Goal: Task Accomplishment & Management: Use online tool/utility

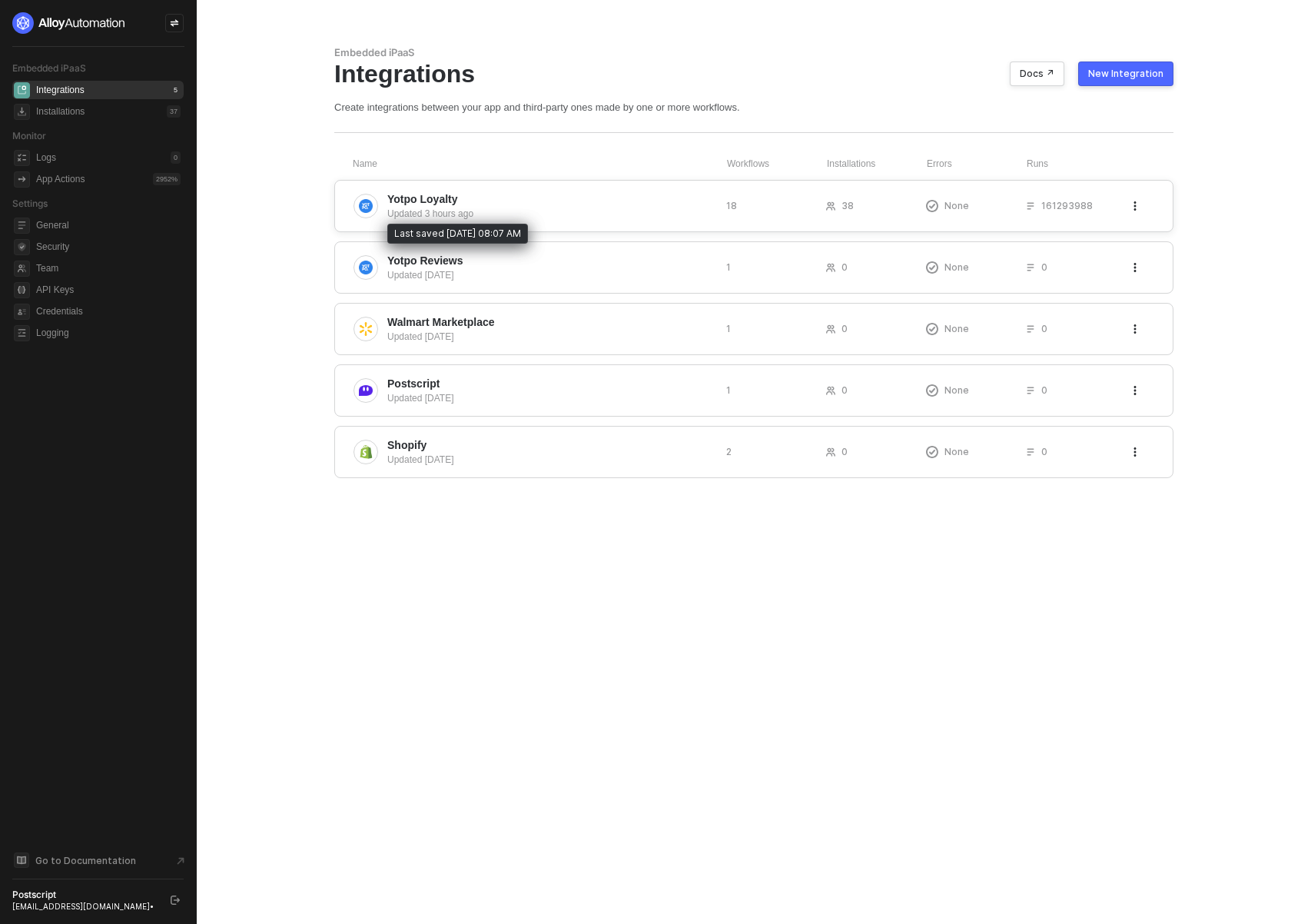
click at [493, 217] on div "Updated 3 hours ago" at bounding box center [551, 214] width 327 height 14
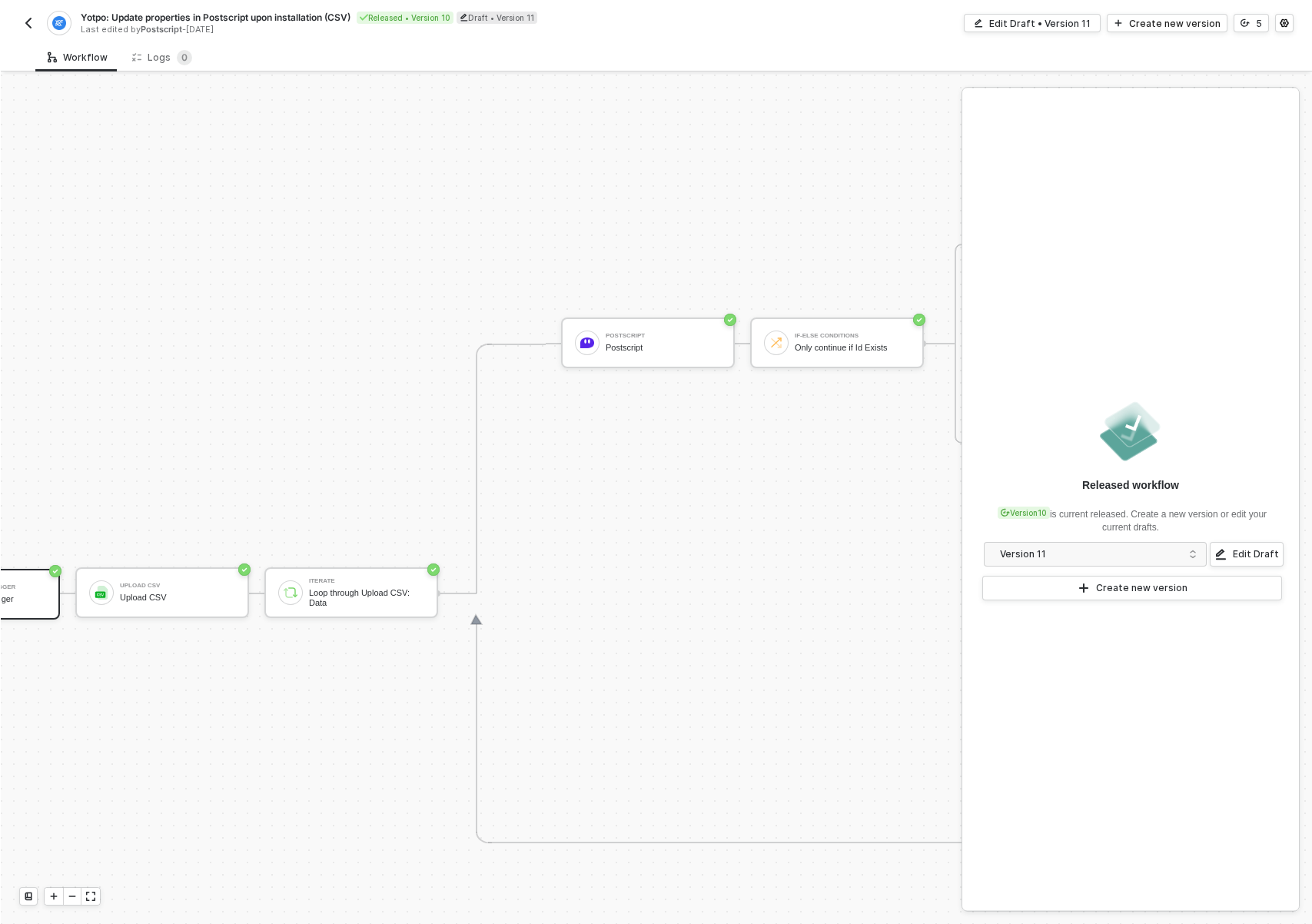
scroll to position [519, 0]
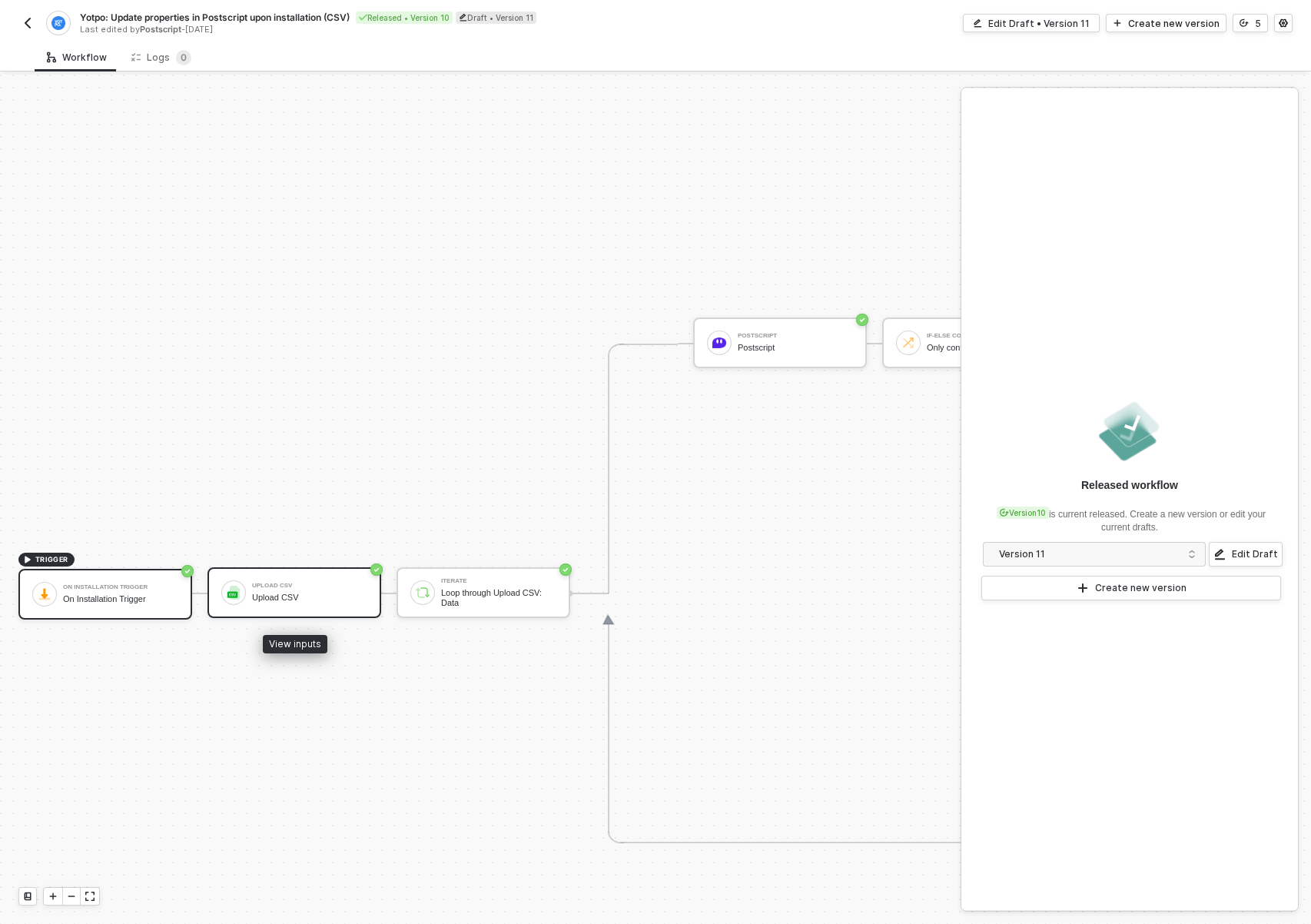
click at [335, 586] on div "Upload CSV" at bounding box center [309, 586] width 115 height 6
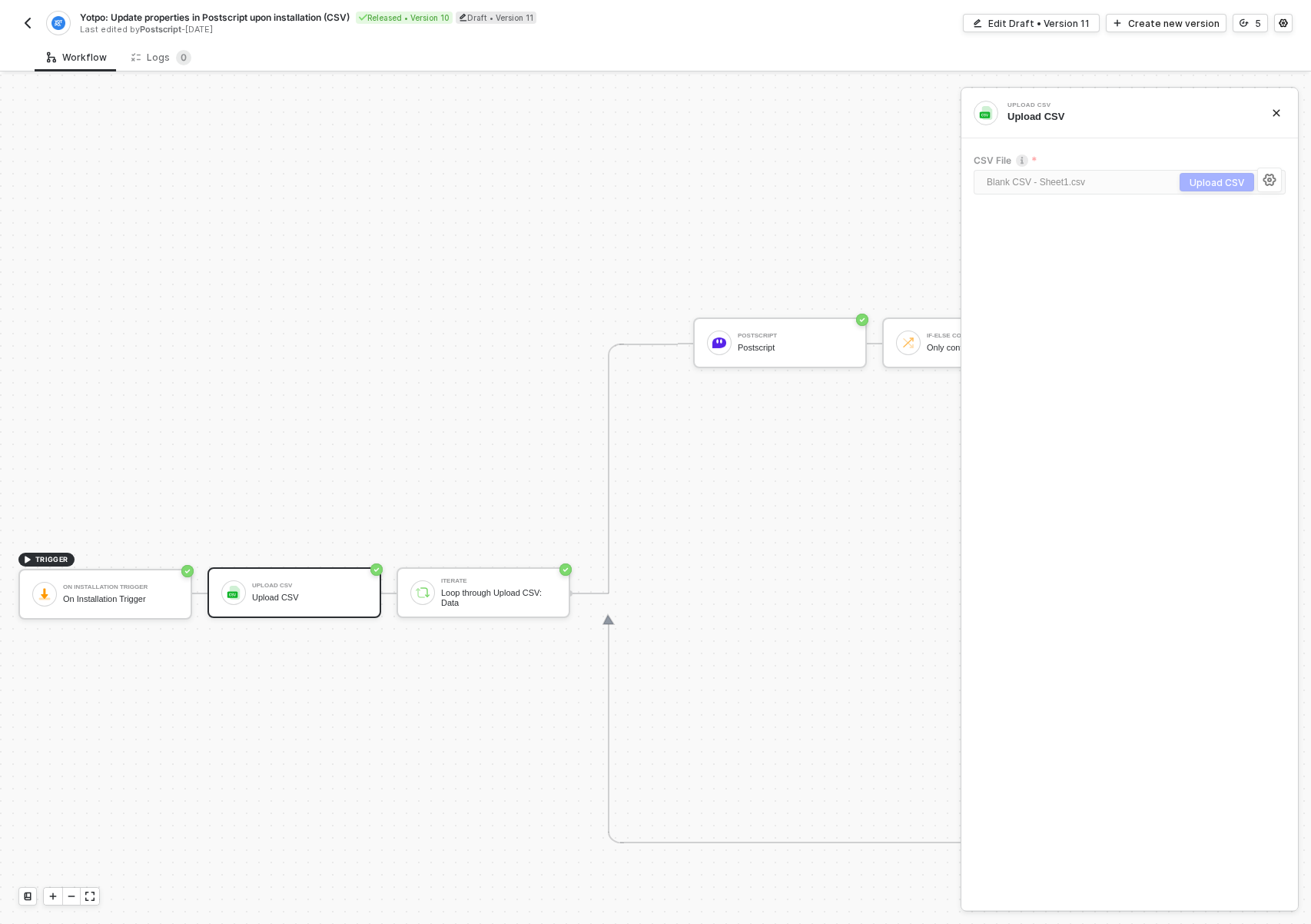
click at [343, 808] on div "TRIGGER On Installation Trigger On Installation Trigger Upload CSV Upload CSV I…" at bounding box center [1030, 593] width 2060 height 2076
click at [445, 591] on div "Loop through Upload CSV: Data" at bounding box center [498, 597] width 115 height 19
click at [156, 765] on div "TRIGGER On Installation Trigger On Installation Trigger Upload CSV Upload CSV I…" at bounding box center [1030, 593] width 2060 height 2076
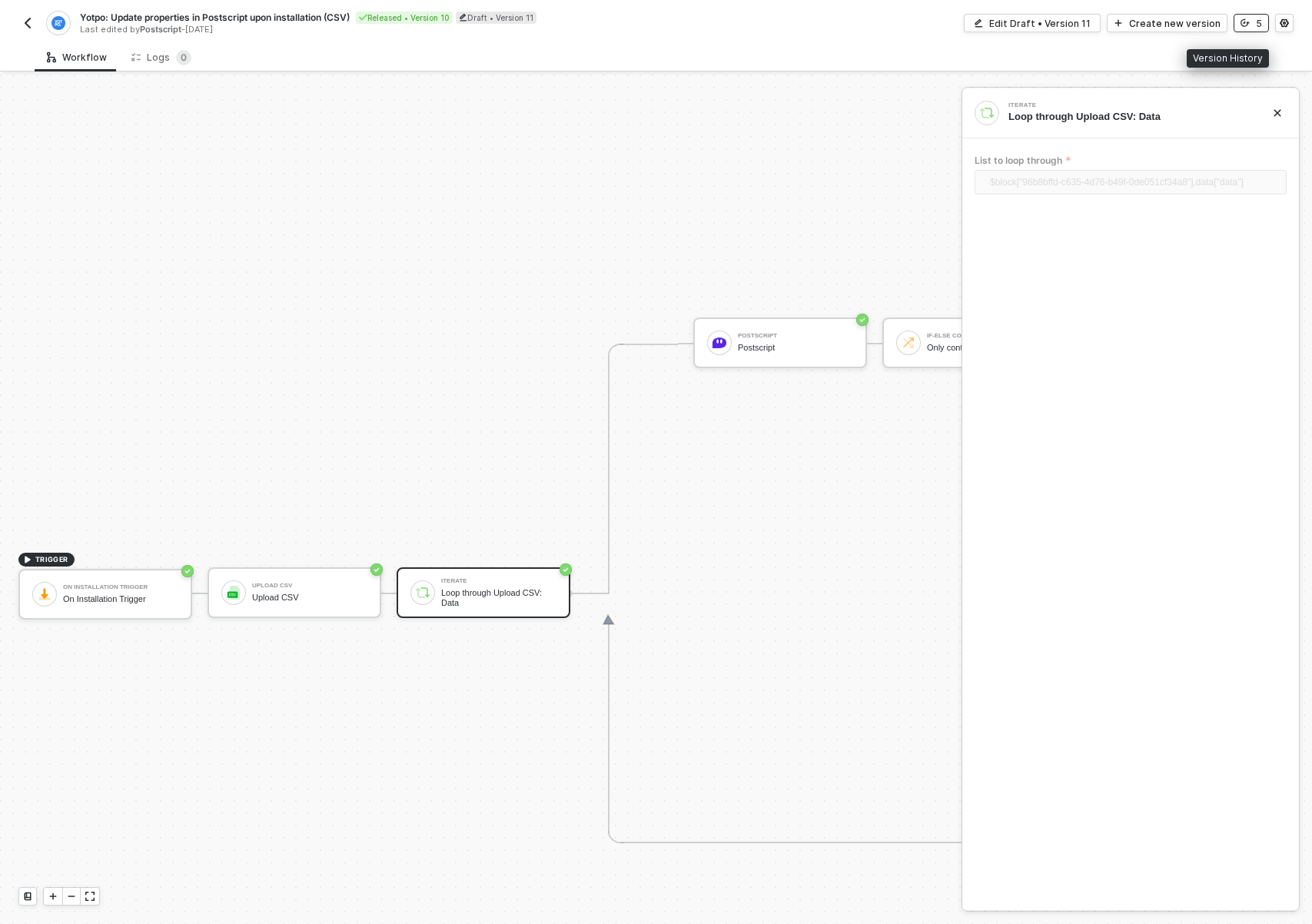
click at [1259, 27] on div "5" at bounding box center [1259, 23] width 6 height 14
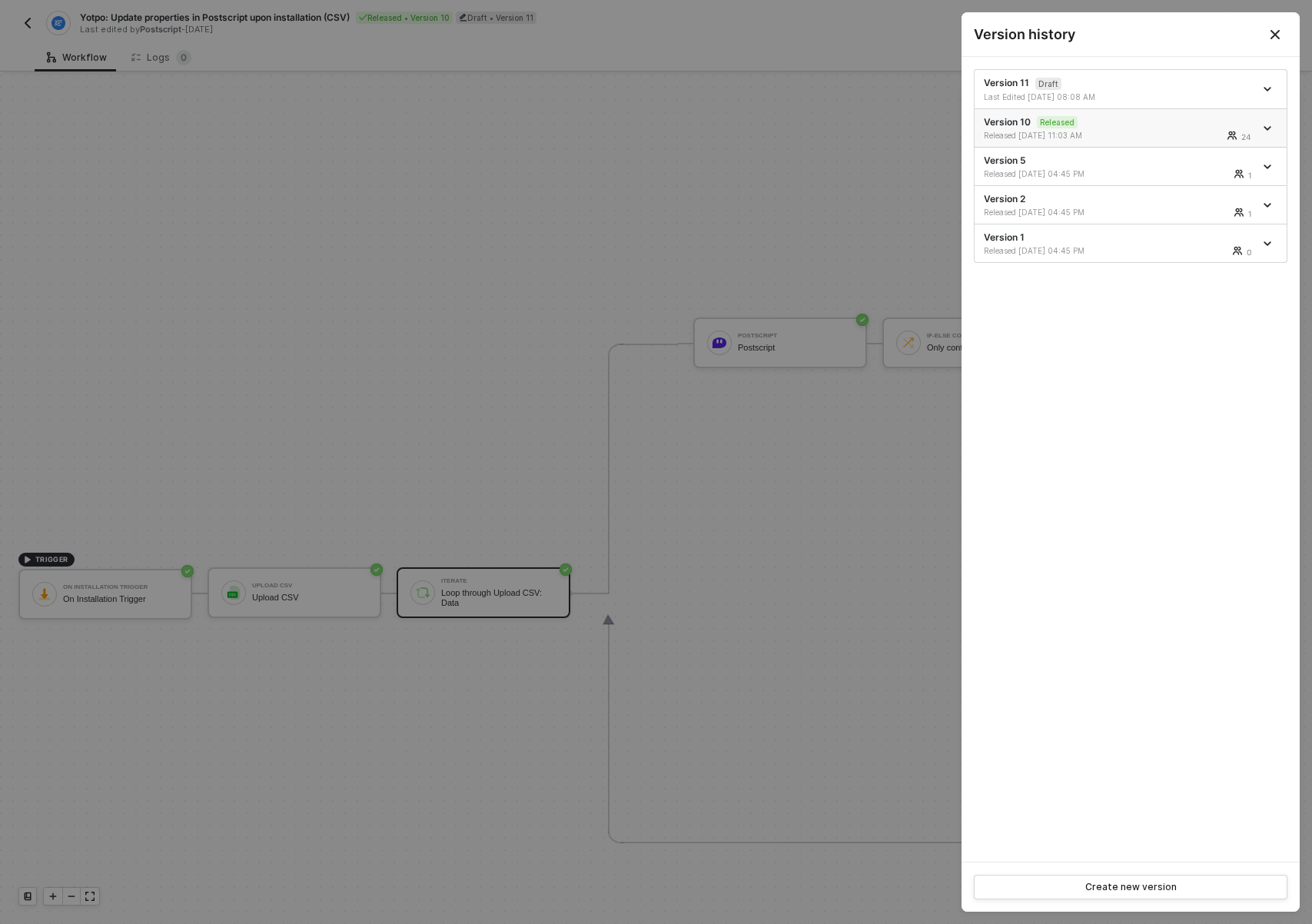
click at [1119, 122] on div "Version 10 Released Released 09/07/2023 11:03 AM 24" at bounding box center [1120, 128] width 271 height 26
click at [1265, 126] on icon "icon-arrow-down" at bounding box center [1268, 129] width 8 height 8
click at [1035, 129] on span "Released" at bounding box center [1054, 122] width 46 height 13
click at [1002, 133] on div "Released 09/07/2023 11:03 AM" at bounding box center [1053, 134] width 137 height 11
click at [1262, 88] on link at bounding box center [1268, 89] width 16 height 8
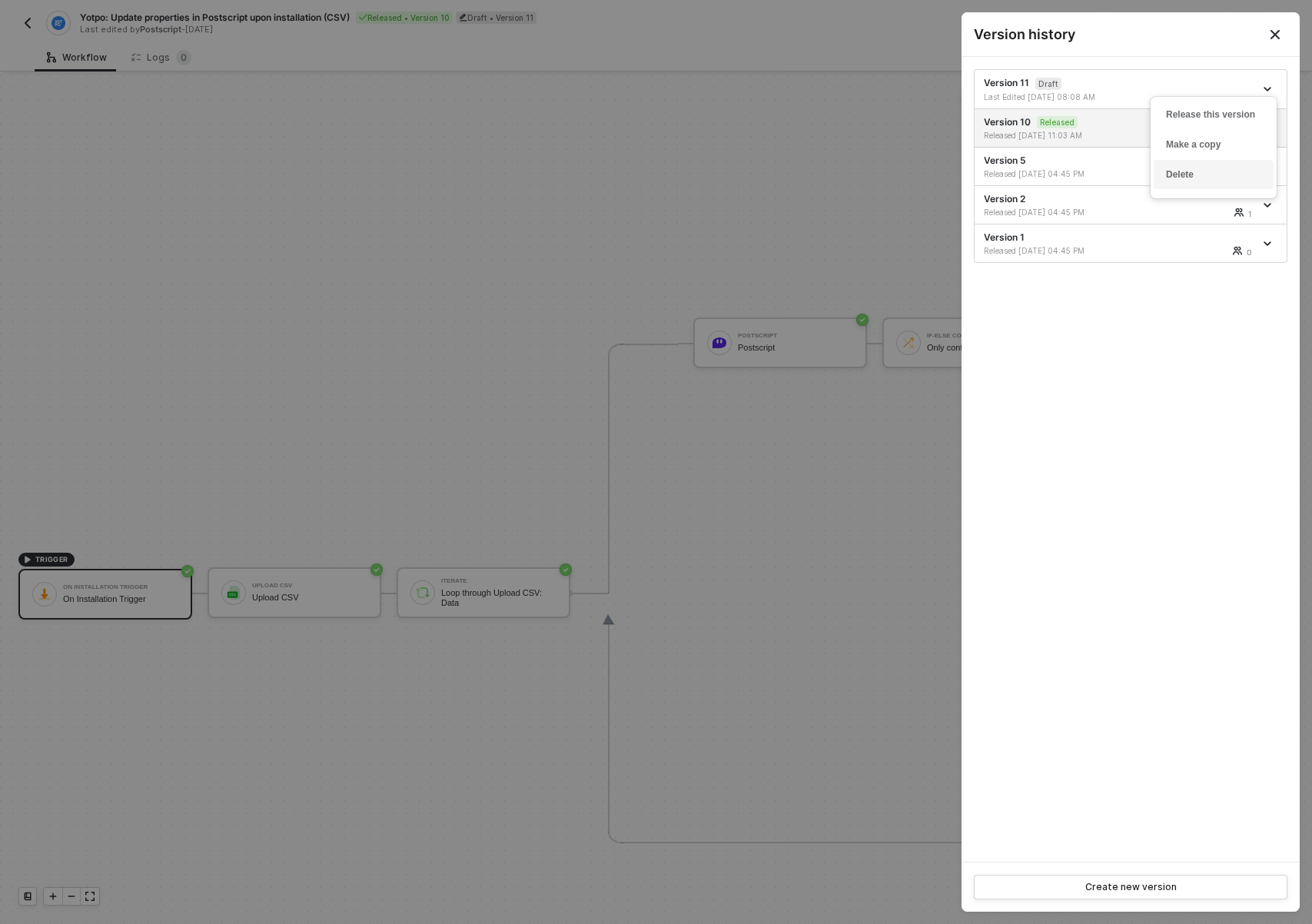
click at [1210, 164] on li "Delete" at bounding box center [1213, 174] width 120 height 30
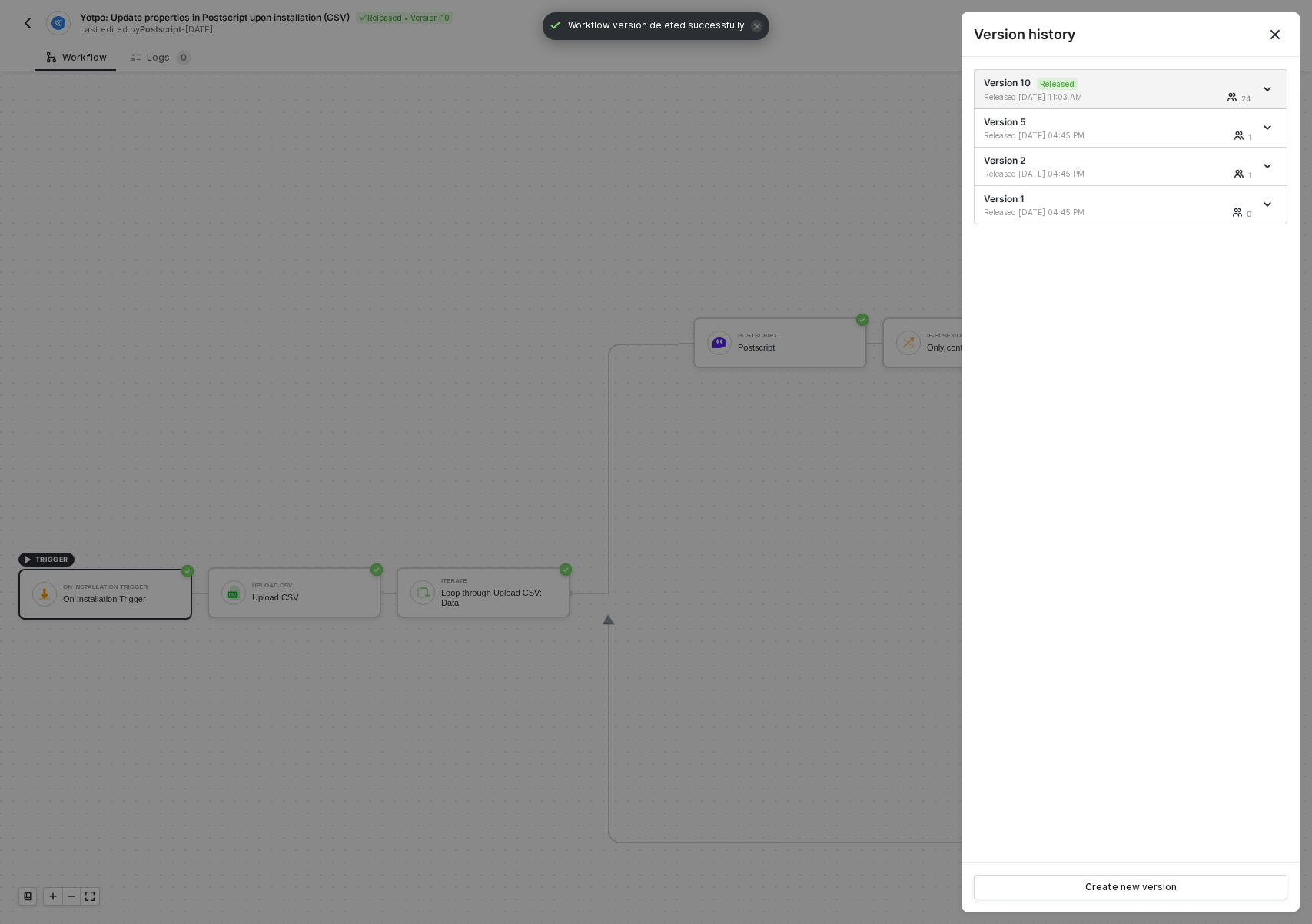
click at [293, 302] on div at bounding box center [656, 462] width 1312 height 924
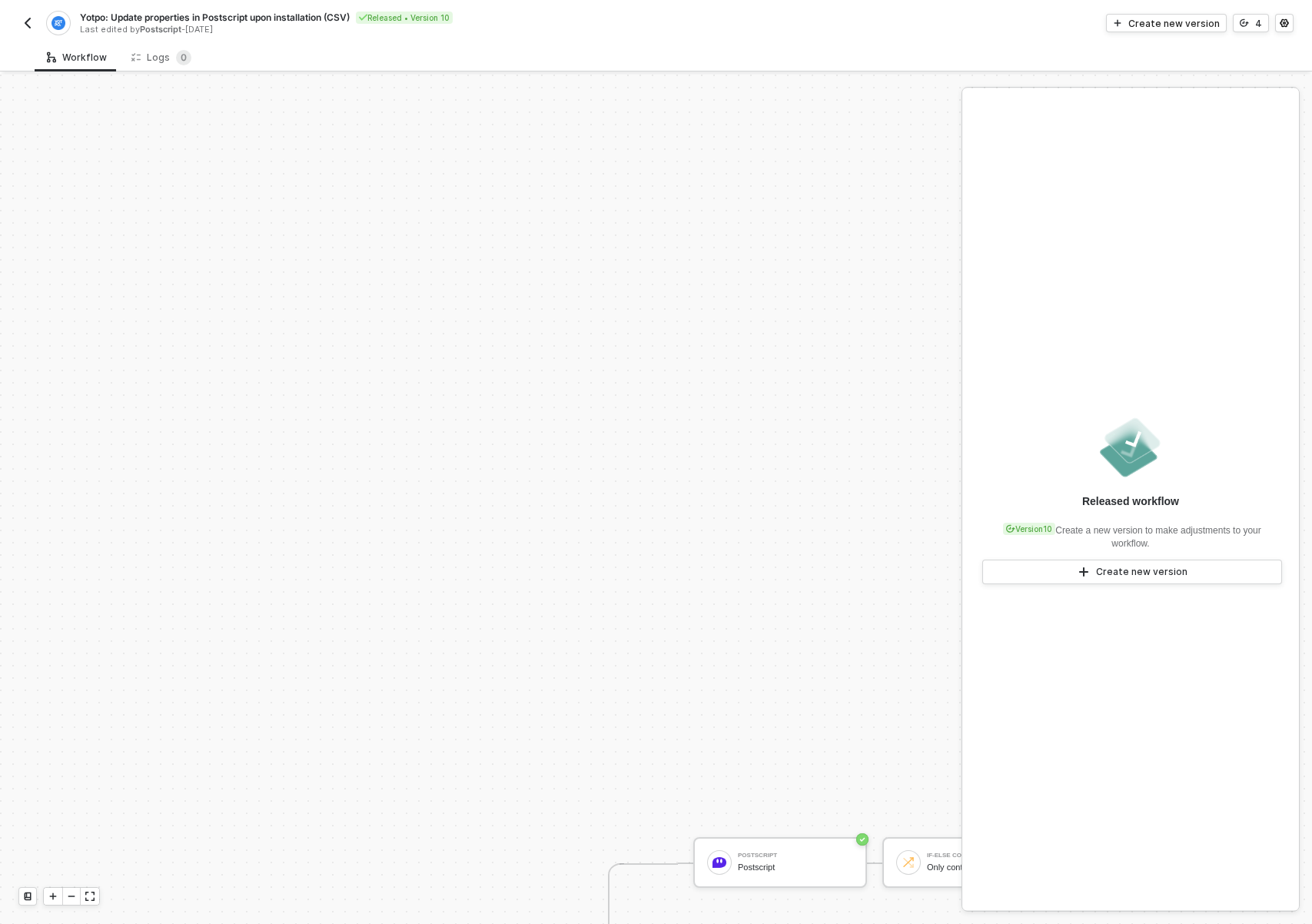
scroll to position [519, 0]
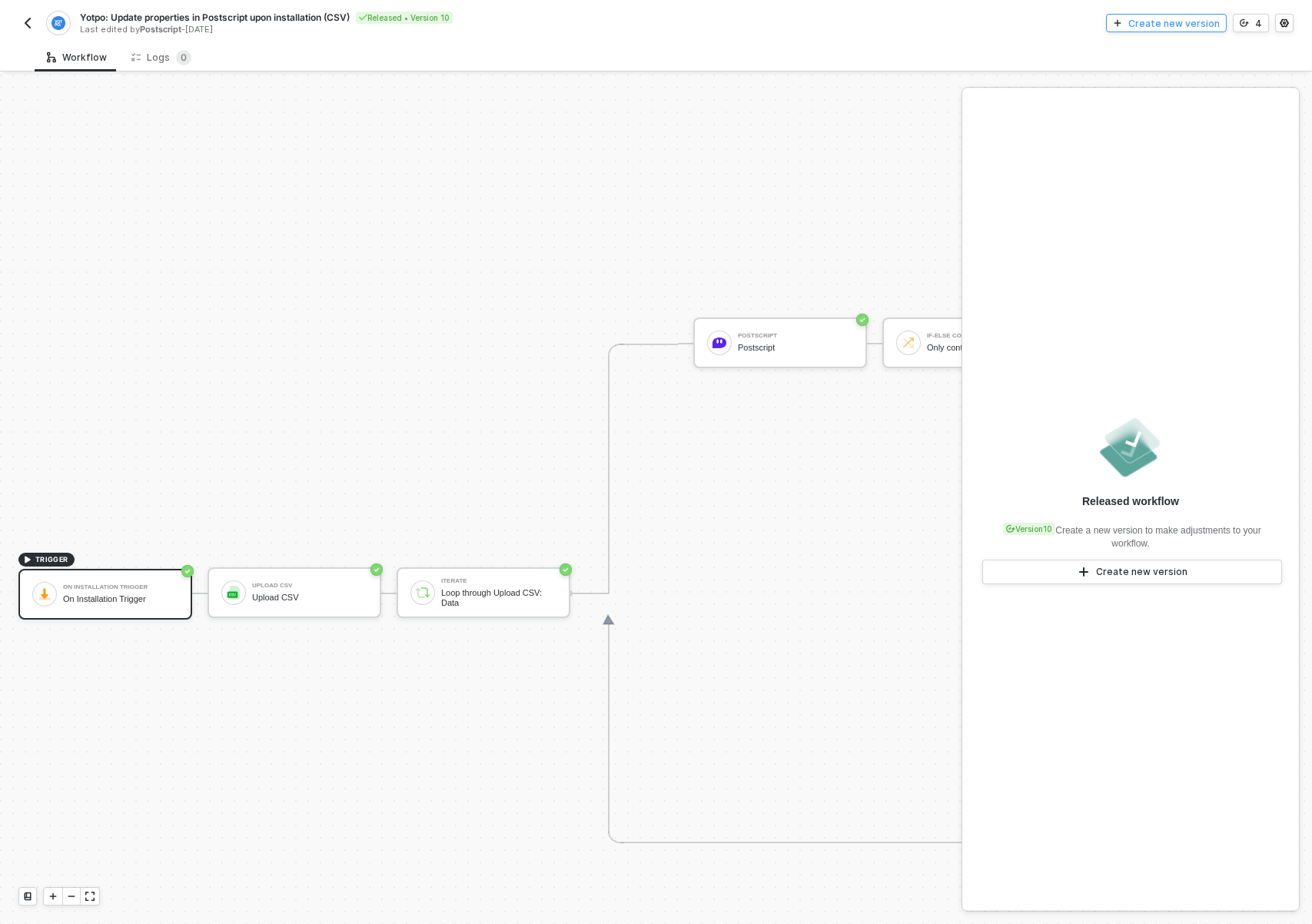
click at [1165, 24] on div "Create new version" at bounding box center [1174, 23] width 92 height 14
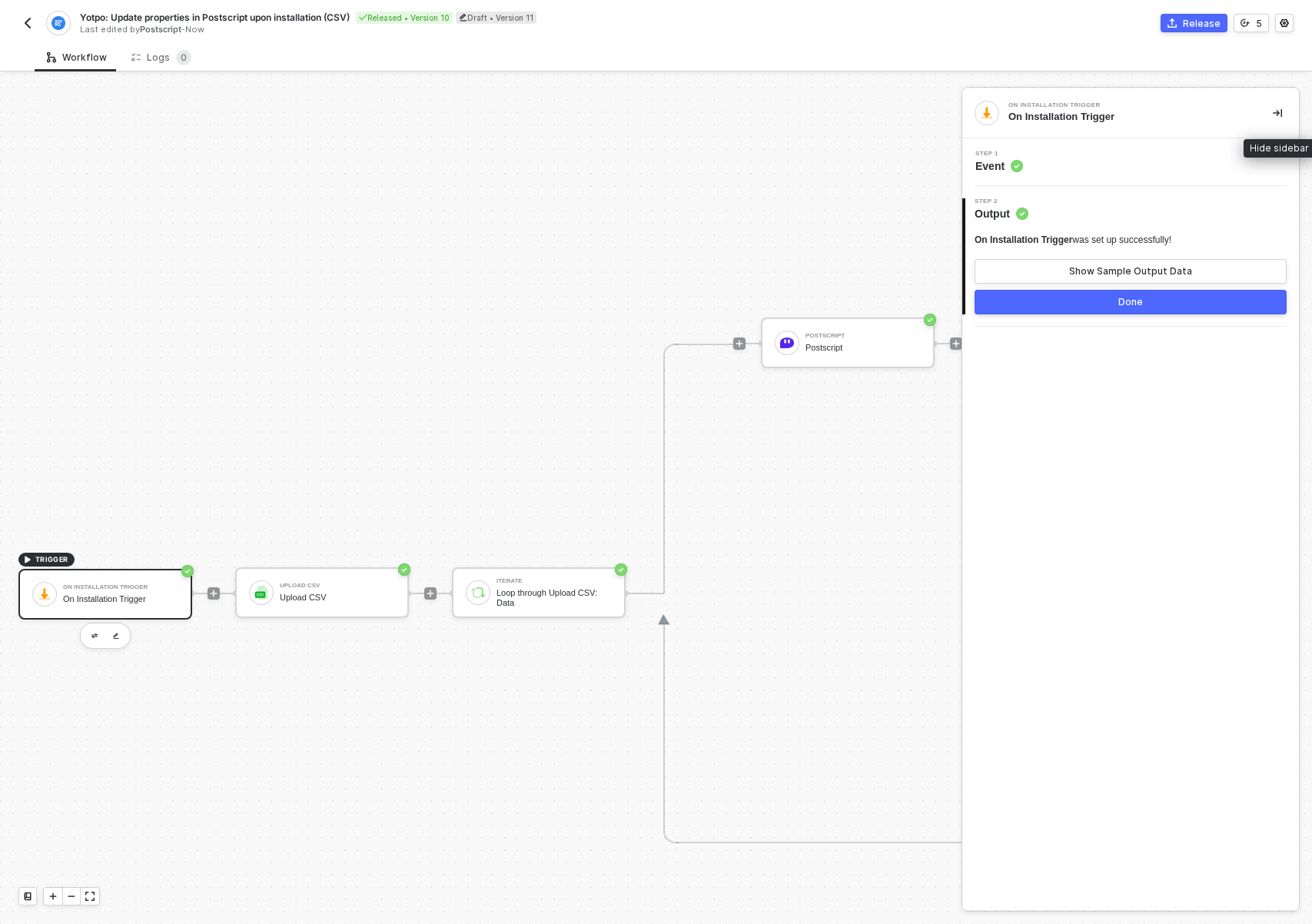
click at [1277, 105] on button "button" at bounding box center [1277, 112] width 18 height 18
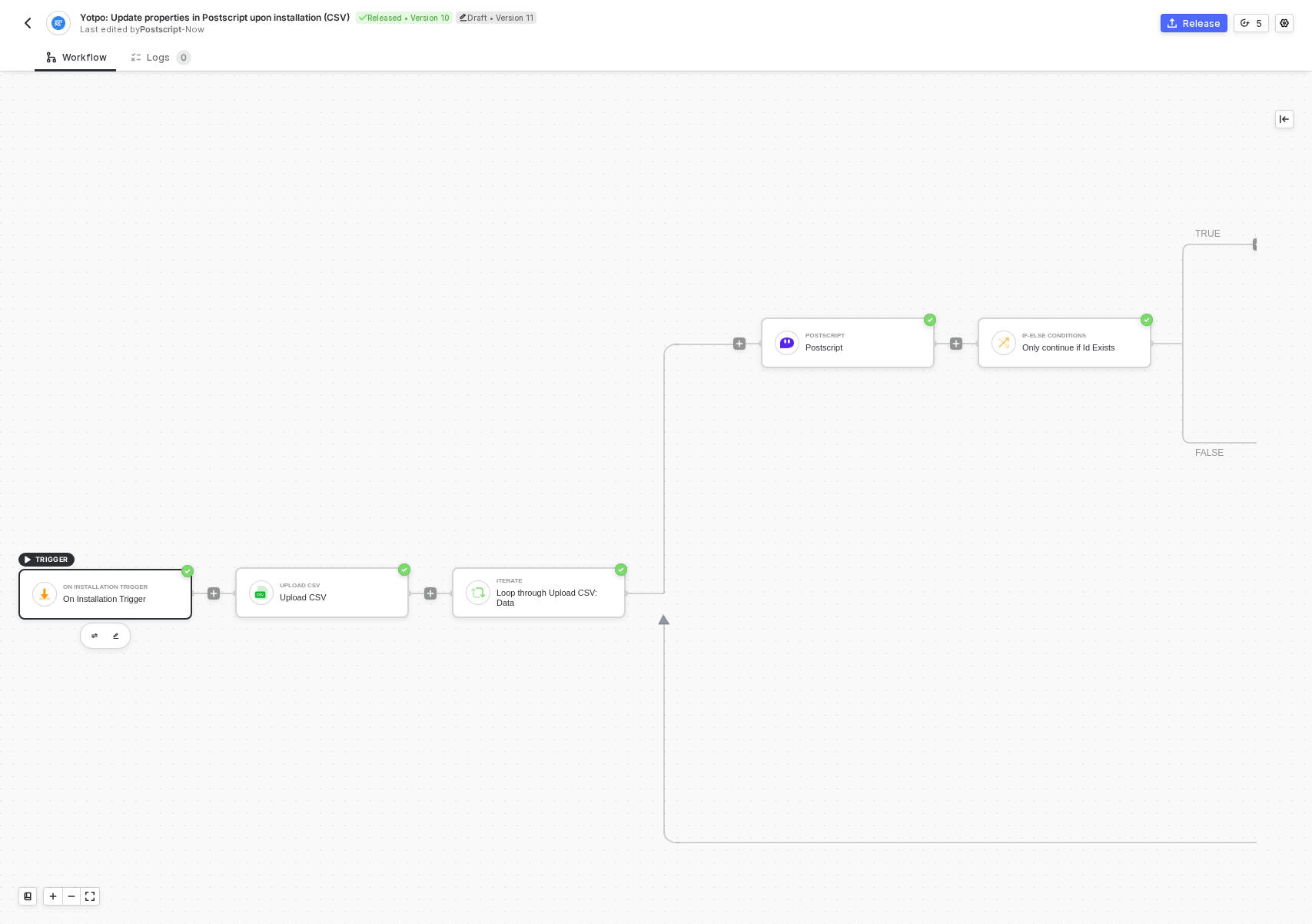
drag, startPoint x: 248, startPoint y: 826, endPoint x: 225, endPoint y: 771, distance: 59.6
click at [227, 783] on div "TRIGGER On Installation Trigger On Installation Trigger Upload CSV Upload CSV I…" at bounding box center [1152, 593] width 2303 height 2076
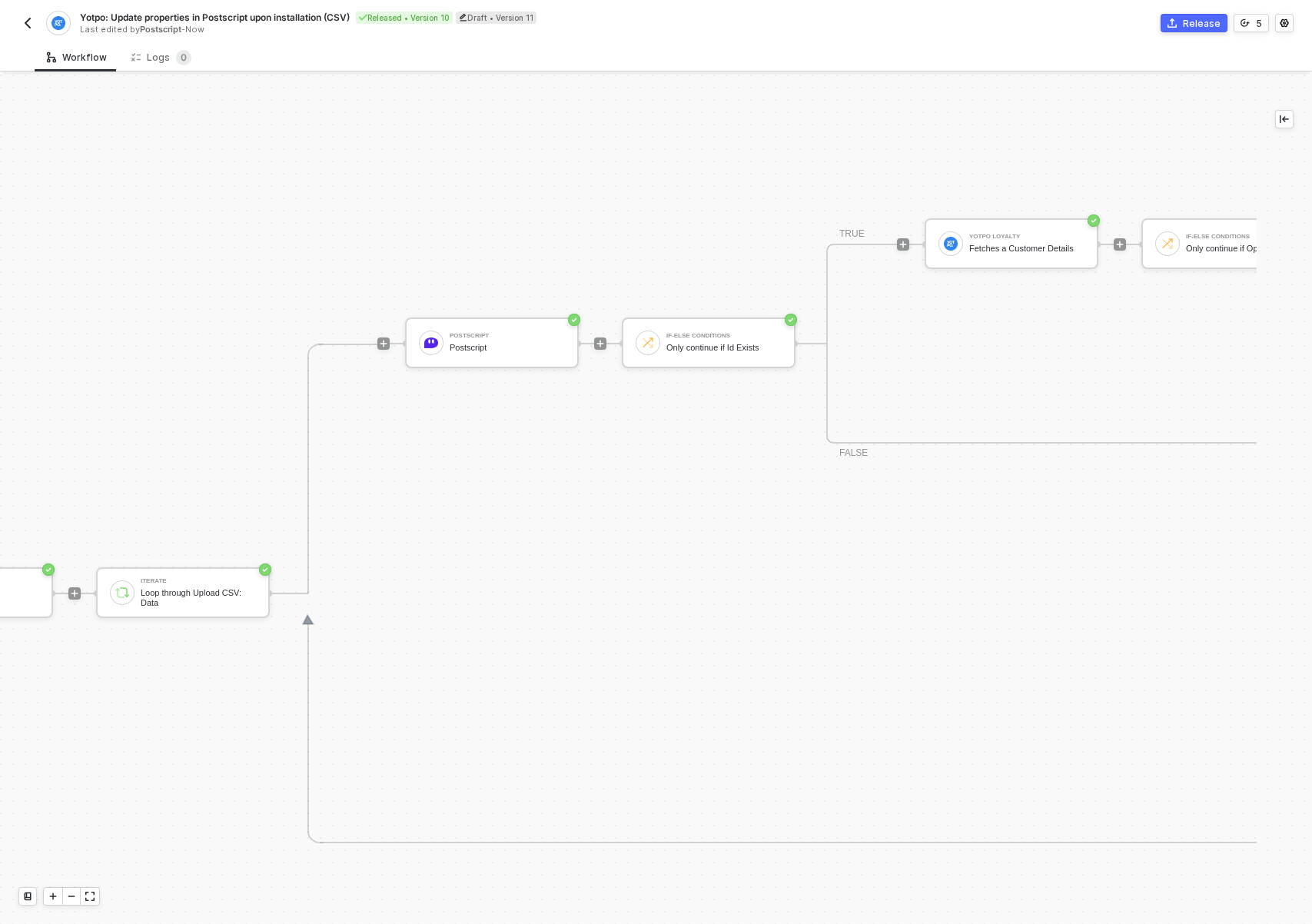
scroll to position [519, 0]
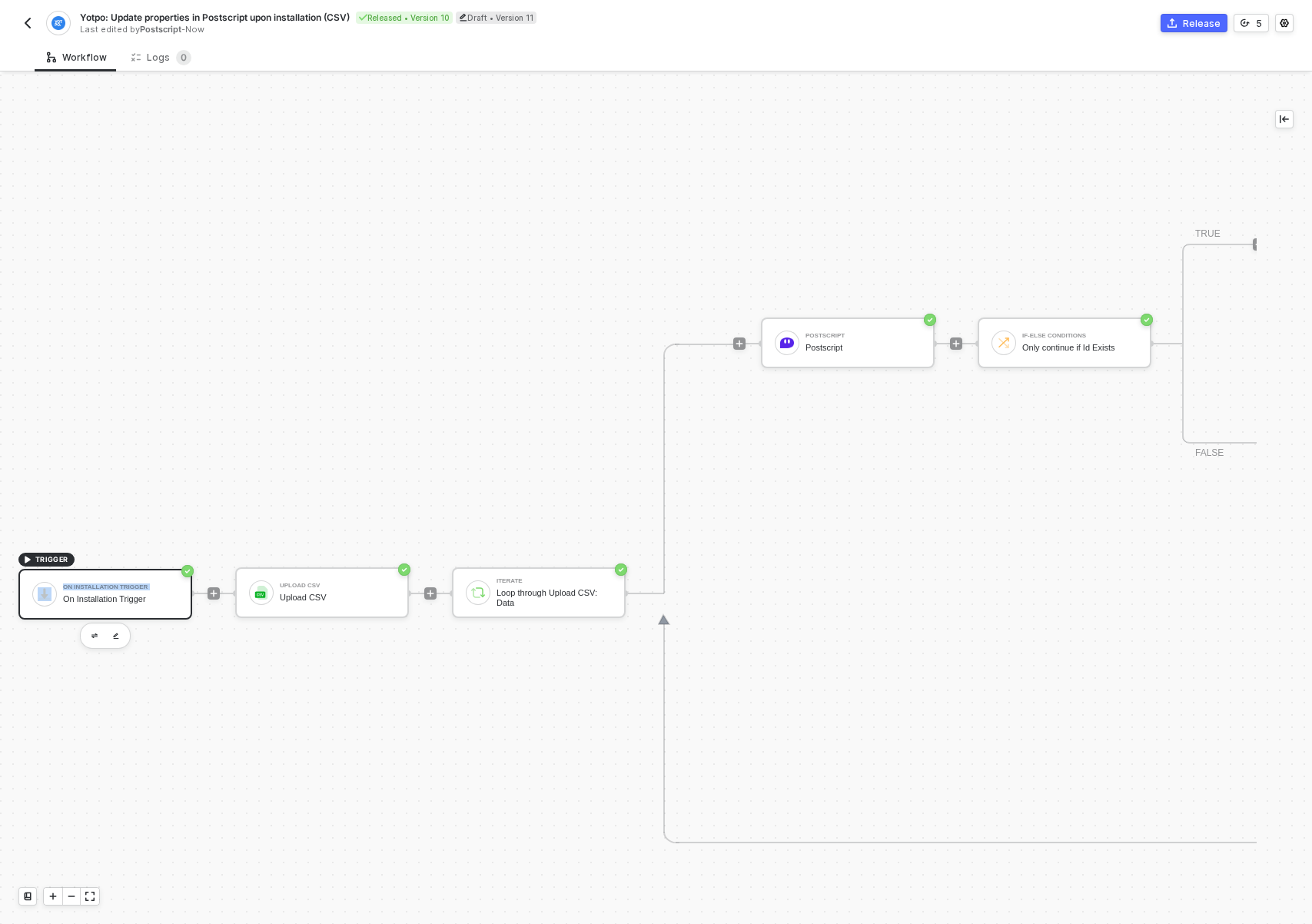
drag, startPoint x: 133, startPoint y: 592, endPoint x: 133, endPoint y: 560, distance: 32.0
click at [133, 560] on span "TRIGGER On Installation Trigger On Installation Trigger" at bounding box center [105, 593] width 174 height 83
click at [208, 660] on div "TRIGGER On Installation Trigger On Installation Trigger Upload CSV Upload CSV I…" at bounding box center [1152, 593] width 2303 height 2076
click at [216, 592] on icon "icon-play" at bounding box center [214, 593] width 10 height 10
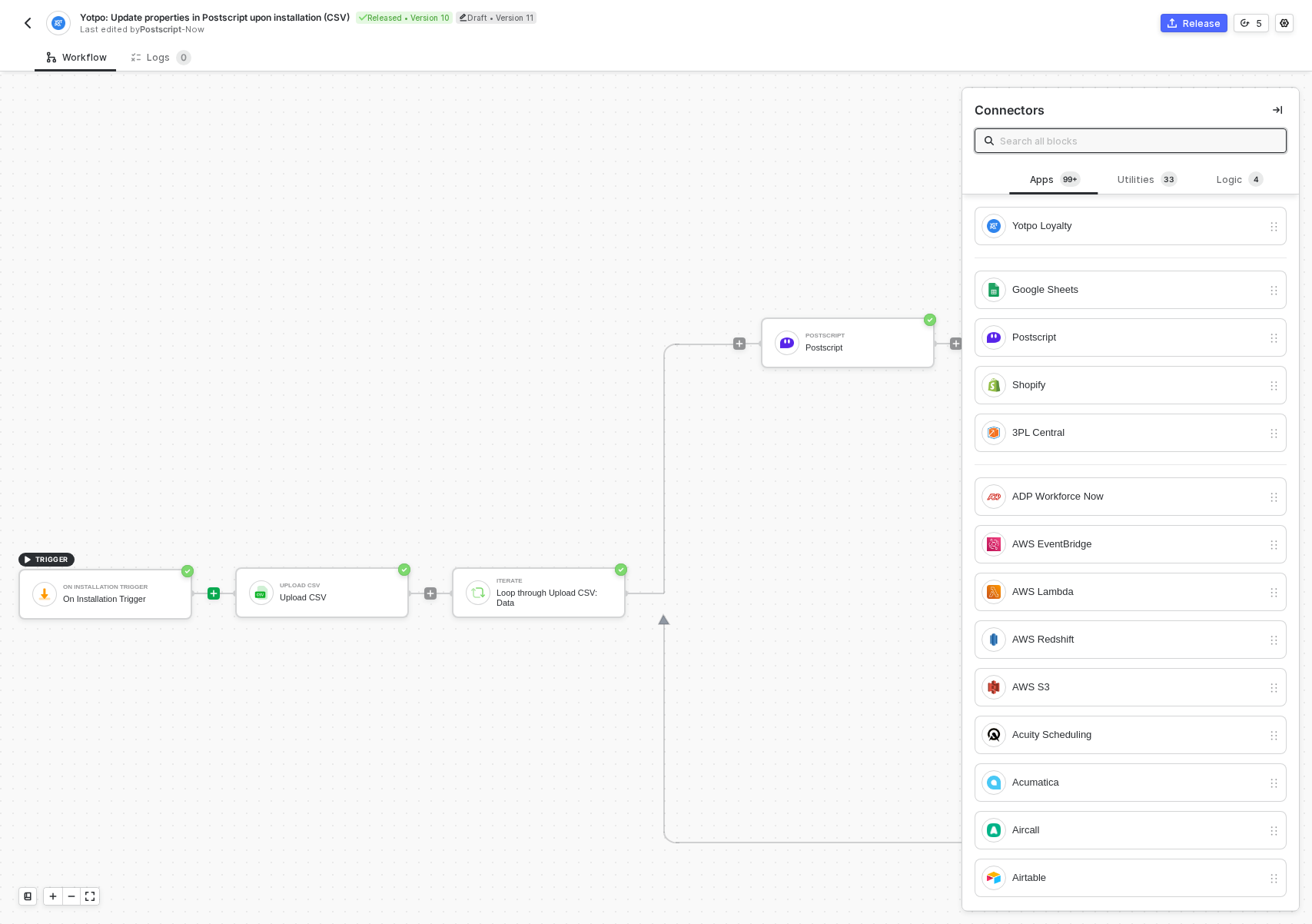
click at [212, 635] on div at bounding box center [213, 593] width 204 height 120
drag, startPoint x: 1091, startPoint y: 342, endPoint x: 1082, endPoint y: 342, distance: 9.0
click at [1091, 342] on div "Postscript" at bounding box center [1137, 336] width 249 height 16
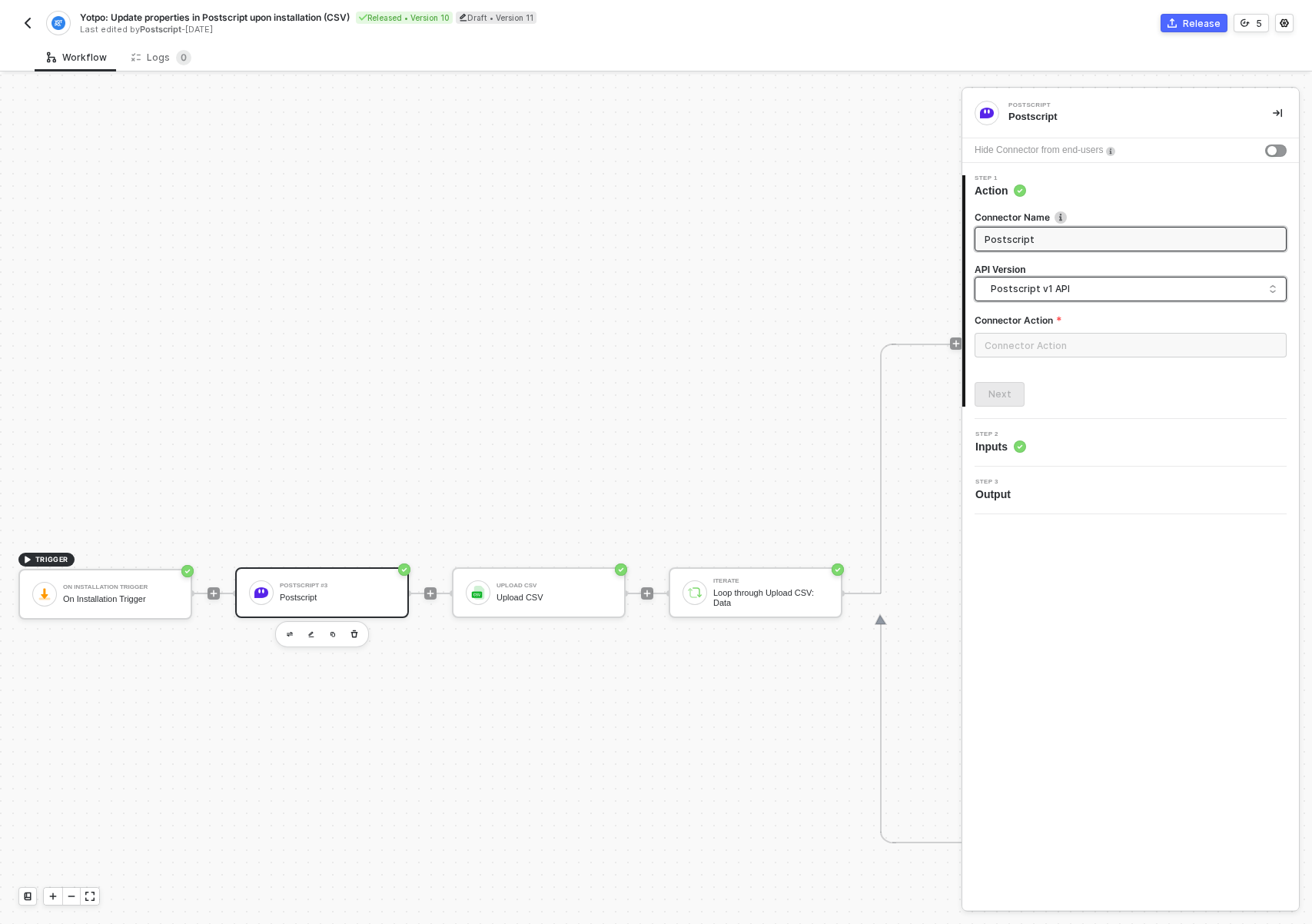
click at [1052, 293] on span "Postscript v1 API" at bounding box center [1134, 288] width 286 height 16
click at [1036, 351] on div "Postscript v2 API" at bounding box center [1131, 354] width 286 height 14
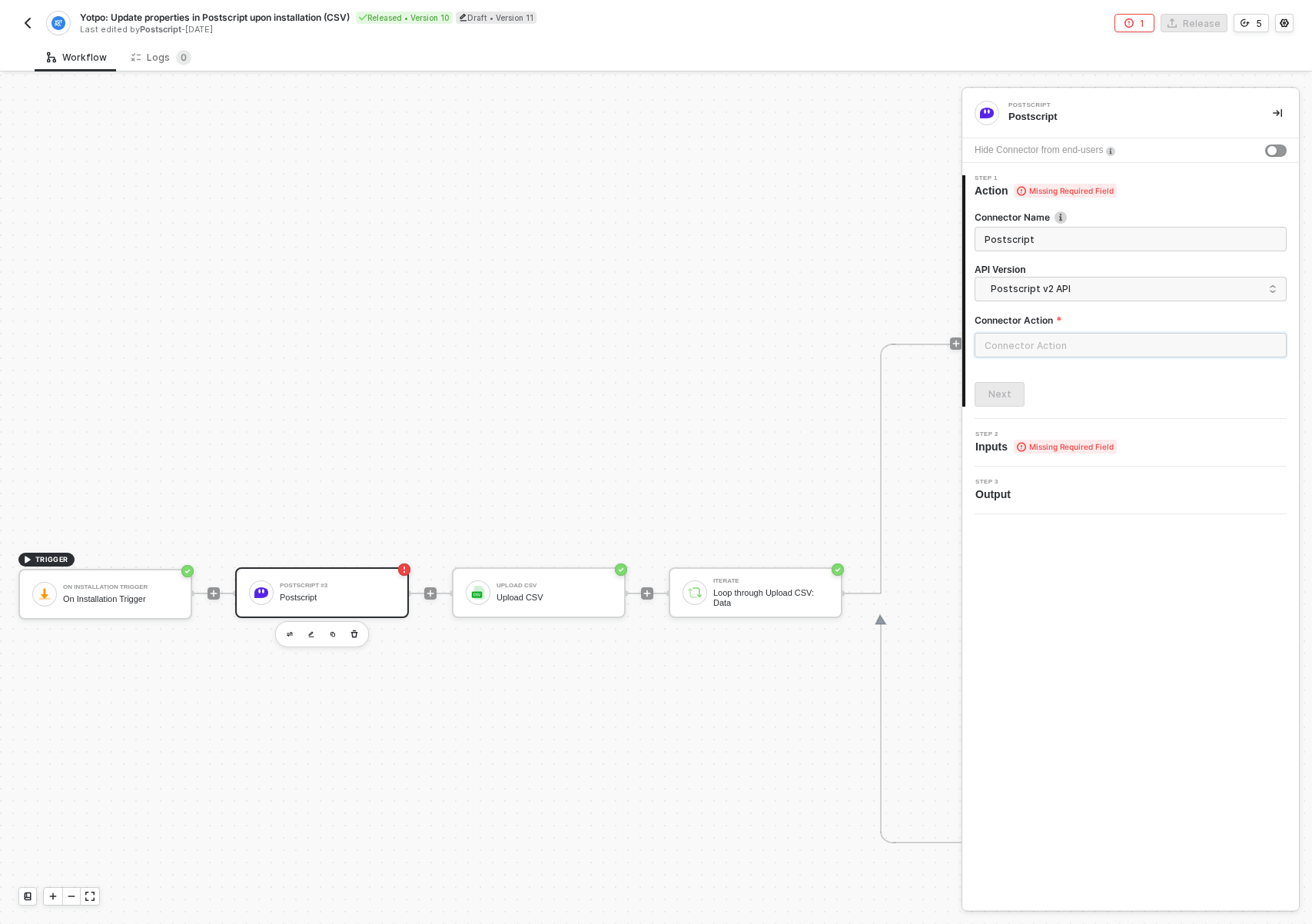
click at [1029, 342] on input "text" at bounding box center [1130, 344] width 312 height 24
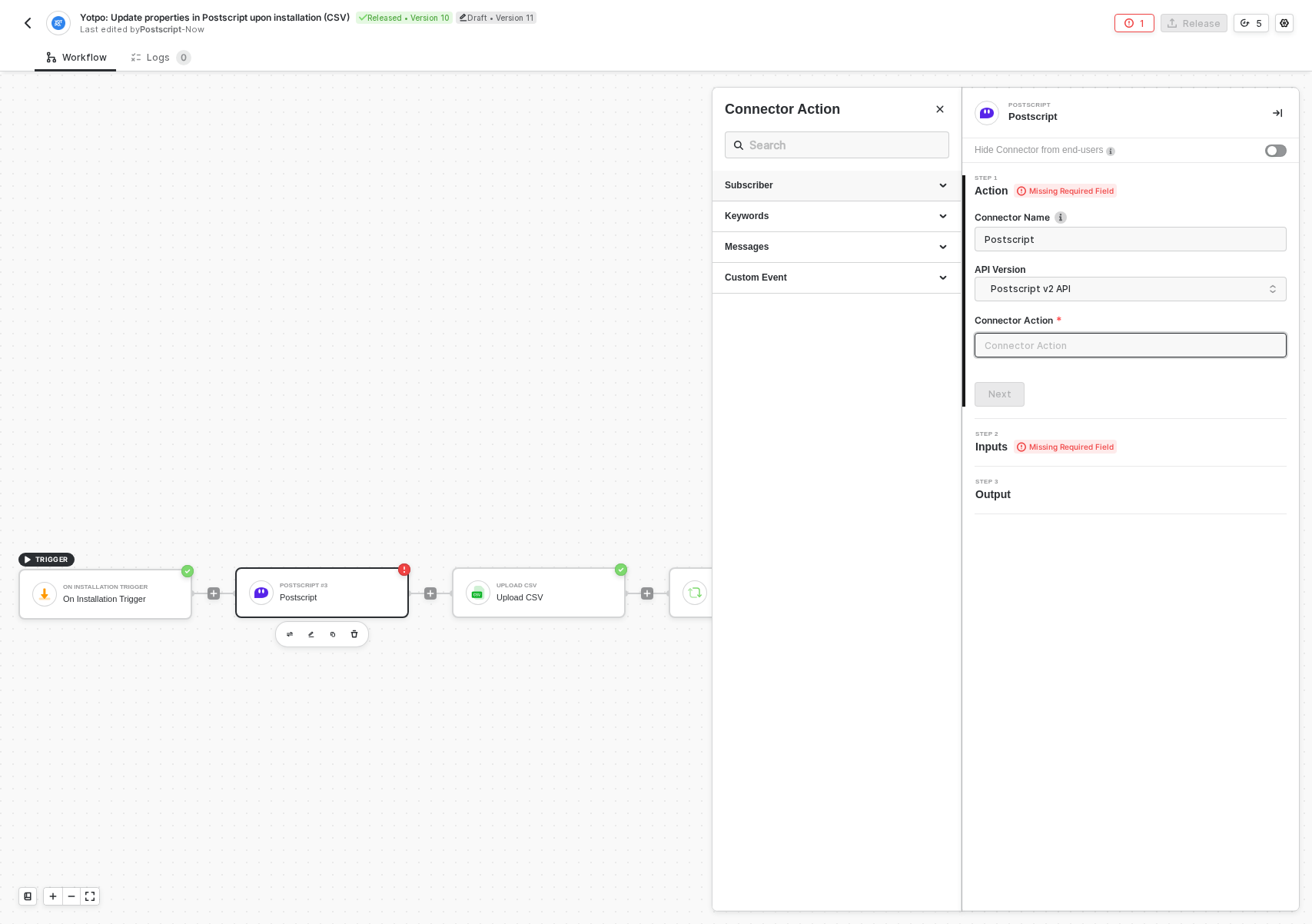
click at [801, 176] on div "Subscriber" at bounding box center [836, 186] width 248 height 31
click at [812, 261] on span "Gets a List of Subscribers for a Shop" at bounding box center [788, 265] width 126 height 9
type input "Subscriber - Get all Subscribers"
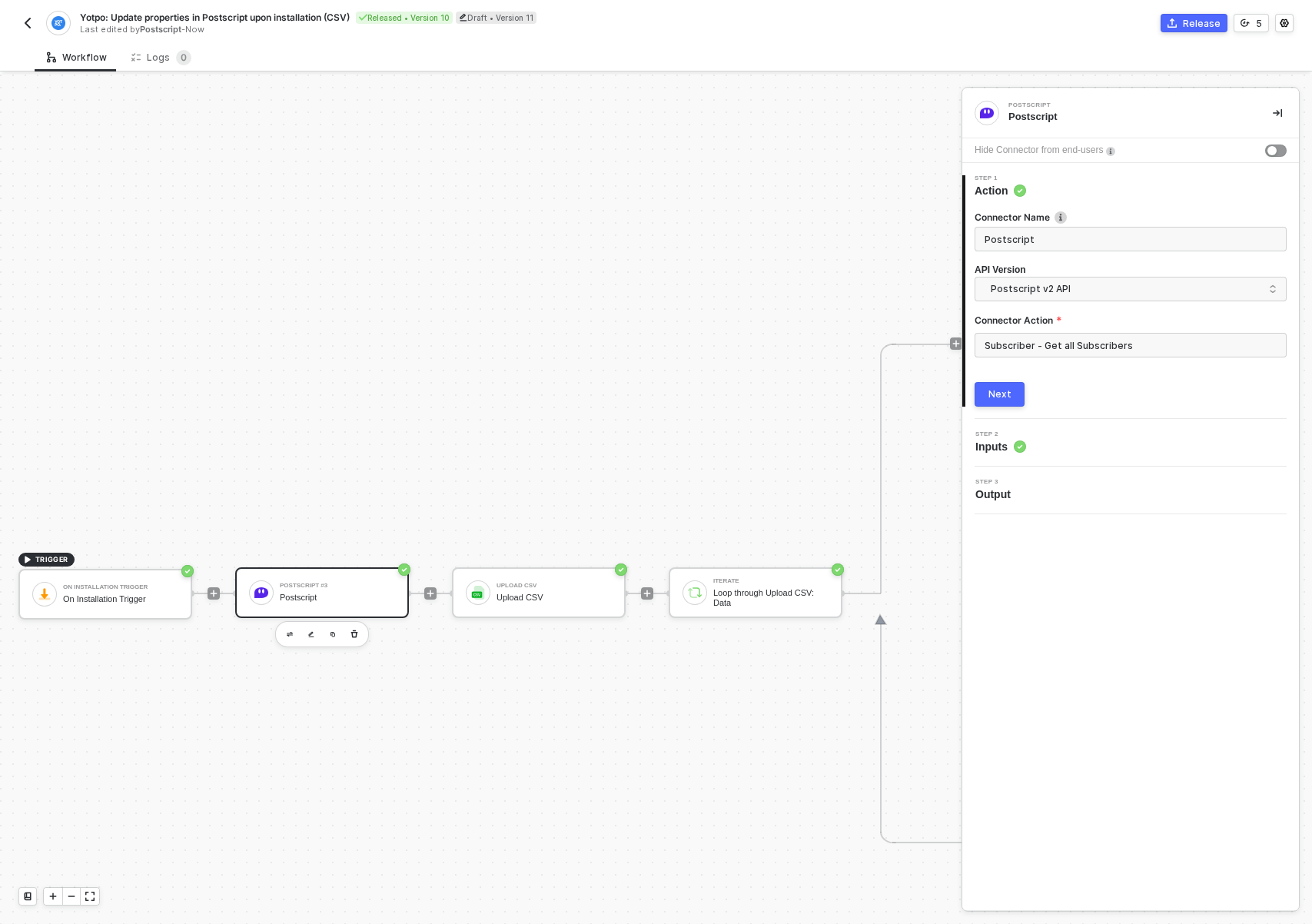
click at [1010, 400] on button "Next" at bounding box center [1000, 393] width 50 height 24
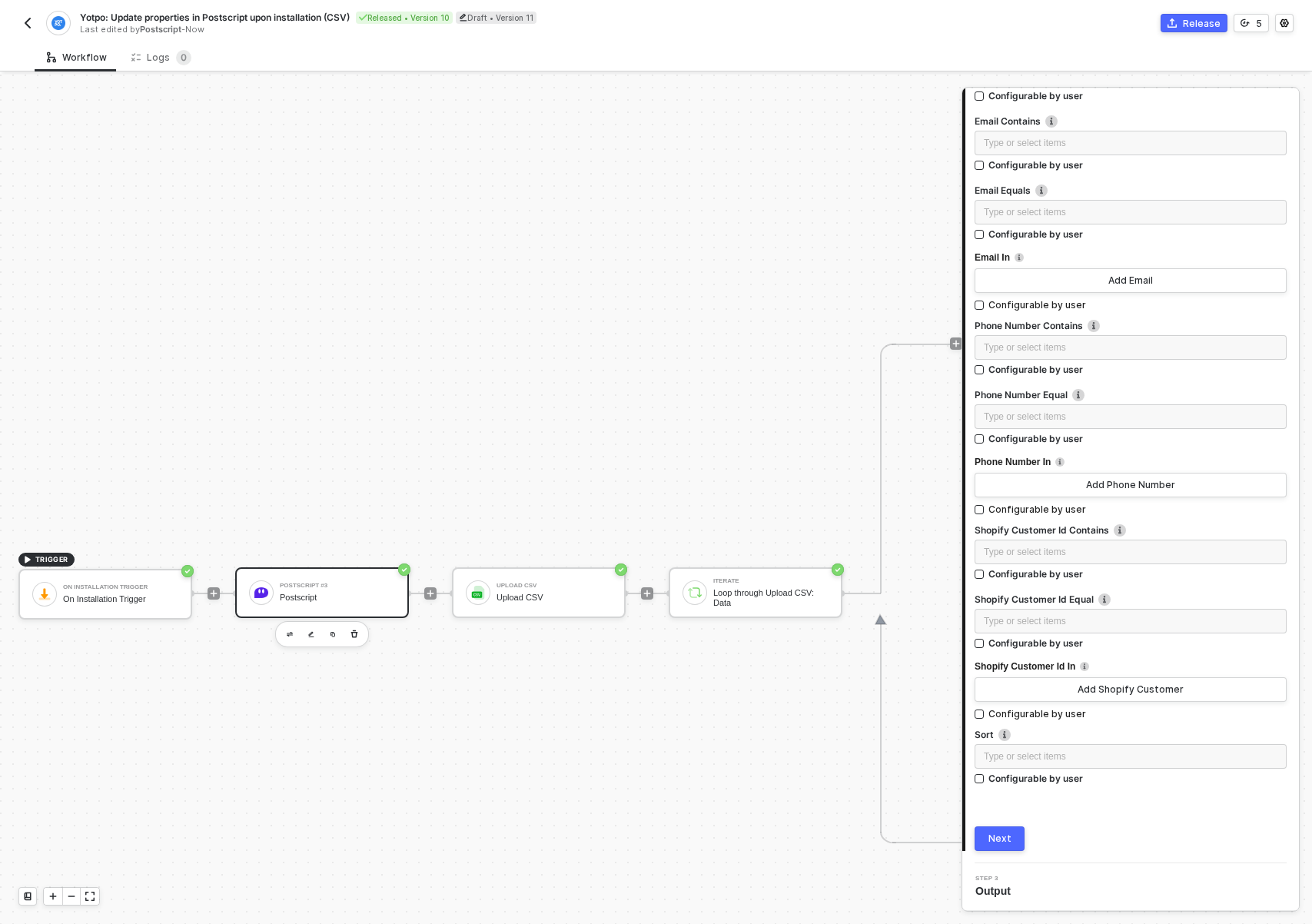
scroll to position [865, 0]
click at [1015, 762] on div "Type or select items ﻿" at bounding box center [1131, 755] width 294 height 14
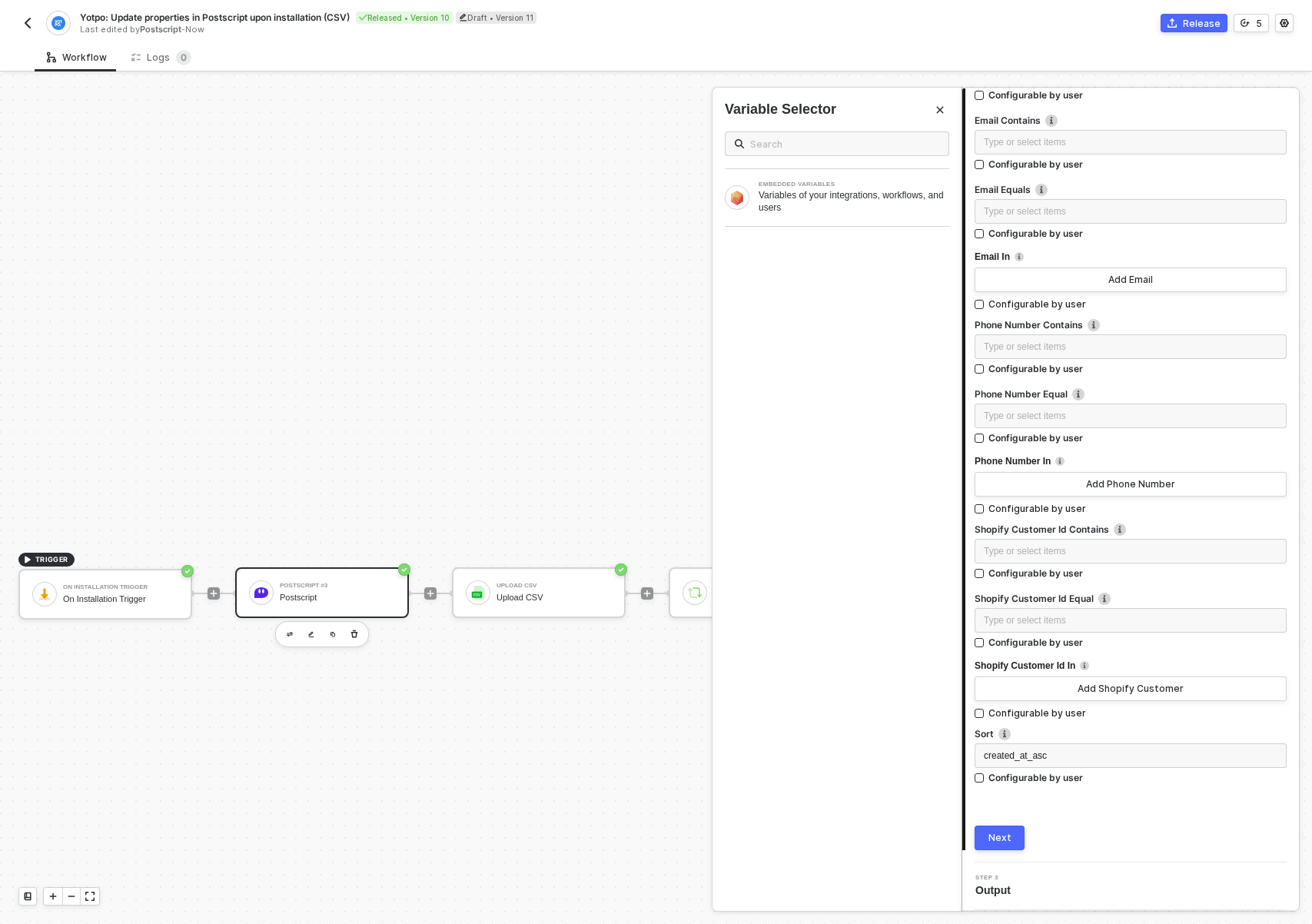
click at [1005, 838] on div "Next" at bounding box center [1000, 837] width 23 height 13
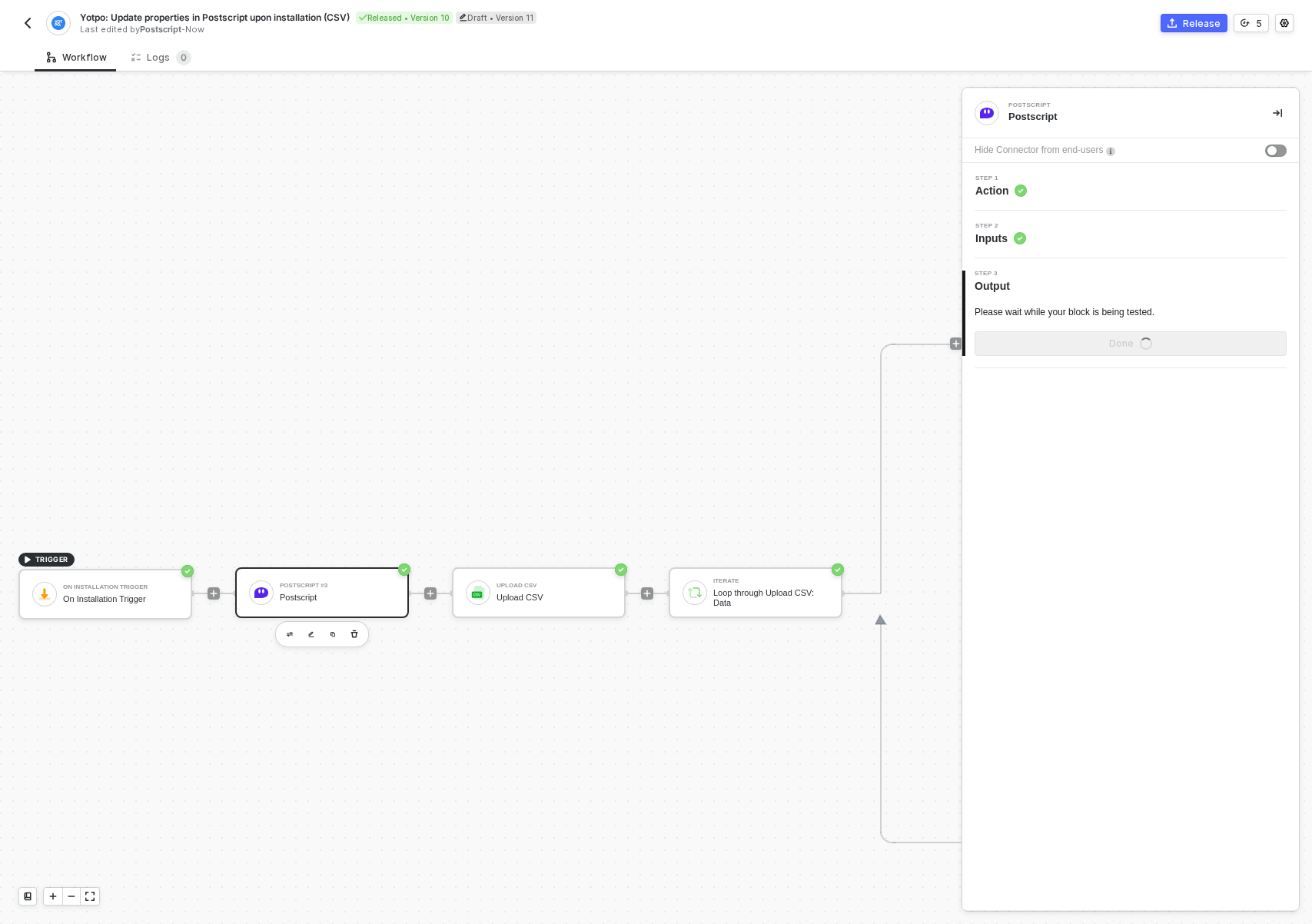
scroll to position [0, 0]
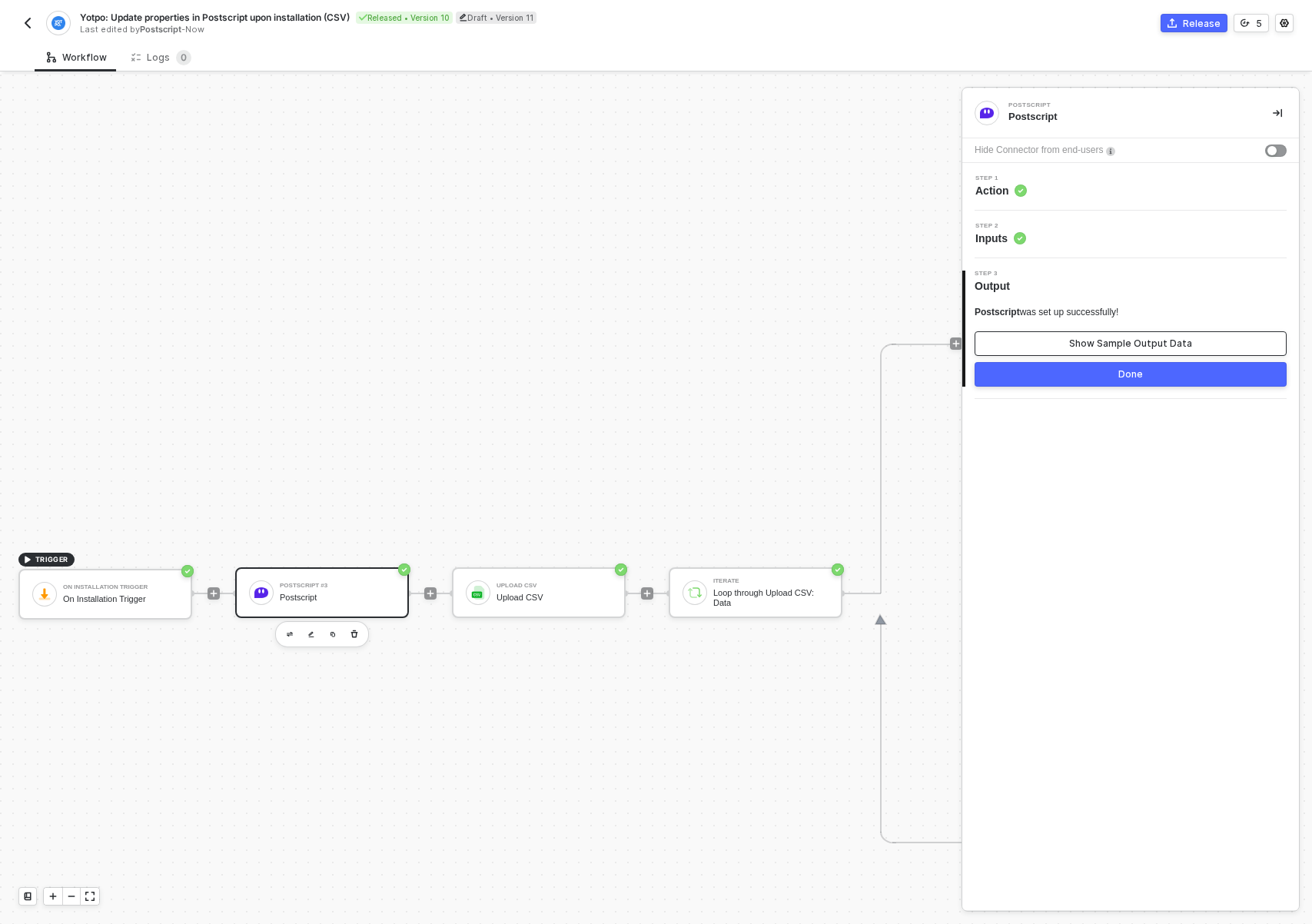
click at [1138, 339] on div "Show Sample Output Data" at bounding box center [1130, 343] width 123 height 13
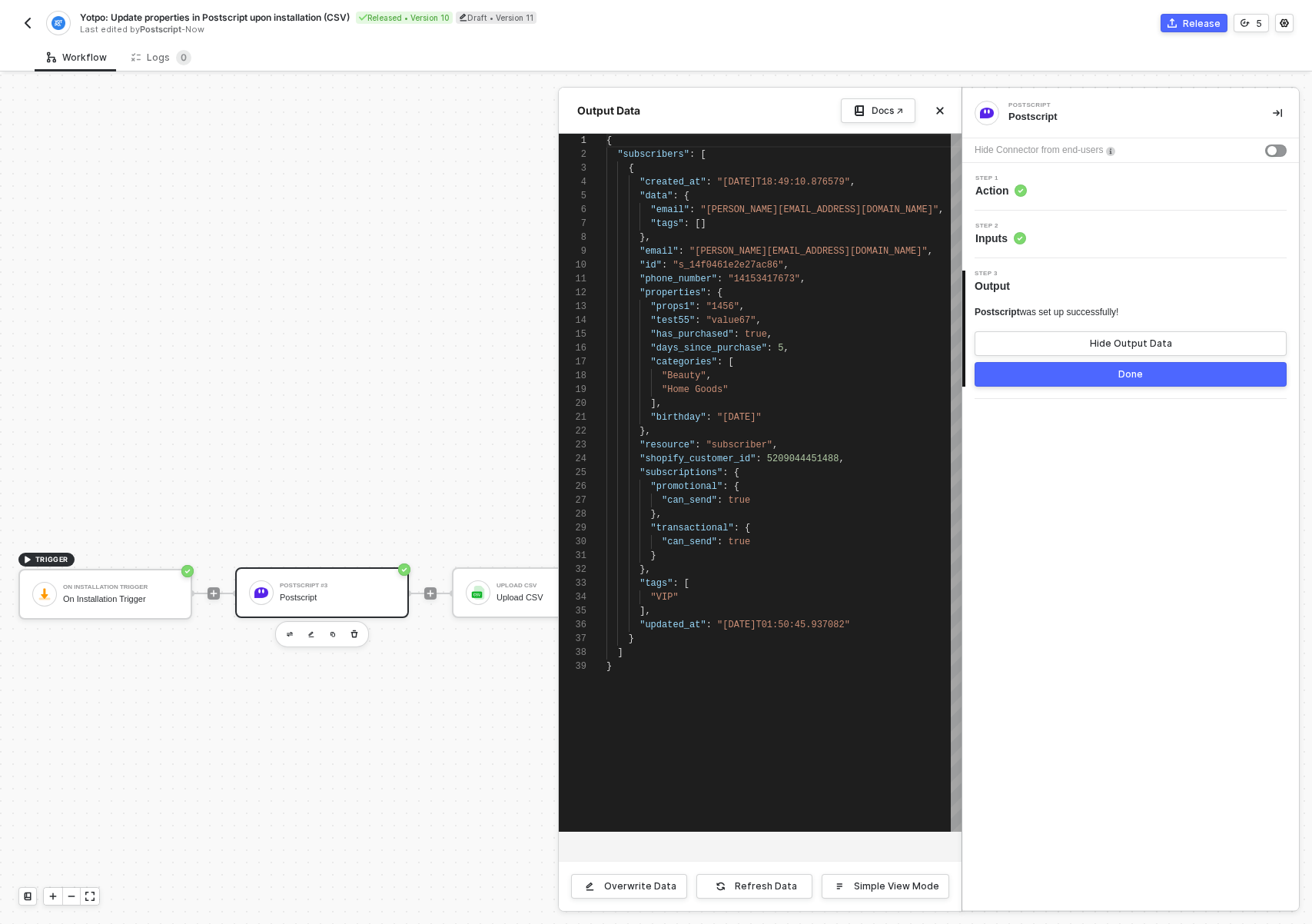
scroll to position [138, 0]
click at [944, 107] on icon "icon-close" at bounding box center [941, 111] width 10 height 10
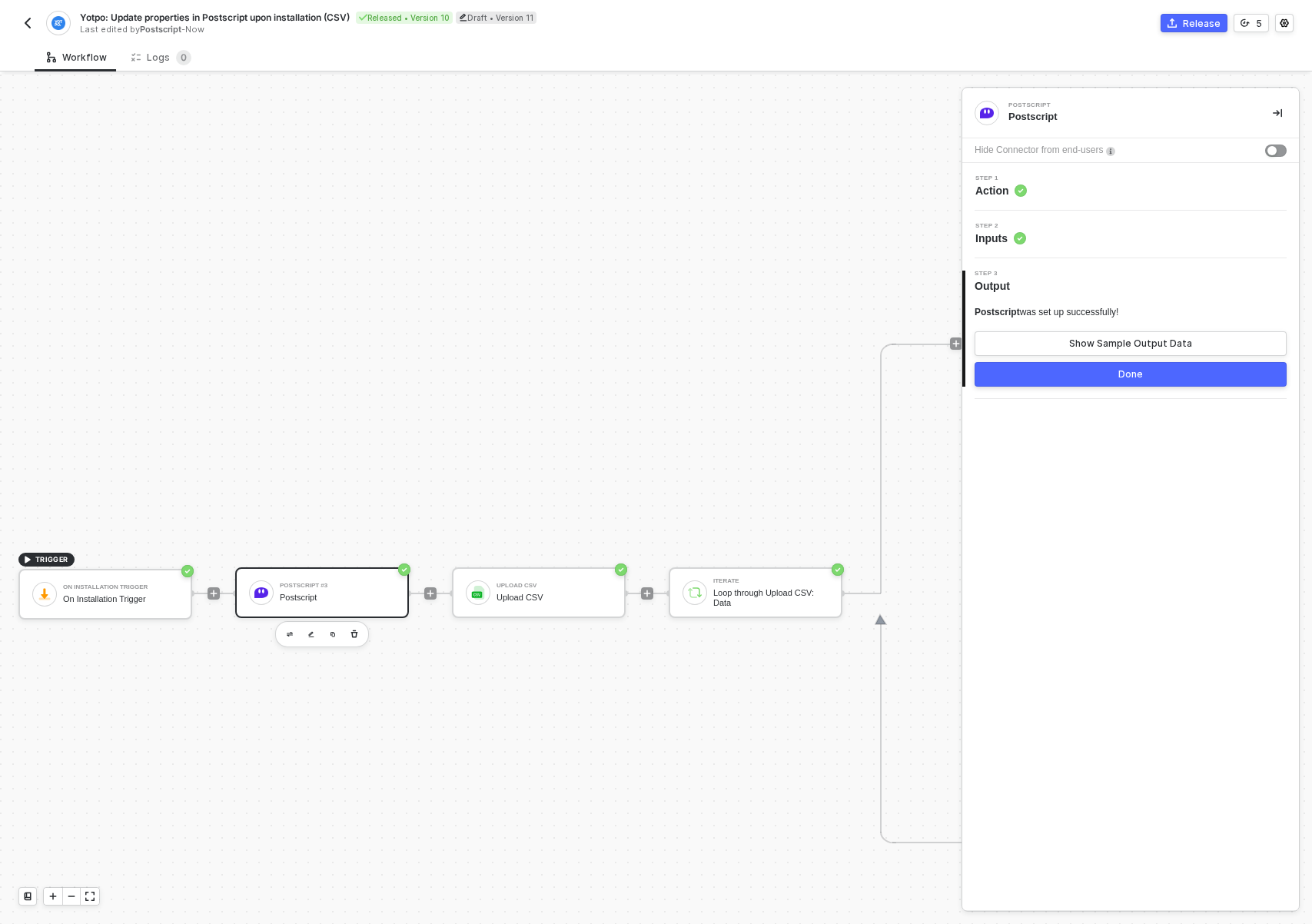
drag, startPoint x: 579, startPoint y: 712, endPoint x: 447, endPoint y: 676, distance: 136.8
click at [524, 715] on div "TRIGGER On Installation Trigger On Installation Trigger Postscript #3 Postscrip…" at bounding box center [1260, 593] width 2520 height 2076
click at [326, 593] on div "Postscript" at bounding box center [336, 597] width 115 height 10
click at [1052, 180] on div "Step 1 Action" at bounding box center [1132, 187] width 333 height 23
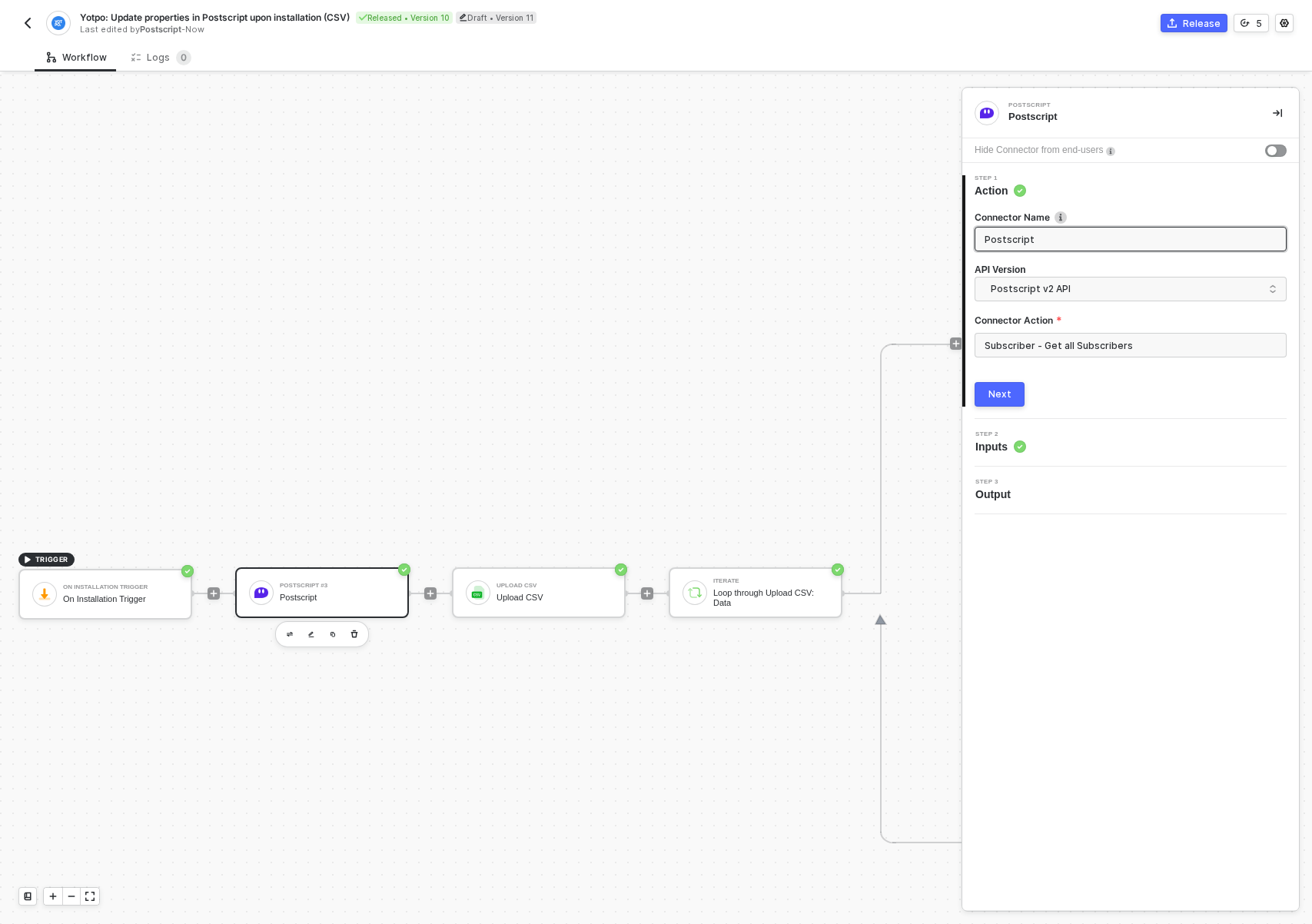
click at [1049, 231] on input "Postscript" at bounding box center [1128, 239] width 289 height 16
type input "Fetch Subscribers"
click at [649, 369] on div "TRIGGER On Installation Trigger On Installation Trigger Postscript #3 Postscrip…" at bounding box center [1260, 593] width 2520 height 2076
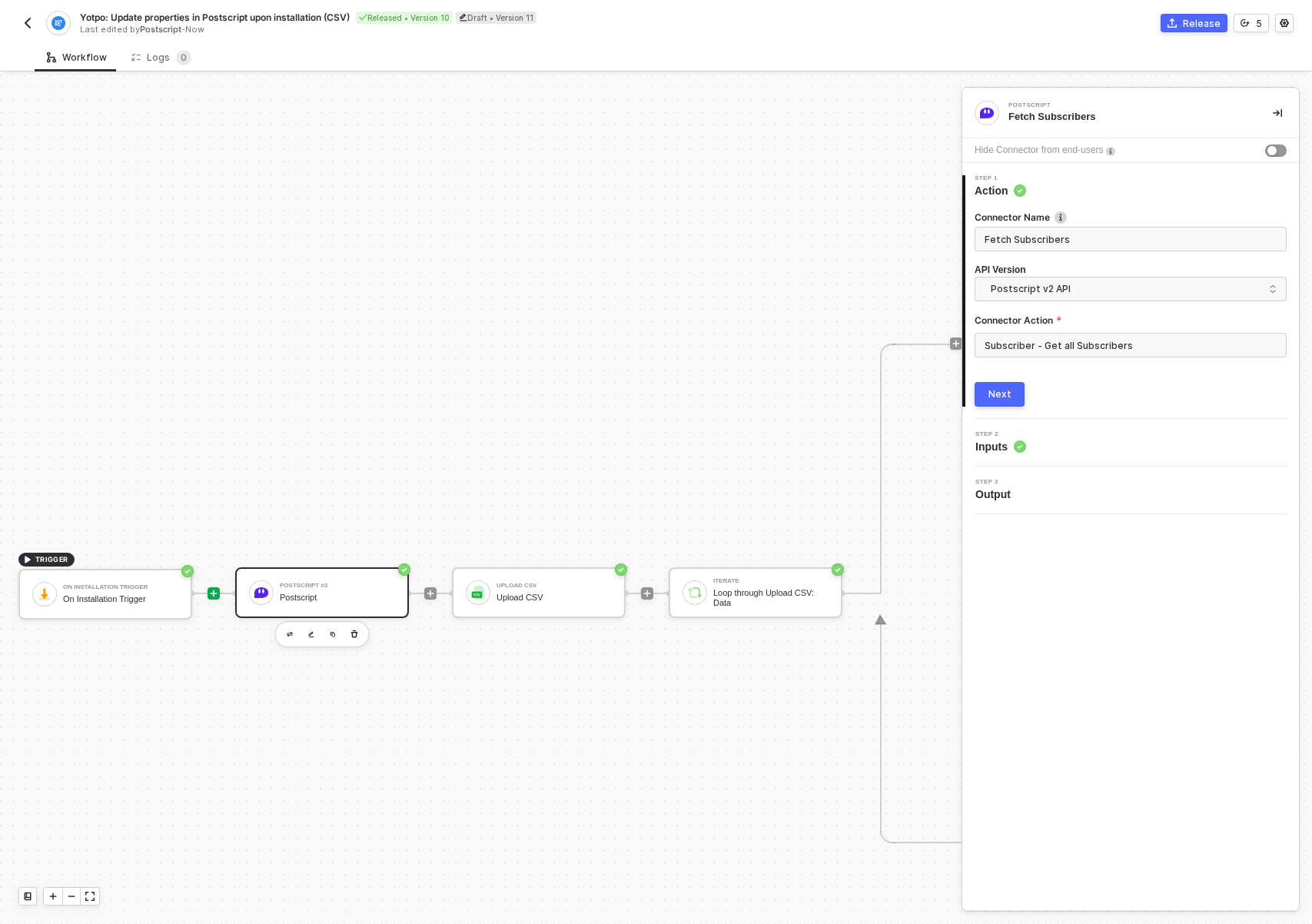
click at [213, 598] on div at bounding box center [214, 592] width 13 height 13
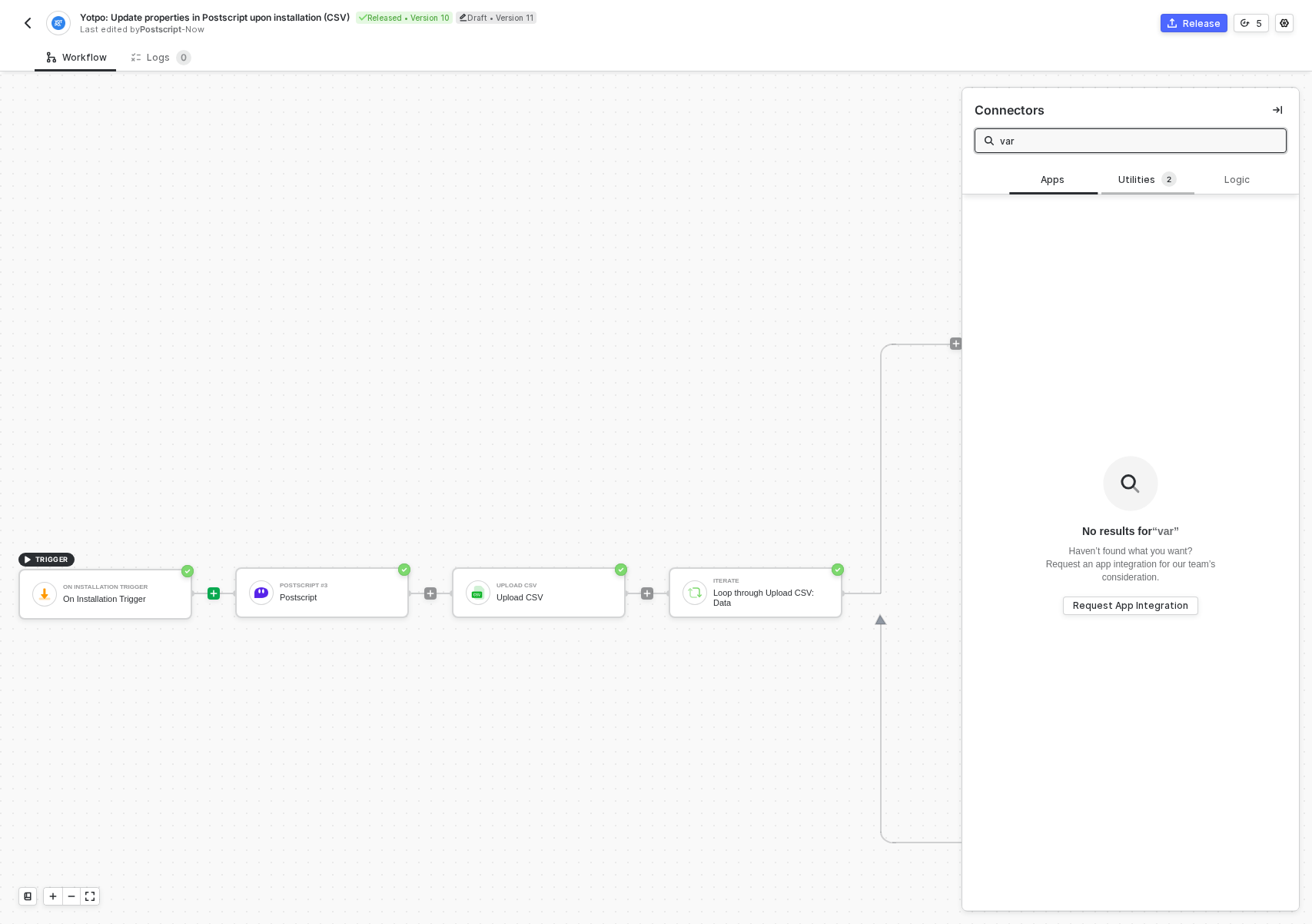
type input "var"
click at [1114, 173] on div "Utilities 2" at bounding box center [1148, 179] width 68 height 16
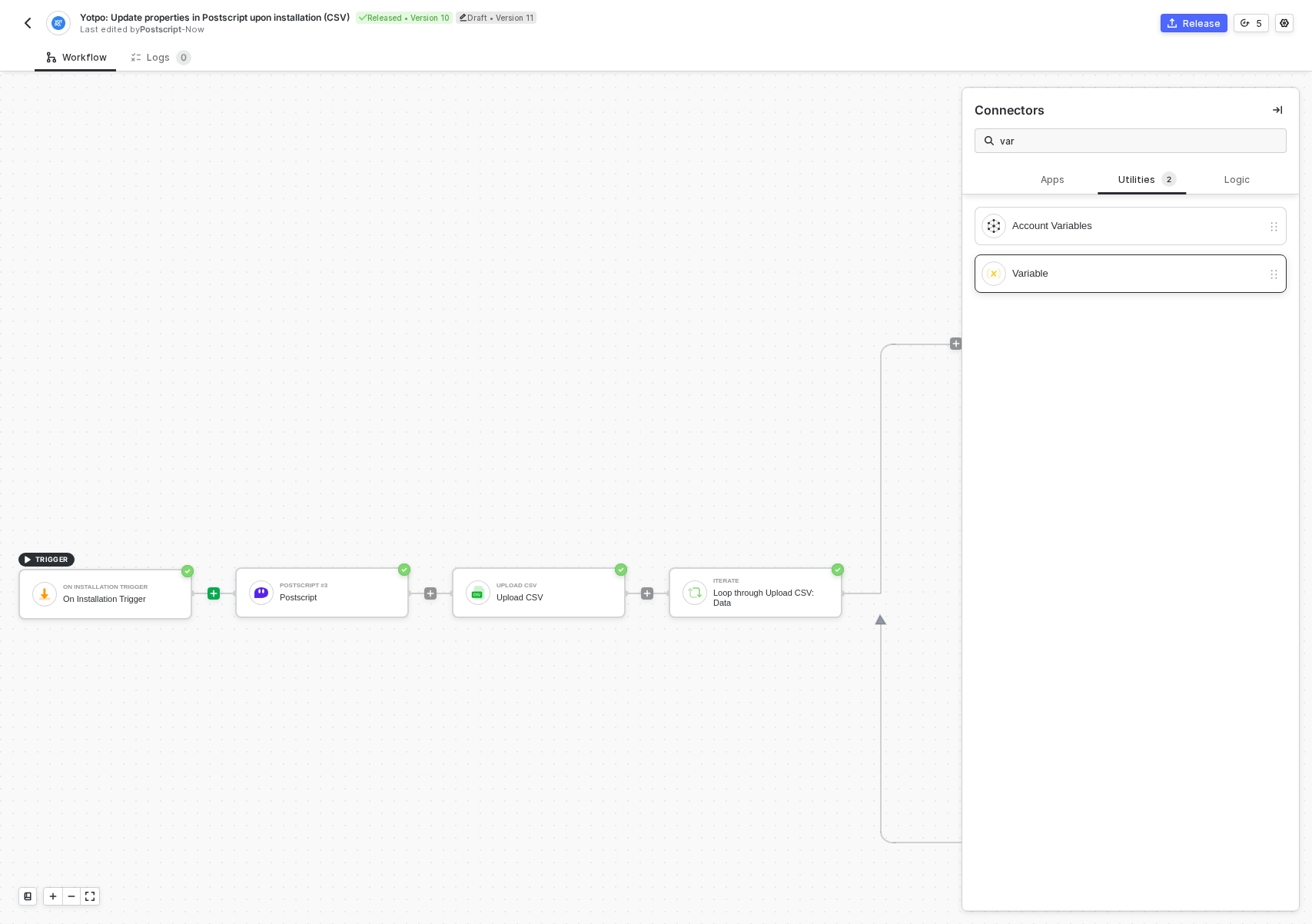
click at [1053, 282] on div "Variable" at bounding box center [1122, 273] width 280 height 24
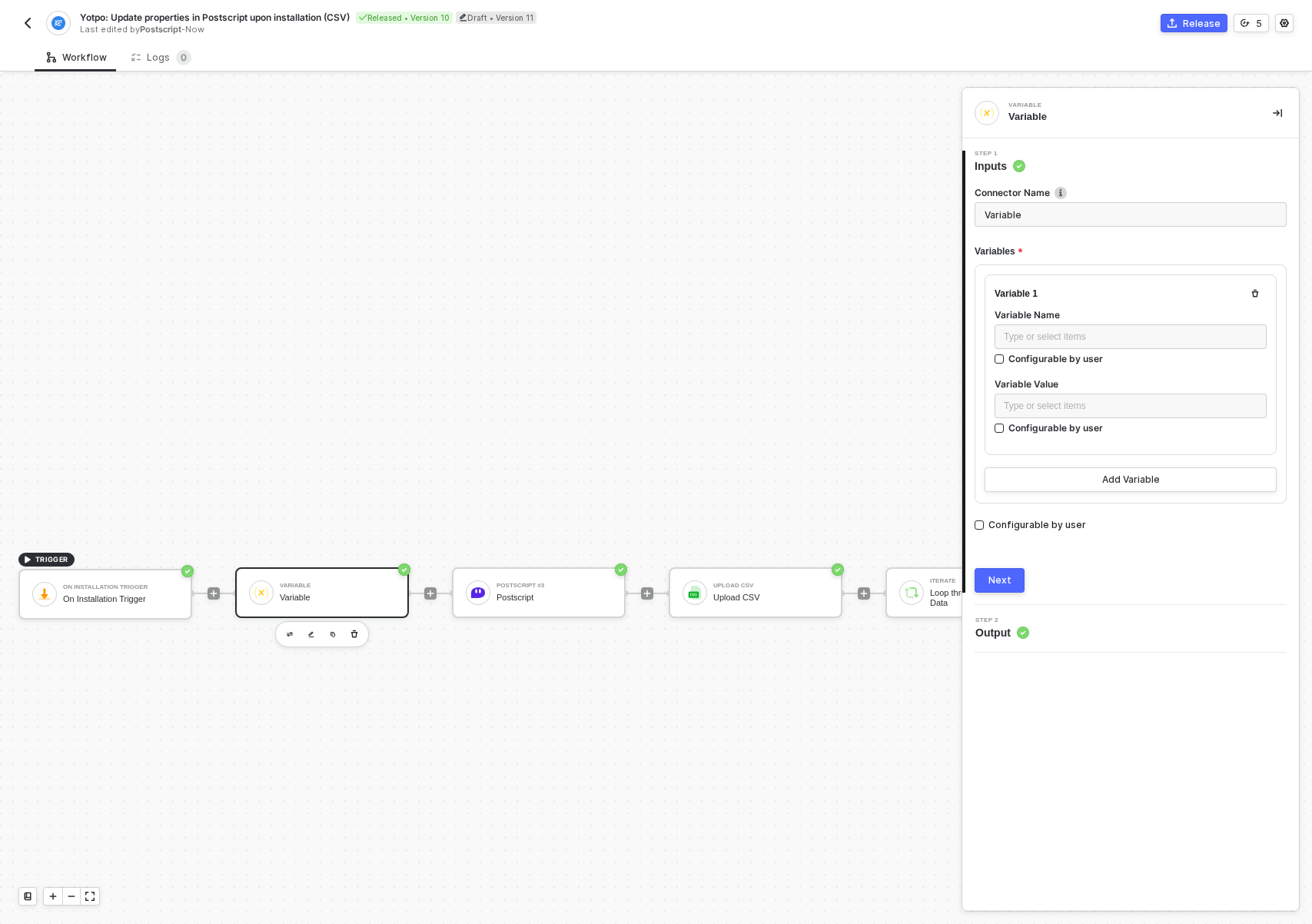
click at [1037, 212] on input "Variable" at bounding box center [1130, 214] width 312 height 24
type input "Page"
click at [1096, 330] on div "Type or select items ﻿" at bounding box center [1130, 336] width 253 height 14
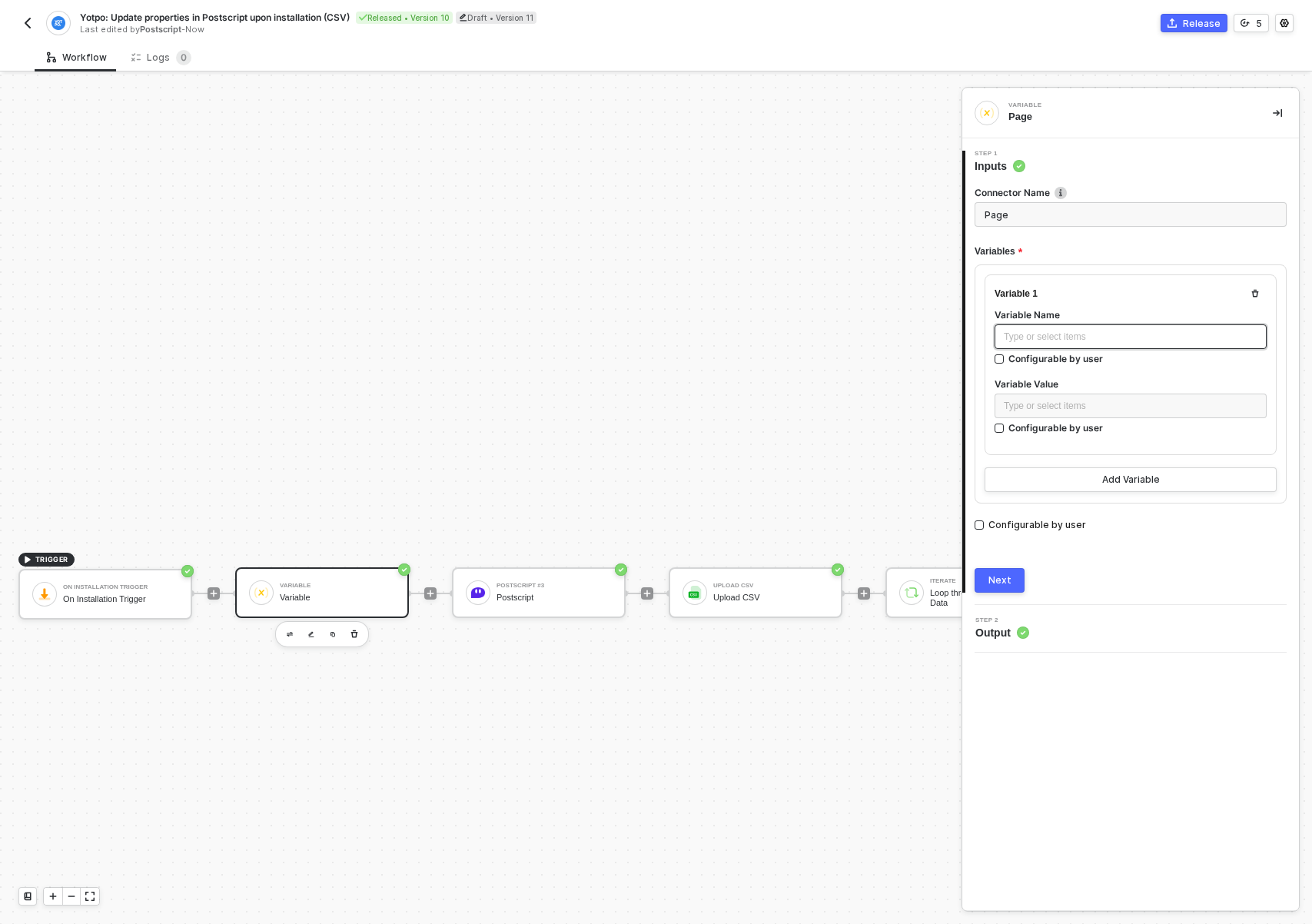
click at [1088, 335] on div "Type or select items ﻿" at bounding box center [1130, 336] width 253 height 14
click at [1042, 395] on div "Type or select items ﻿" at bounding box center [1130, 405] width 272 height 24
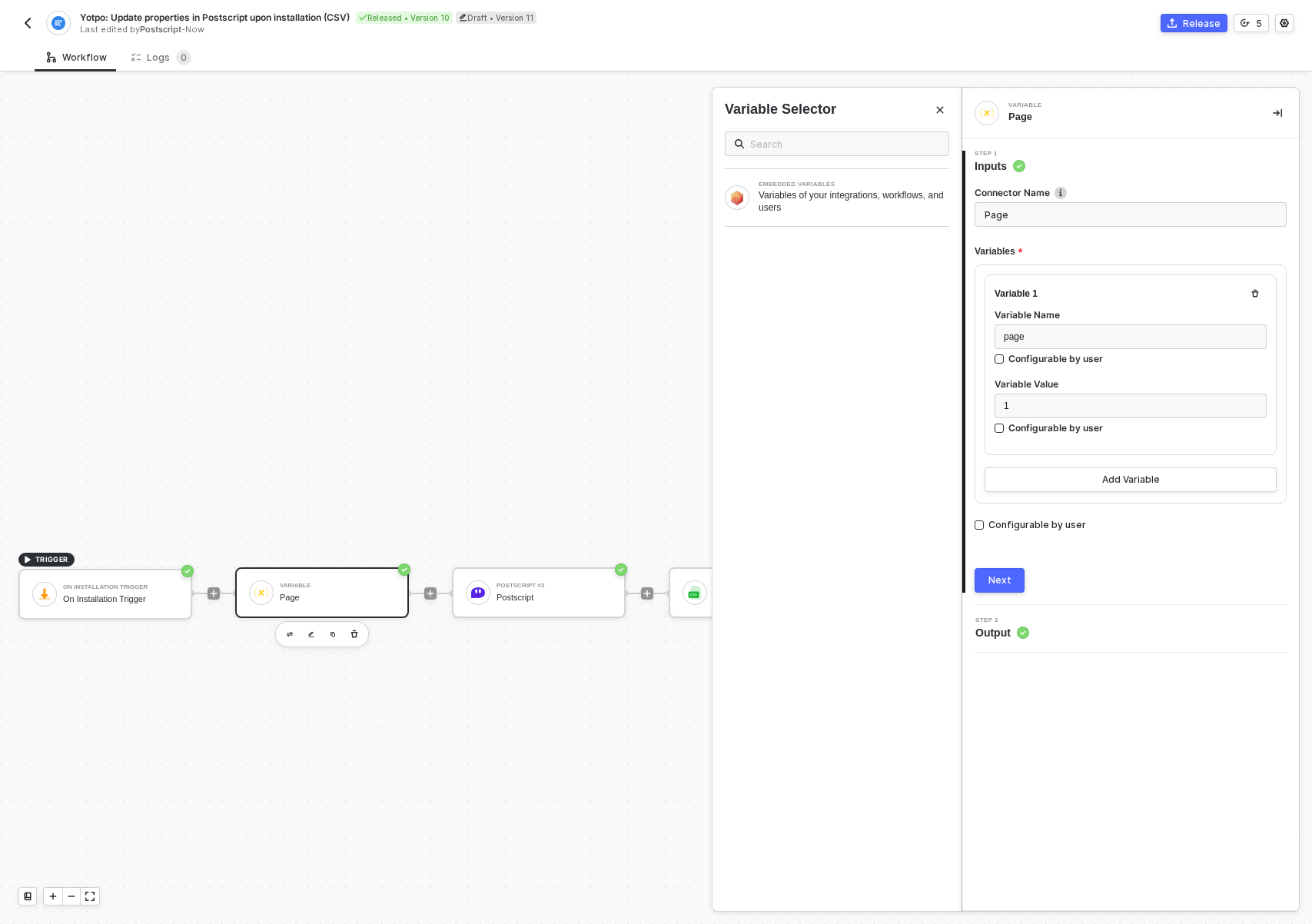
click at [1010, 575] on button "Next" at bounding box center [1000, 580] width 50 height 24
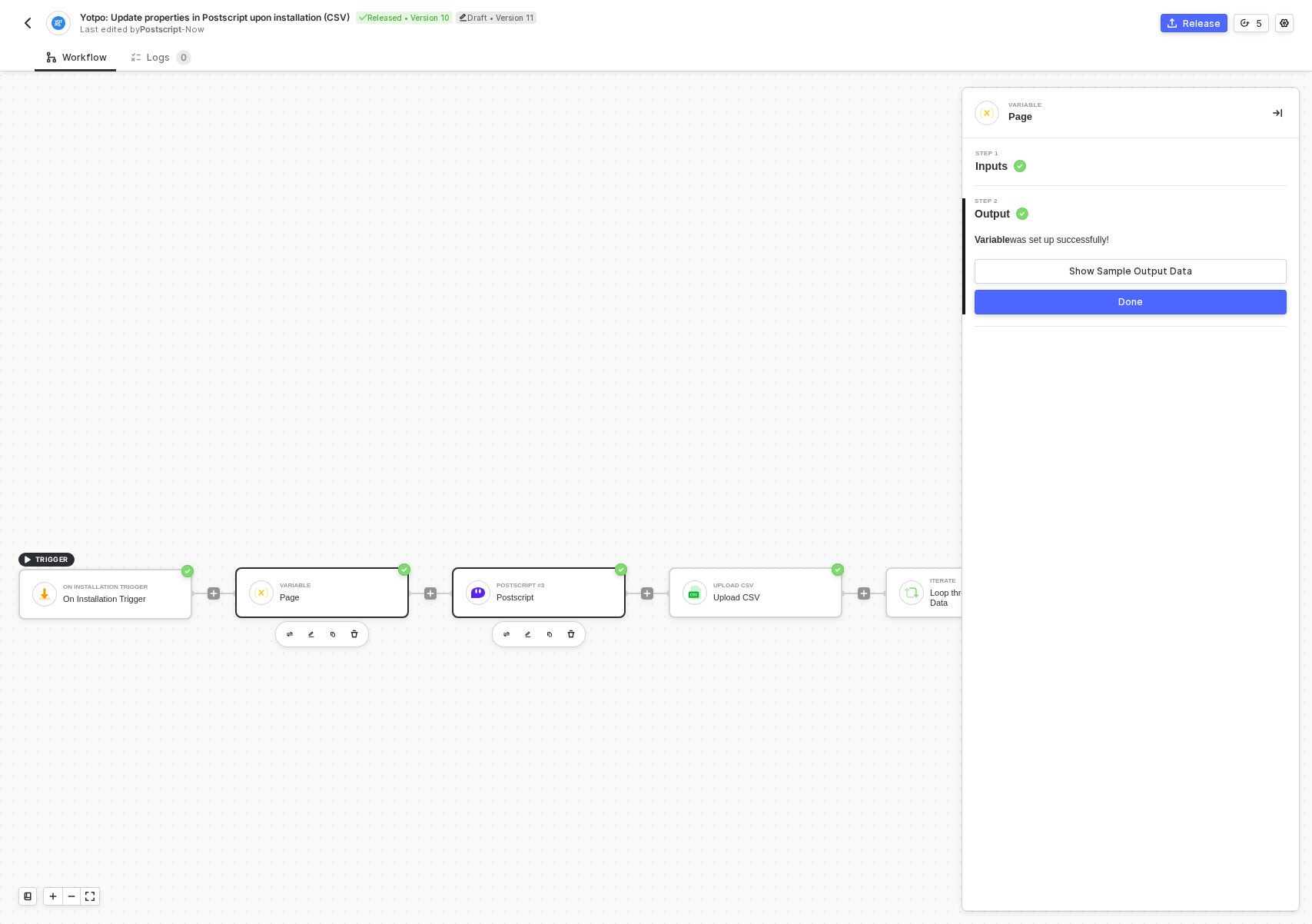
click at [549, 602] on div "Postscript #3 Postscript" at bounding box center [554, 592] width 115 height 29
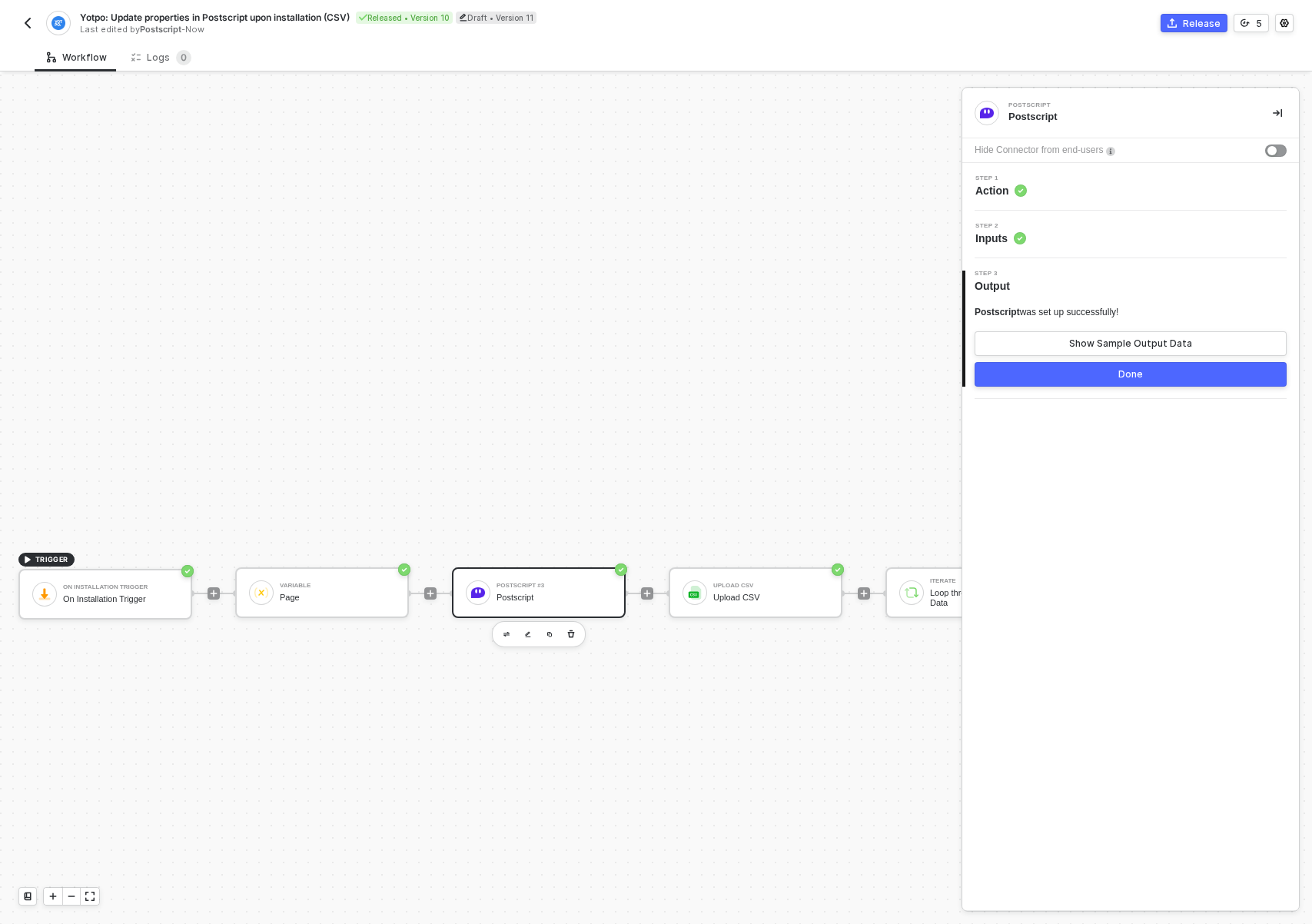
drag, startPoint x: 751, startPoint y: 788, endPoint x: 616, endPoint y: 792, distance: 135.1
click at [1039, 242] on div "Step 2 Inputs" at bounding box center [1132, 235] width 333 height 23
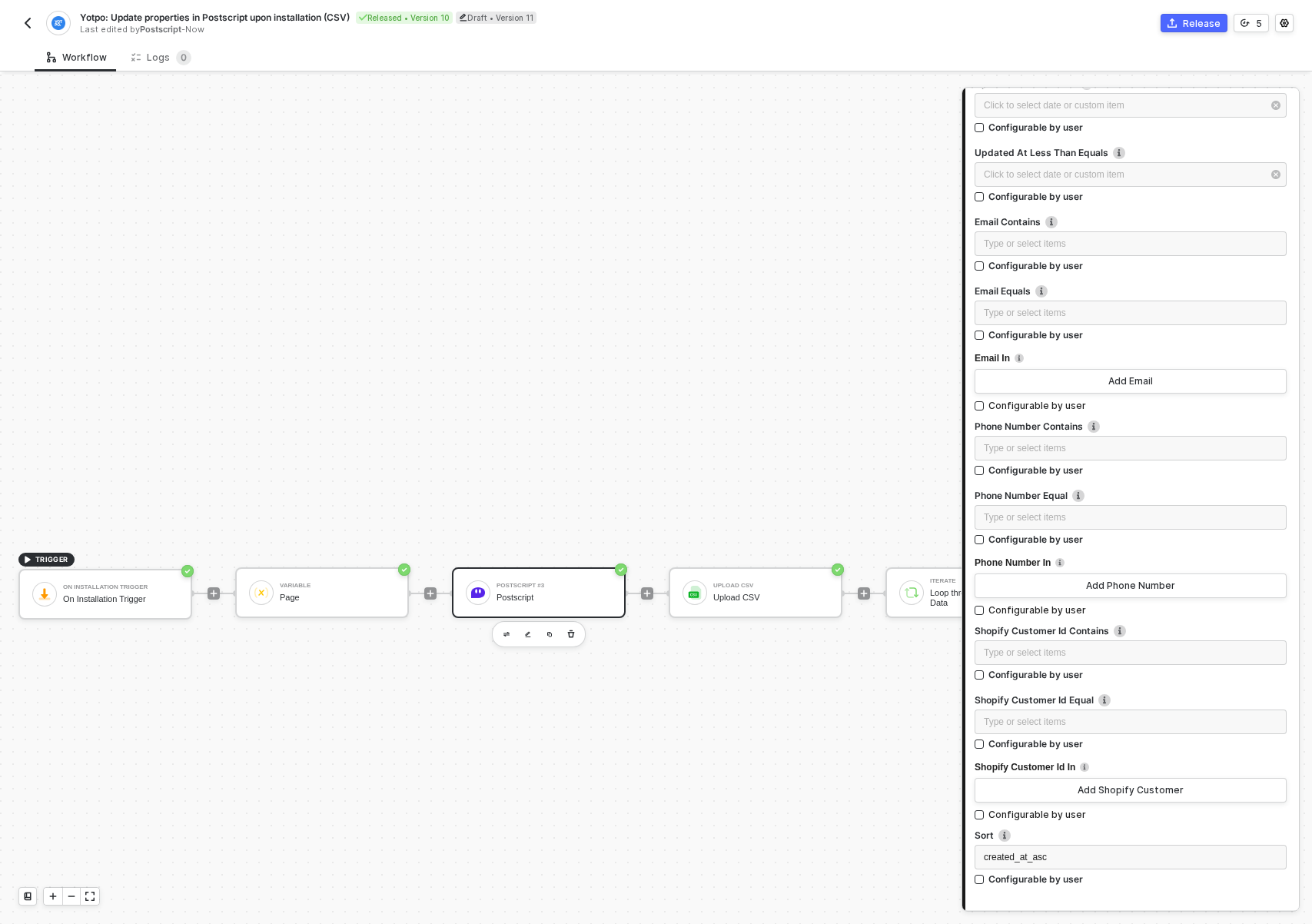
scroll to position [0, 0]
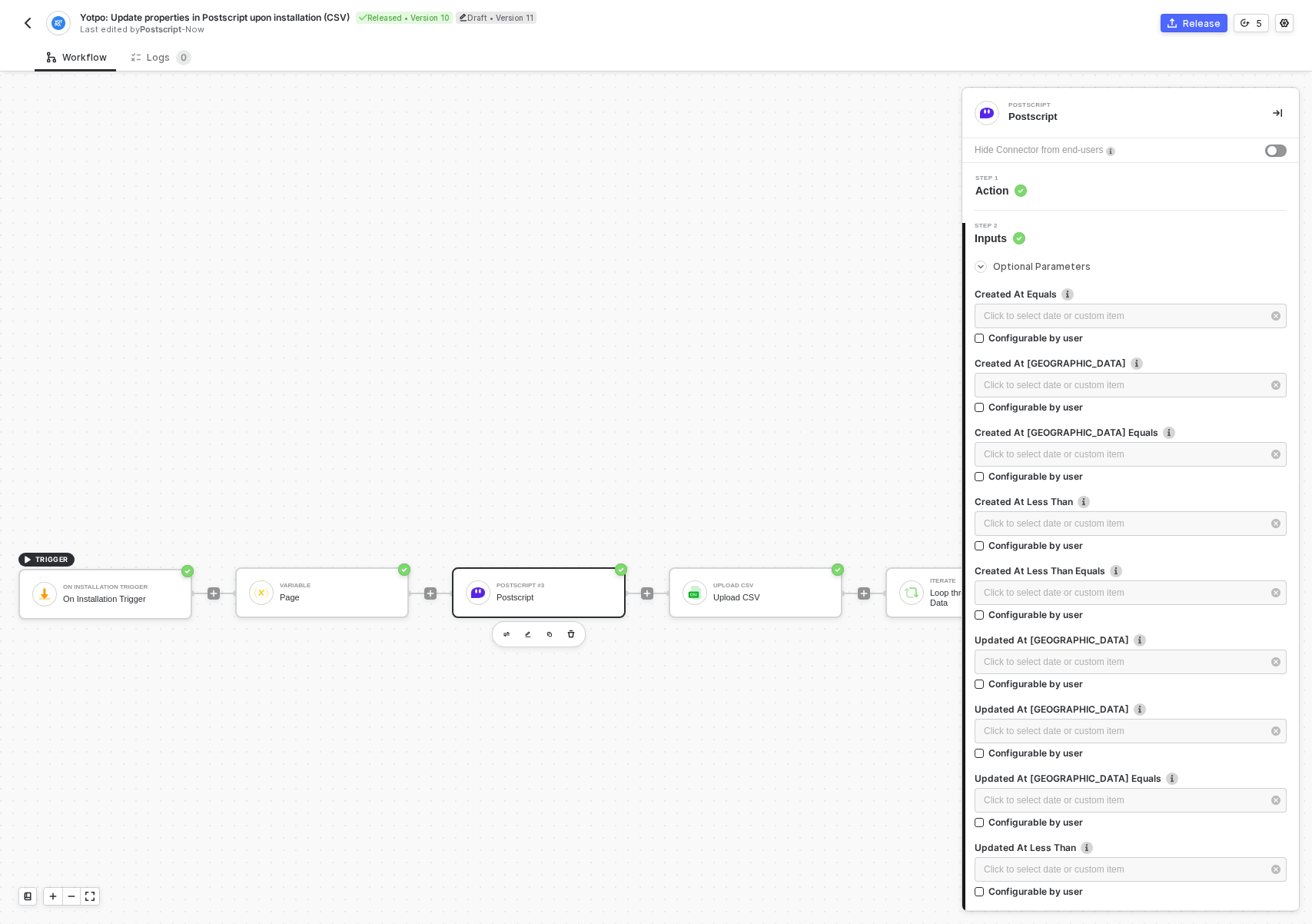
click at [1060, 194] on div "Step 1 Action" at bounding box center [1132, 187] width 333 height 23
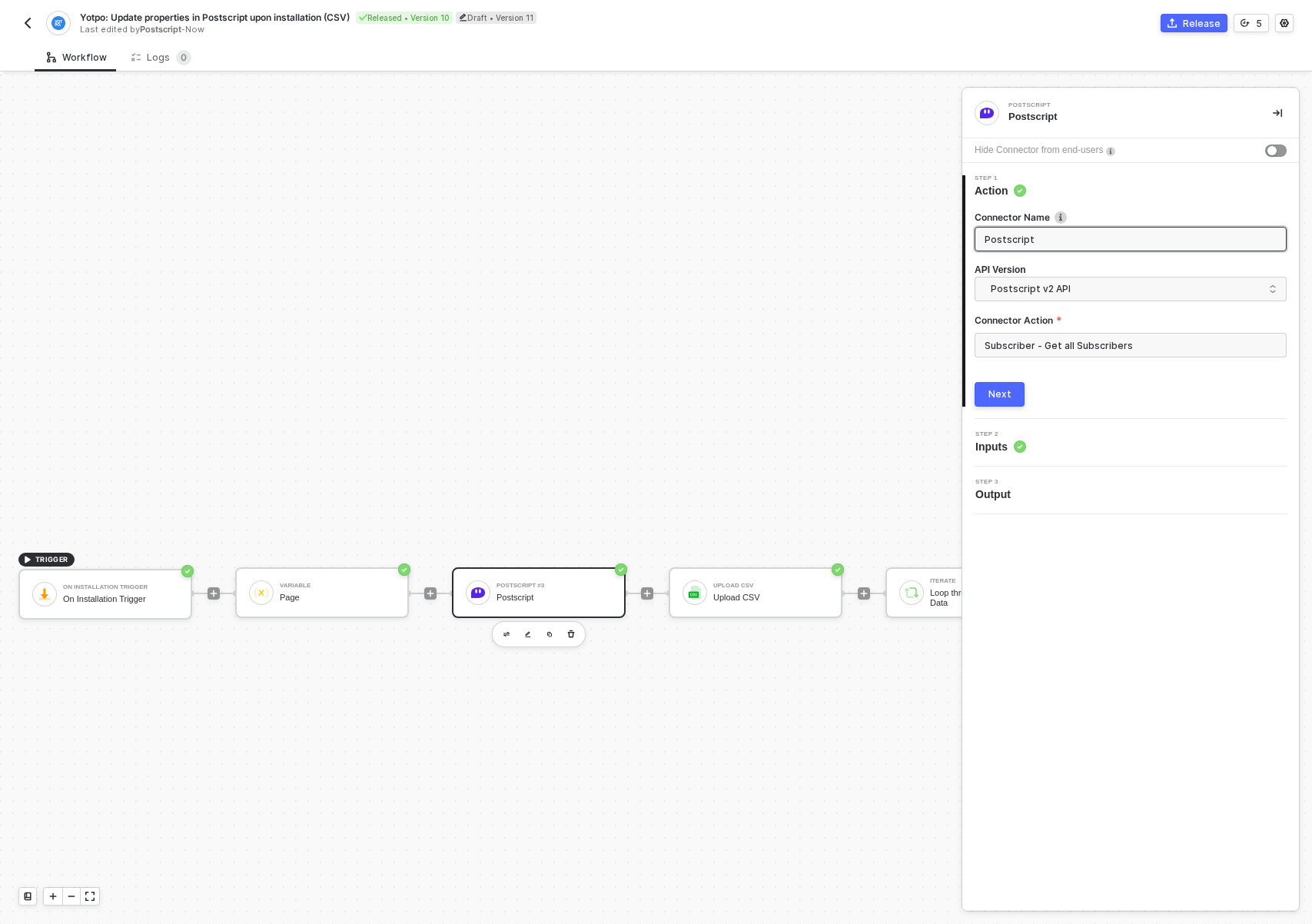
click at [1044, 447] on div "Step 2 Inputs" at bounding box center [1132, 443] width 333 height 23
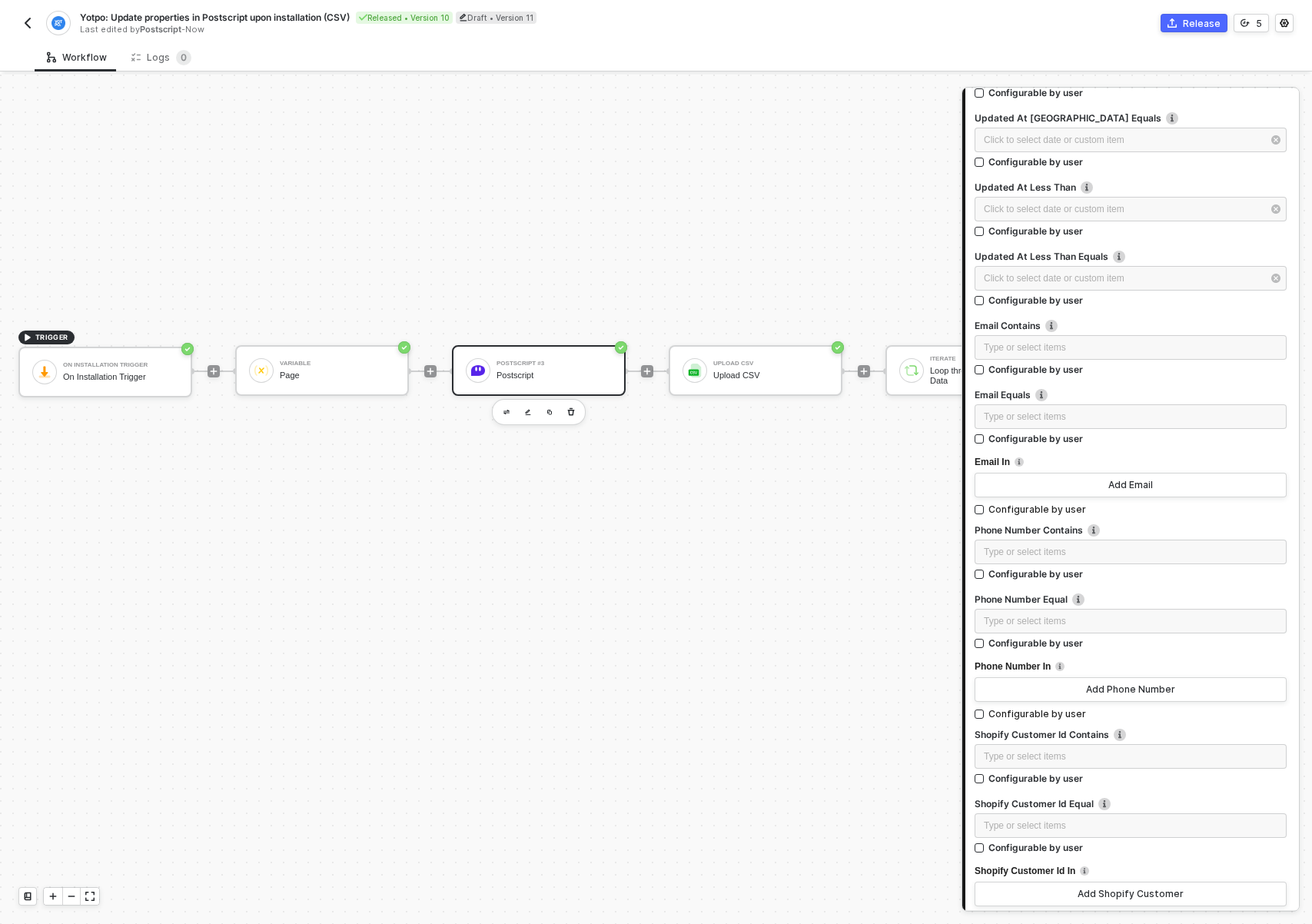
scroll to position [805, 0]
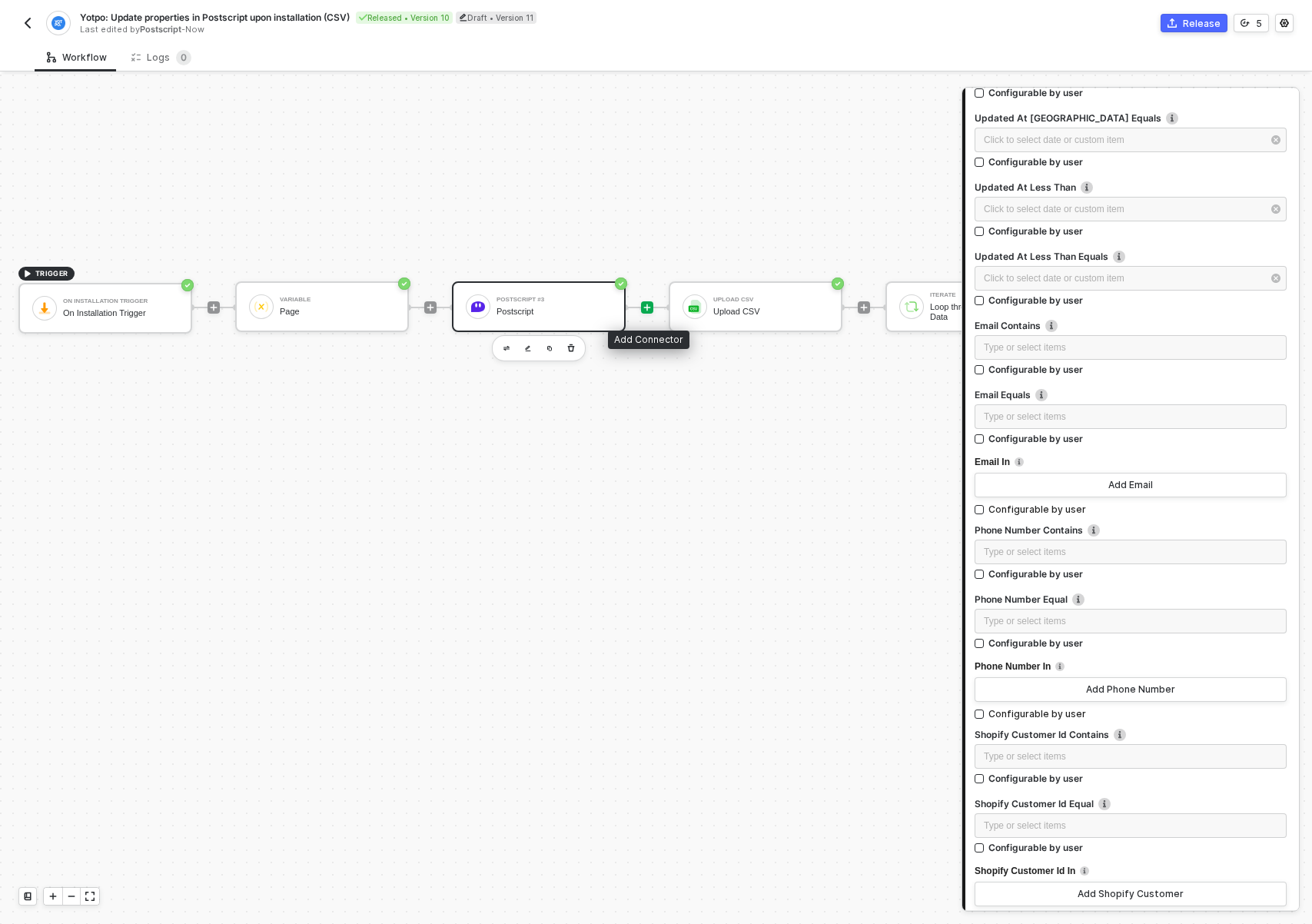
click at [644, 306] on icon "icon-play" at bounding box center [648, 307] width 10 height 10
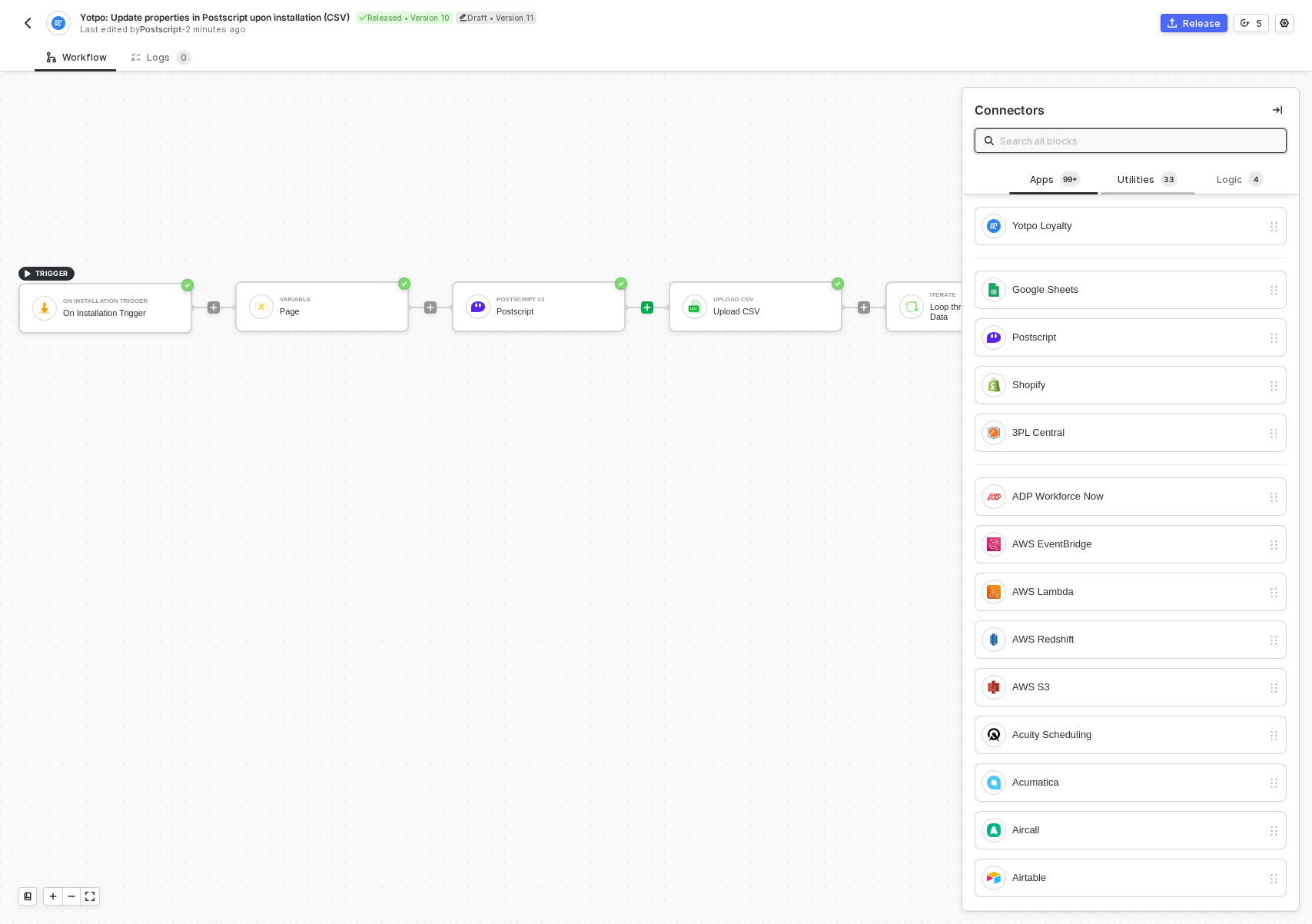
click at [1133, 170] on div "Utilities 3 3" at bounding box center [1147, 180] width 92 height 29
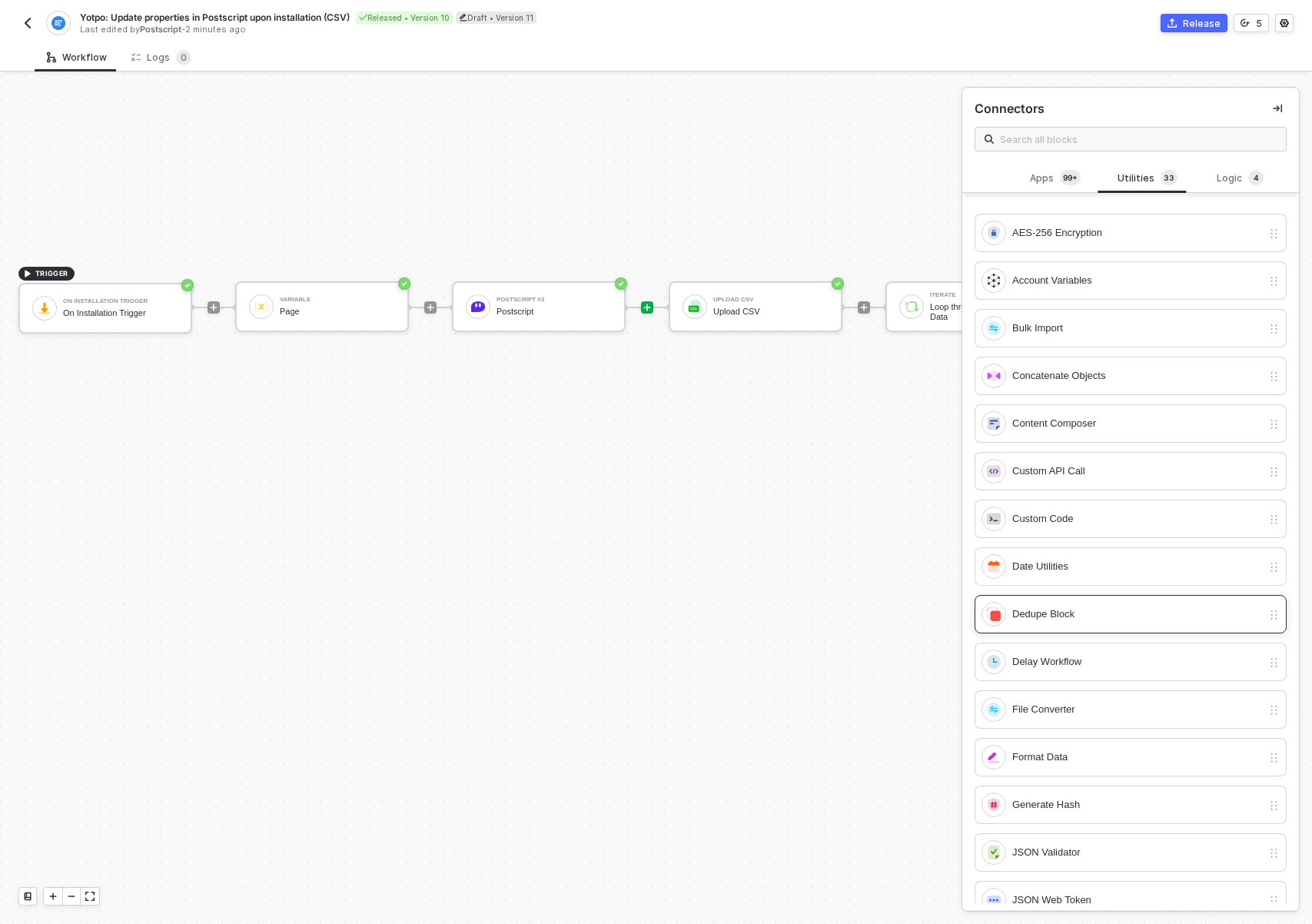
scroll to position [32, 0]
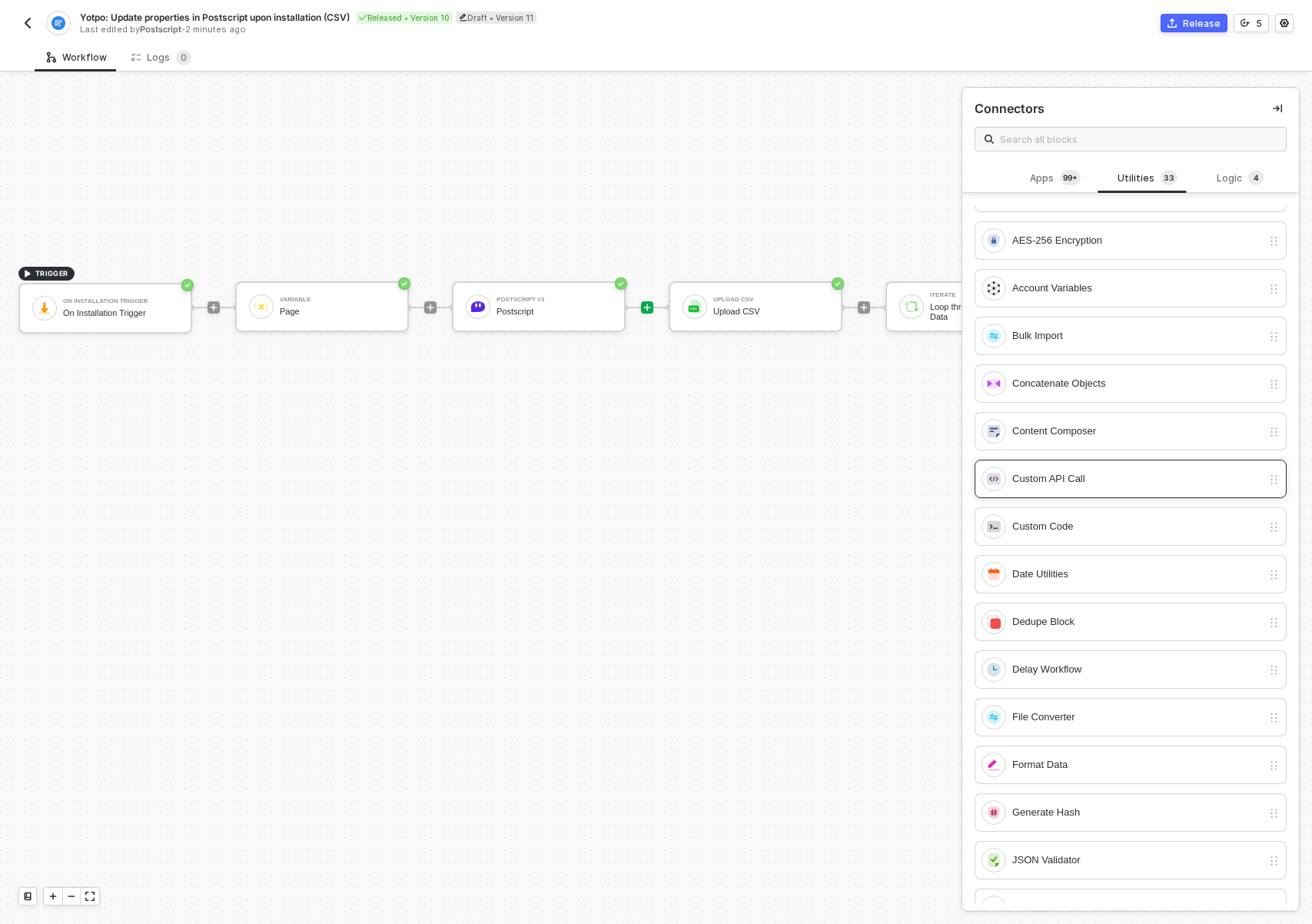
click at [1088, 481] on div "Custom API Call" at bounding box center [1137, 478] width 249 height 16
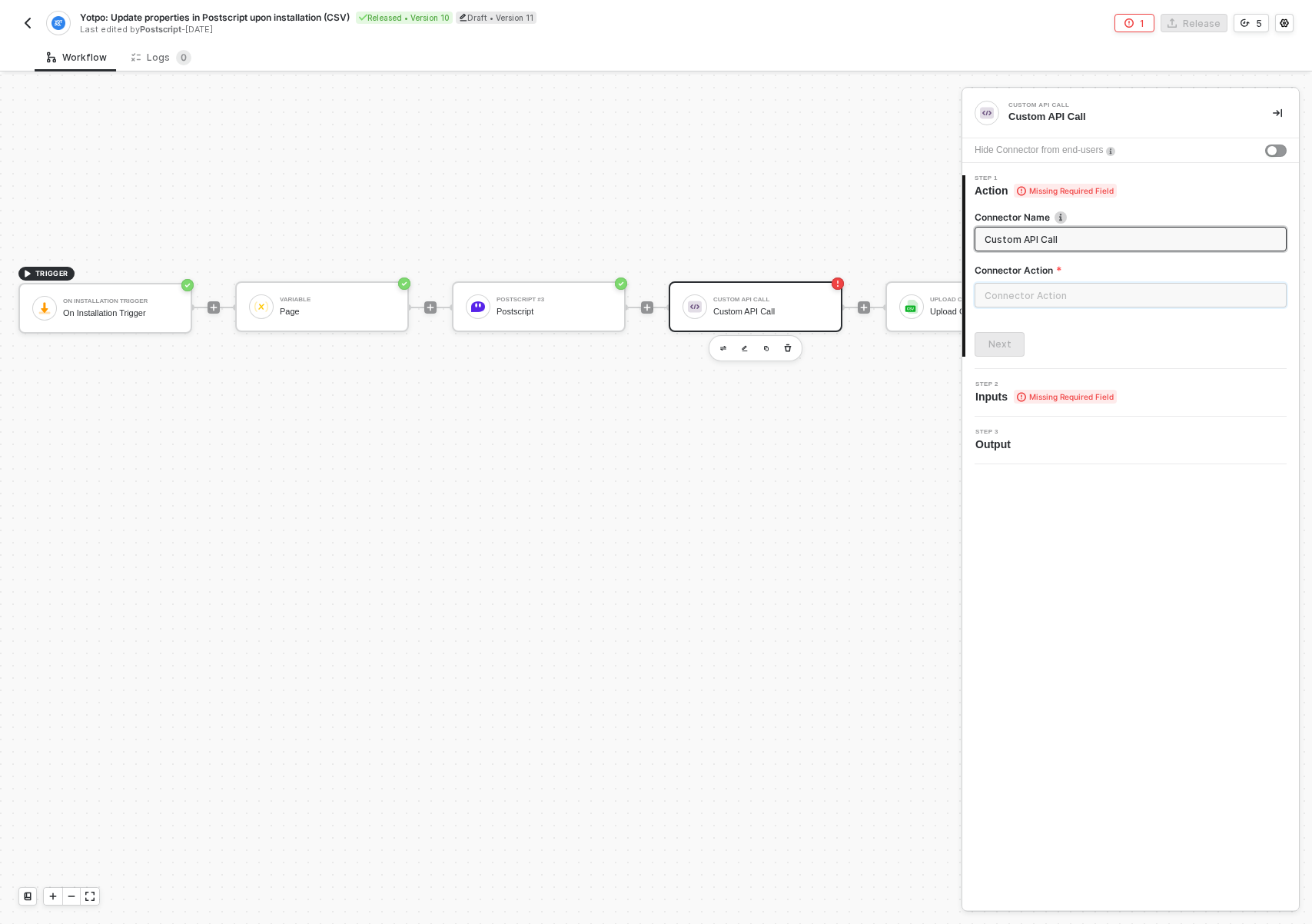
click at [1038, 289] on input "text" at bounding box center [1130, 295] width 312 height 24
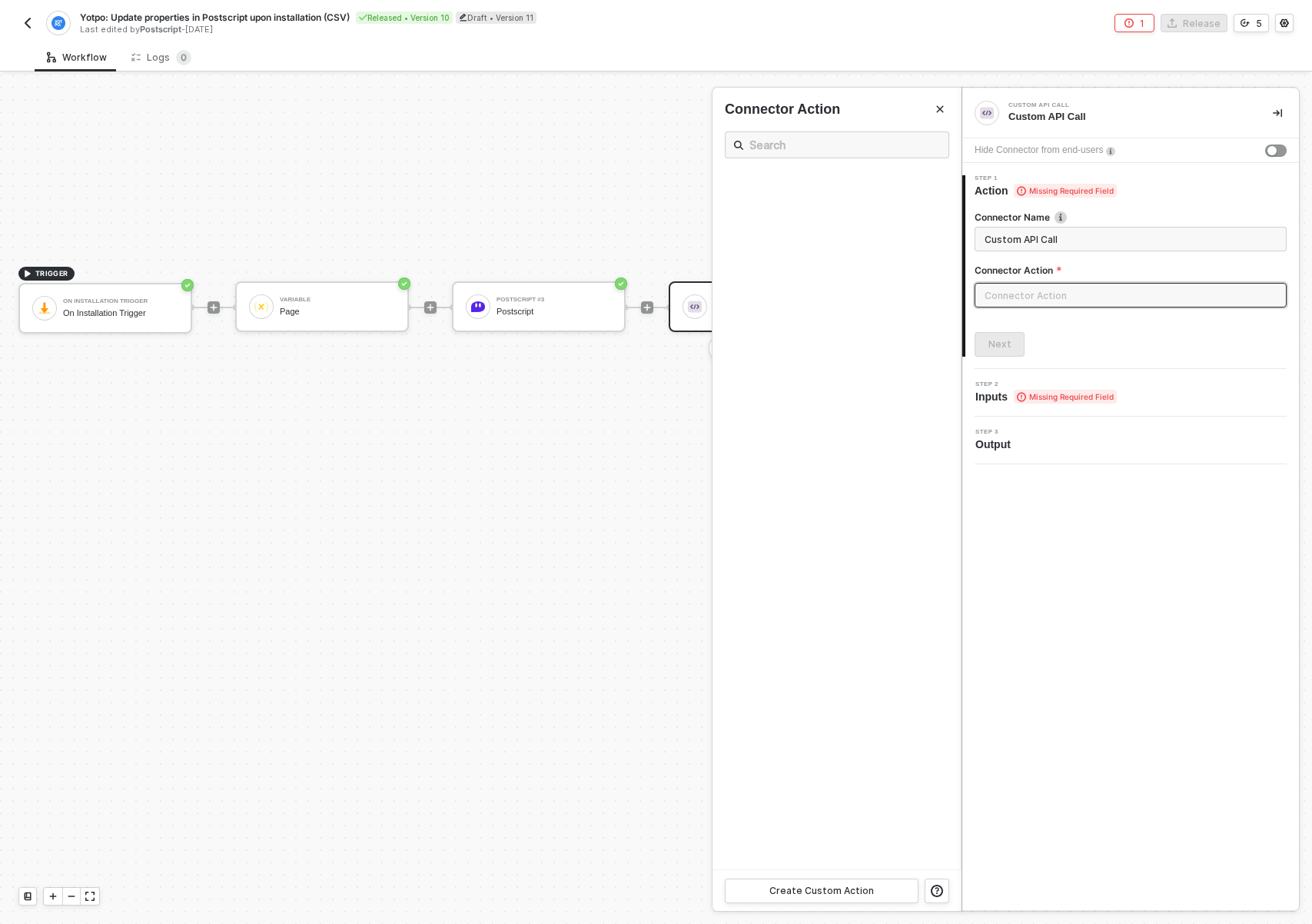
click at [1038, 290] on input "text" at bounding box center [1130, 295] width 312 height 24
click at [1074, 394] on span "Missing Required Field" at bounding box center [1065, 396] width 103 height 14
click at [1018, 390] on span "Missing Required Field" at bounding box center [1065, 396] width 103 height 14
click at [1004, 390] on span "Inputs Missing Required Field" at bounding box center [1046, 396] width 141 height 15
click at [1032, 279] on div "Connector Action" at bounding box center [1130, 274] width 312 height 19
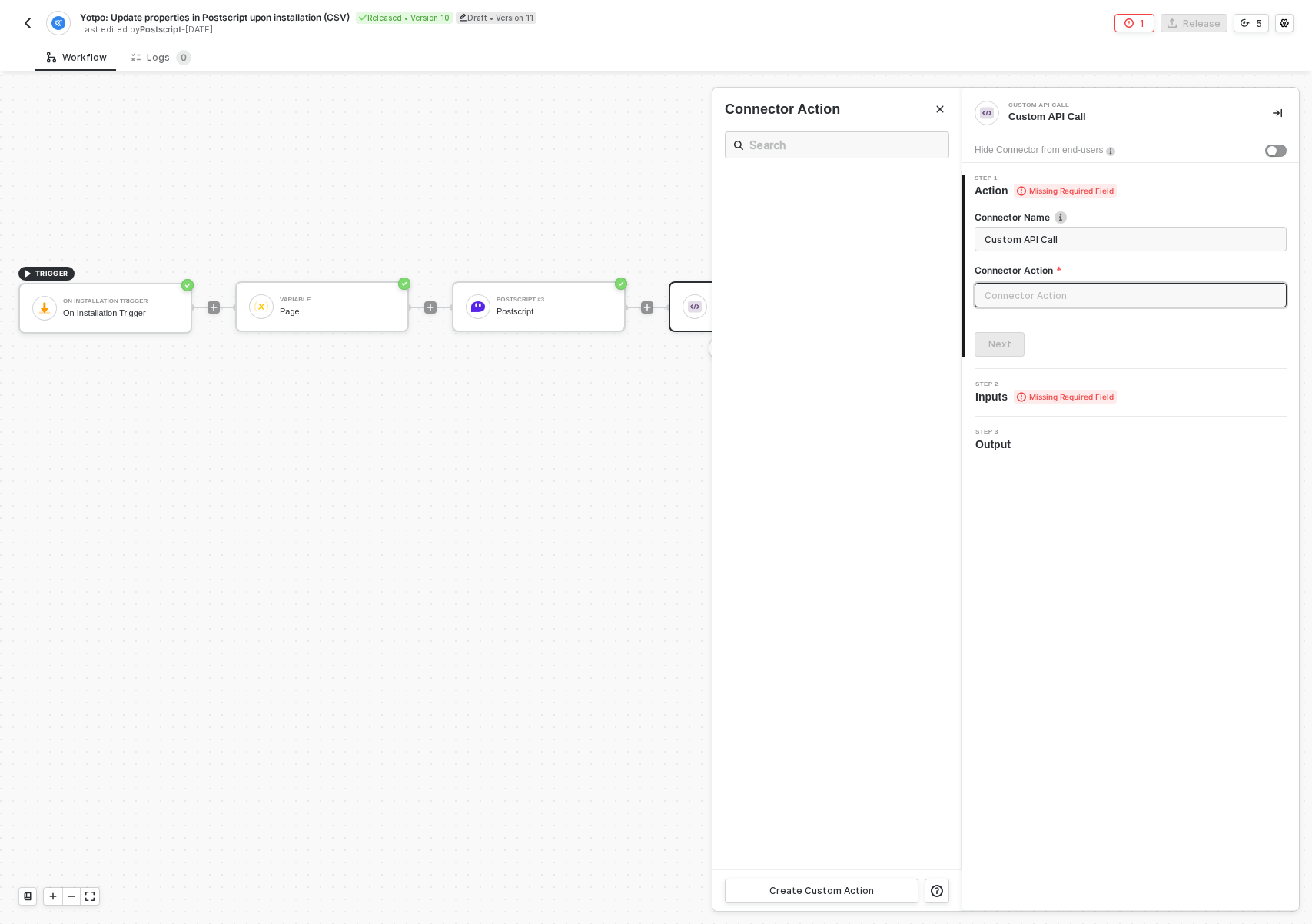
click at [1030, 293] on input "text" at bounding box center [1130, 295] width 312 height 24
click at [1078, 245] on input "Custom API Call" at bounding box center [1128, 239] width 289 height 16
click at [1057, 298] on input "text" at bounding box center [1130, 295] width 312 height 24
click at [1051, 299] on input "text" at bounding box center [1130, 295] width 312 height 24
click at [1048, 298] on input "text" at bounding box center [1130, 295] width 312 height 24
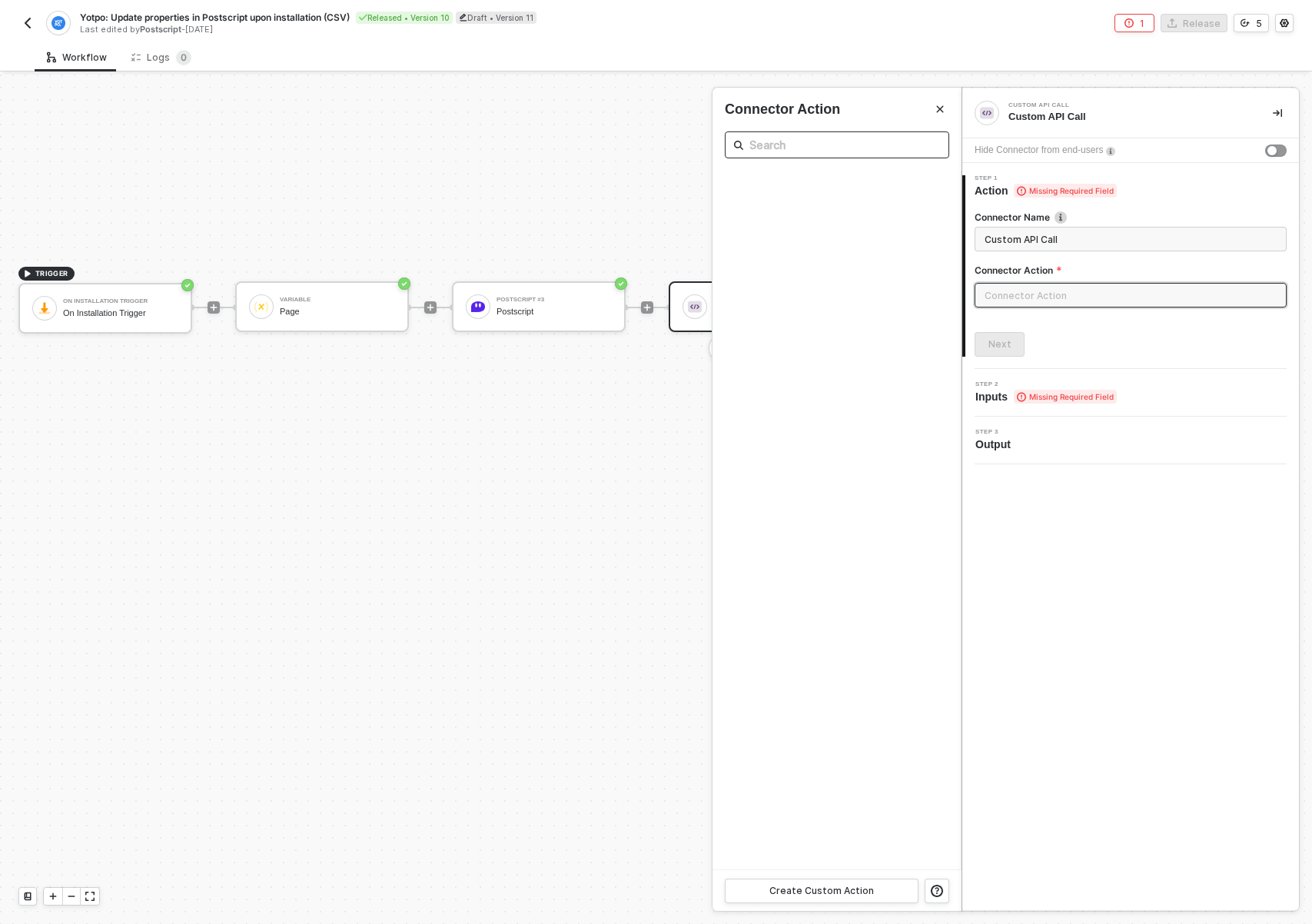
click at [831, 146] on input "text" at bounding box center [836, 145] width 175 height 19
click at [1064, 217] on img at bounding box center [1061, 217] width 13 height 13
click at [1064, 238] on input "Custom API Call" at bounding box center [1128, 239] width 289 height 16
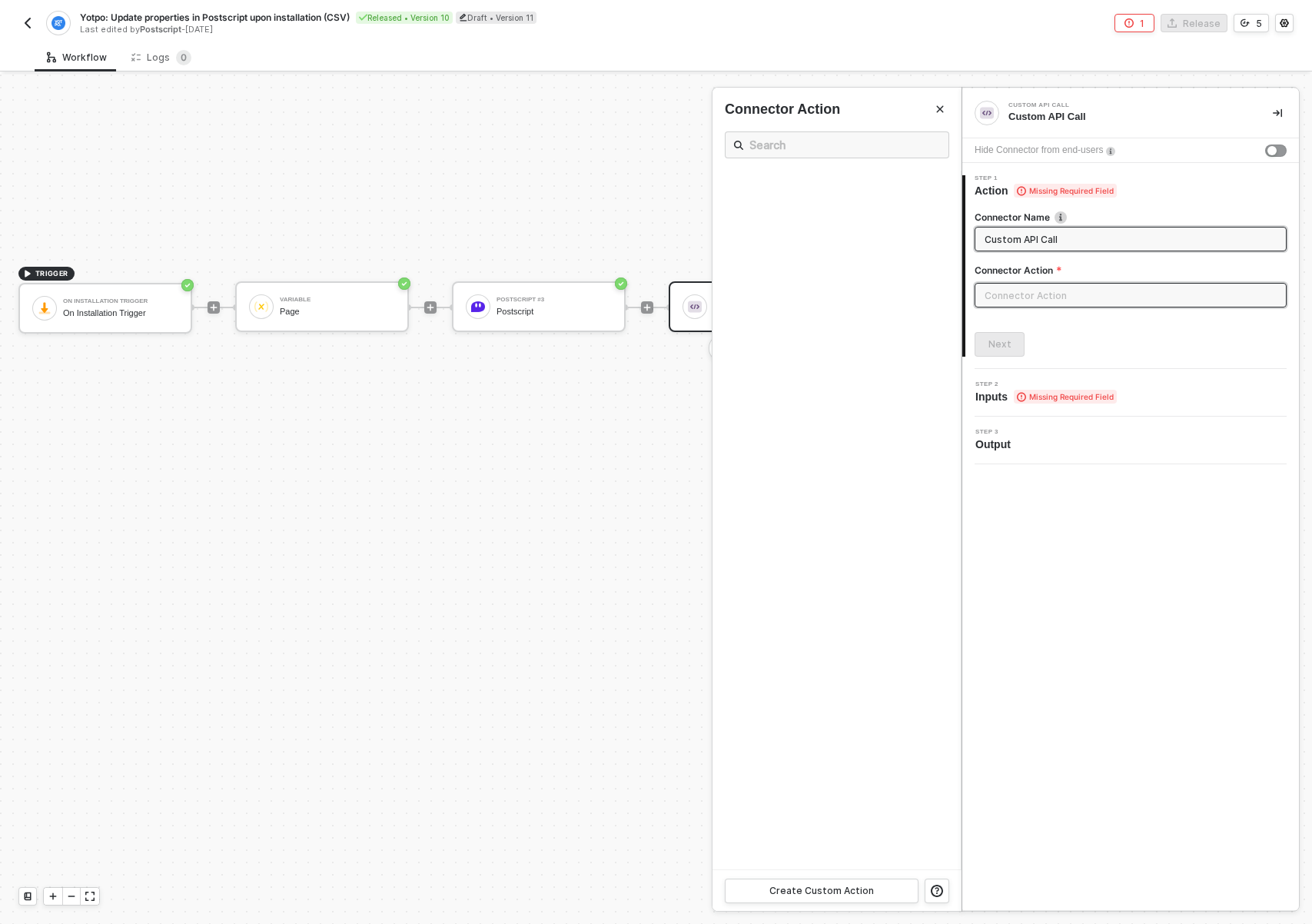
click at [1064, 238] on input "Custom API Call" at bounding box center [1128, 239] width 289 height 16
type input "Postscript"
click at [1036, 294] on input "text" at bounding box center [1130, 295] width 312 height 24
click at [931, 112] on button "Close" at bounding box center [940, 108] width 18 height 18
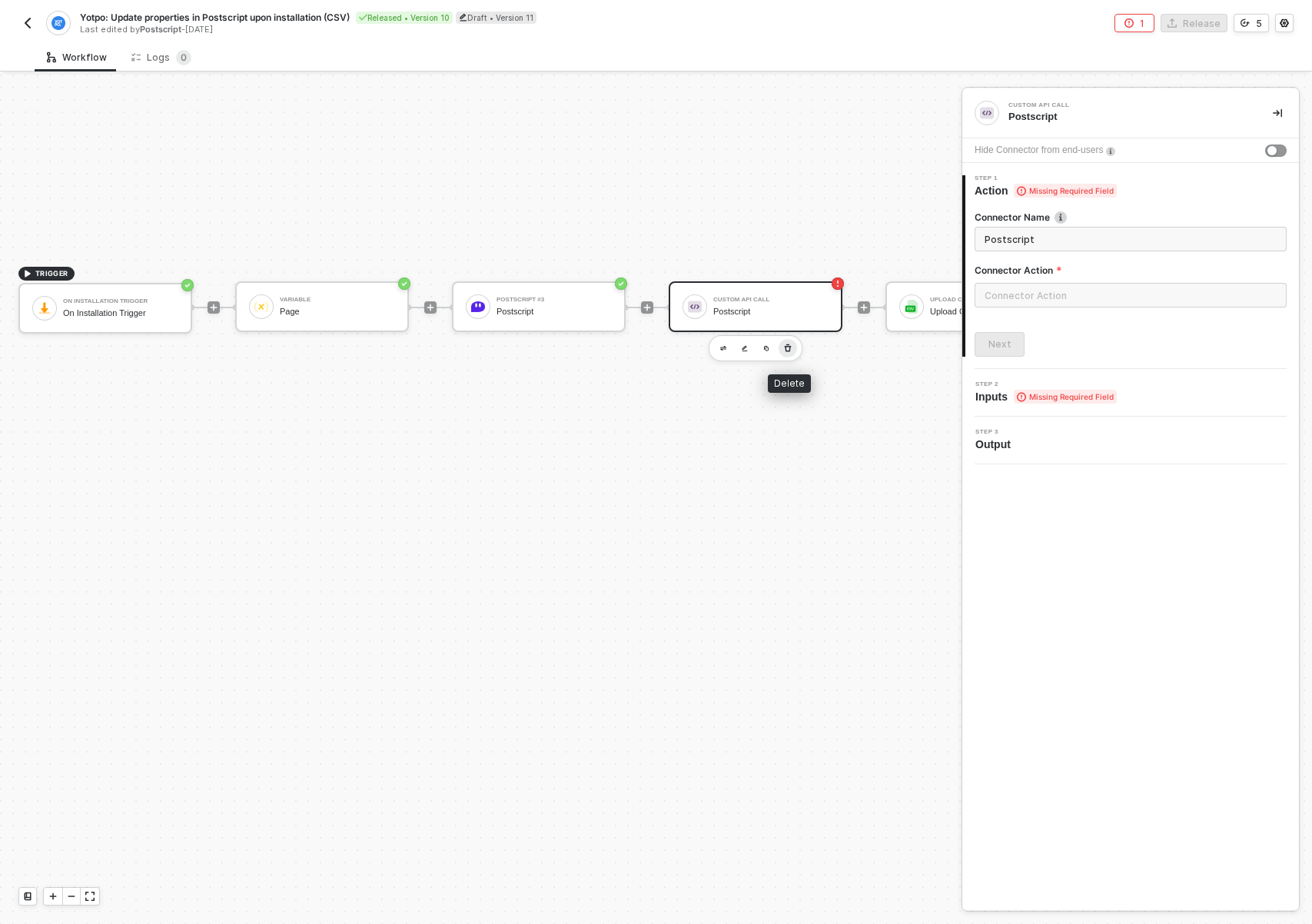
click at [787, 350] on icon "button" at bounding box center [788, 348] width 10 height 13
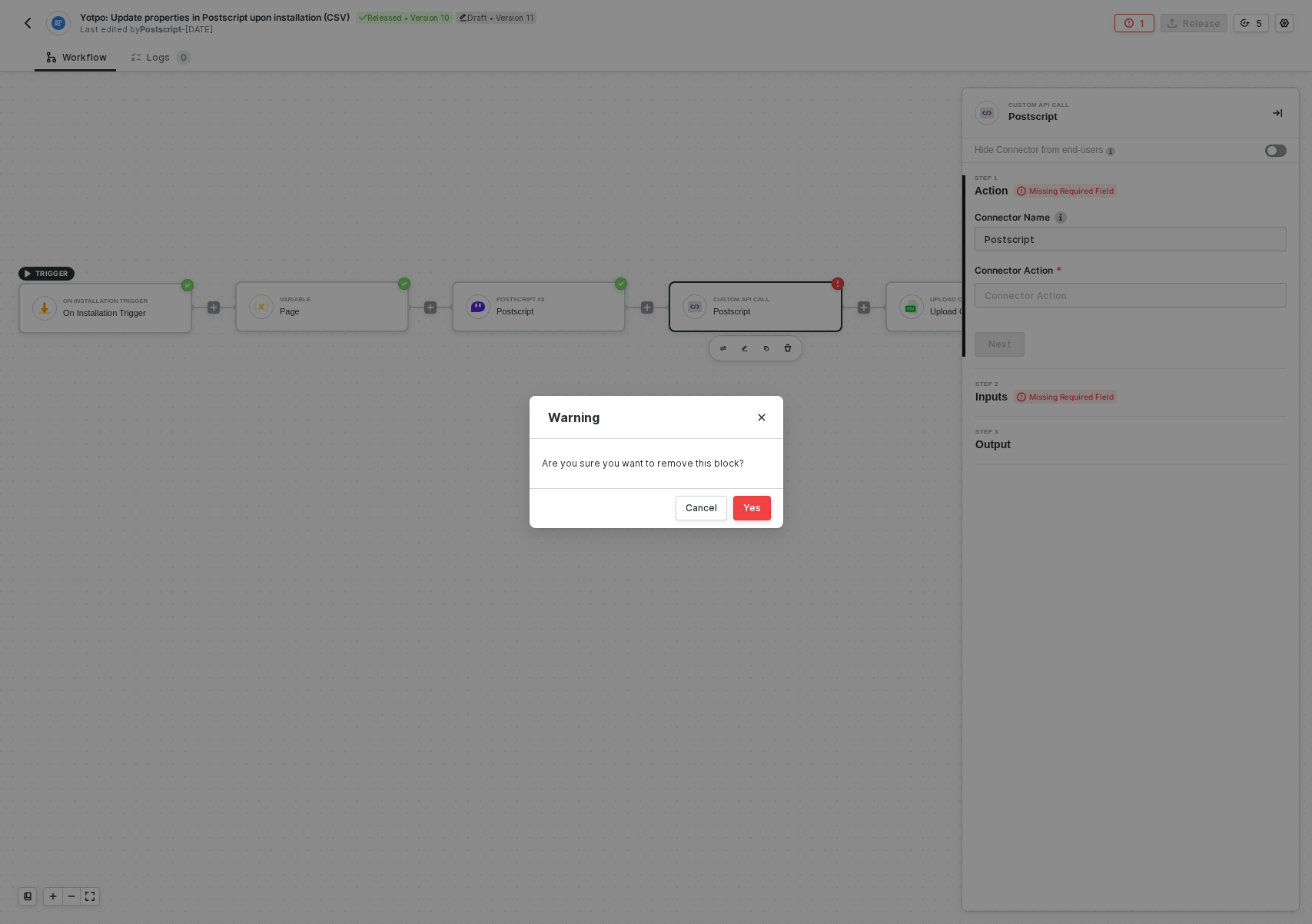
click at [755, 503] on div "Yes" at bounding box center [752, 507] width 17 height 13
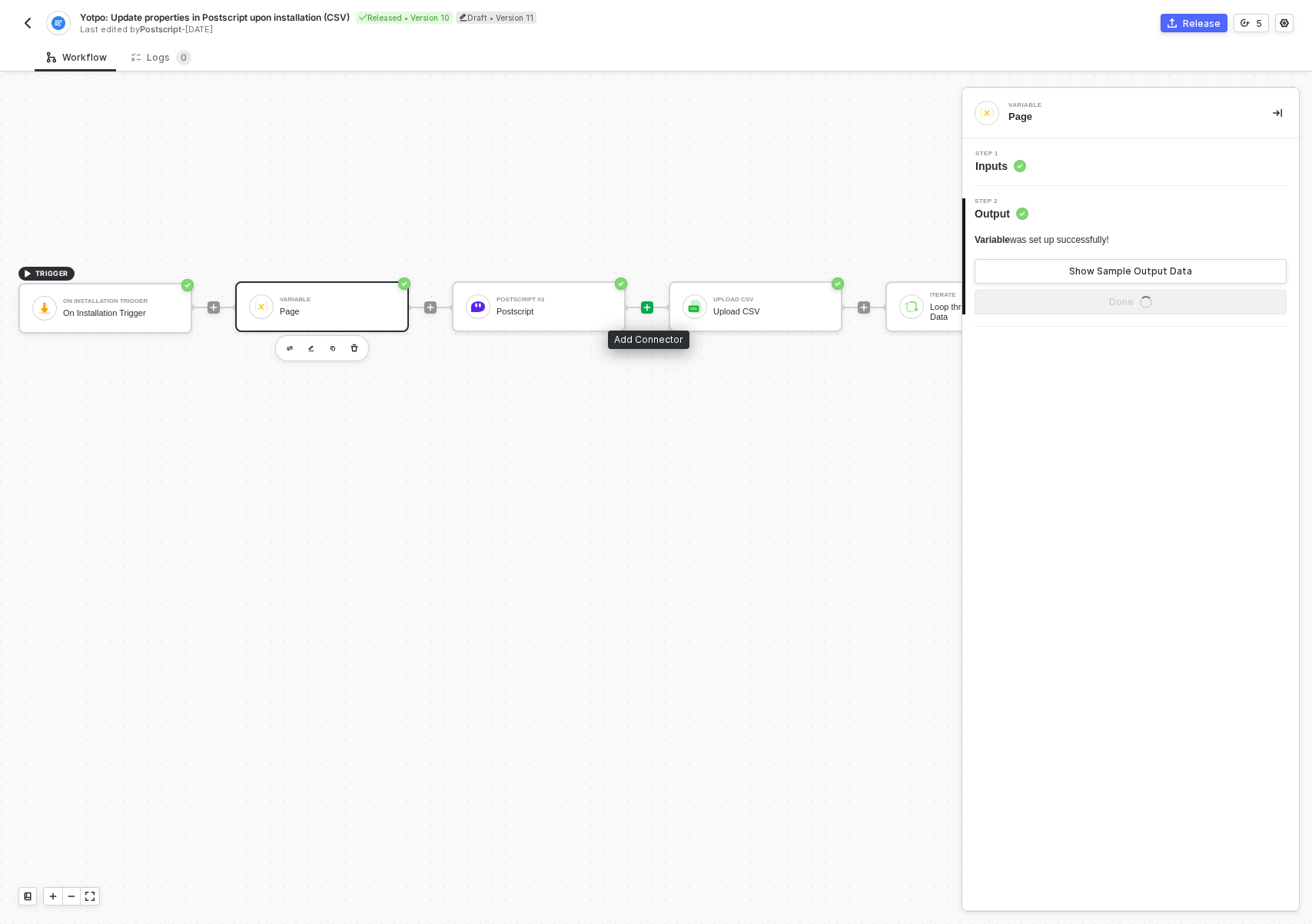
click at [647, 305] on icon "icon-play" at bounding box center [647, 307] width 7 height 7
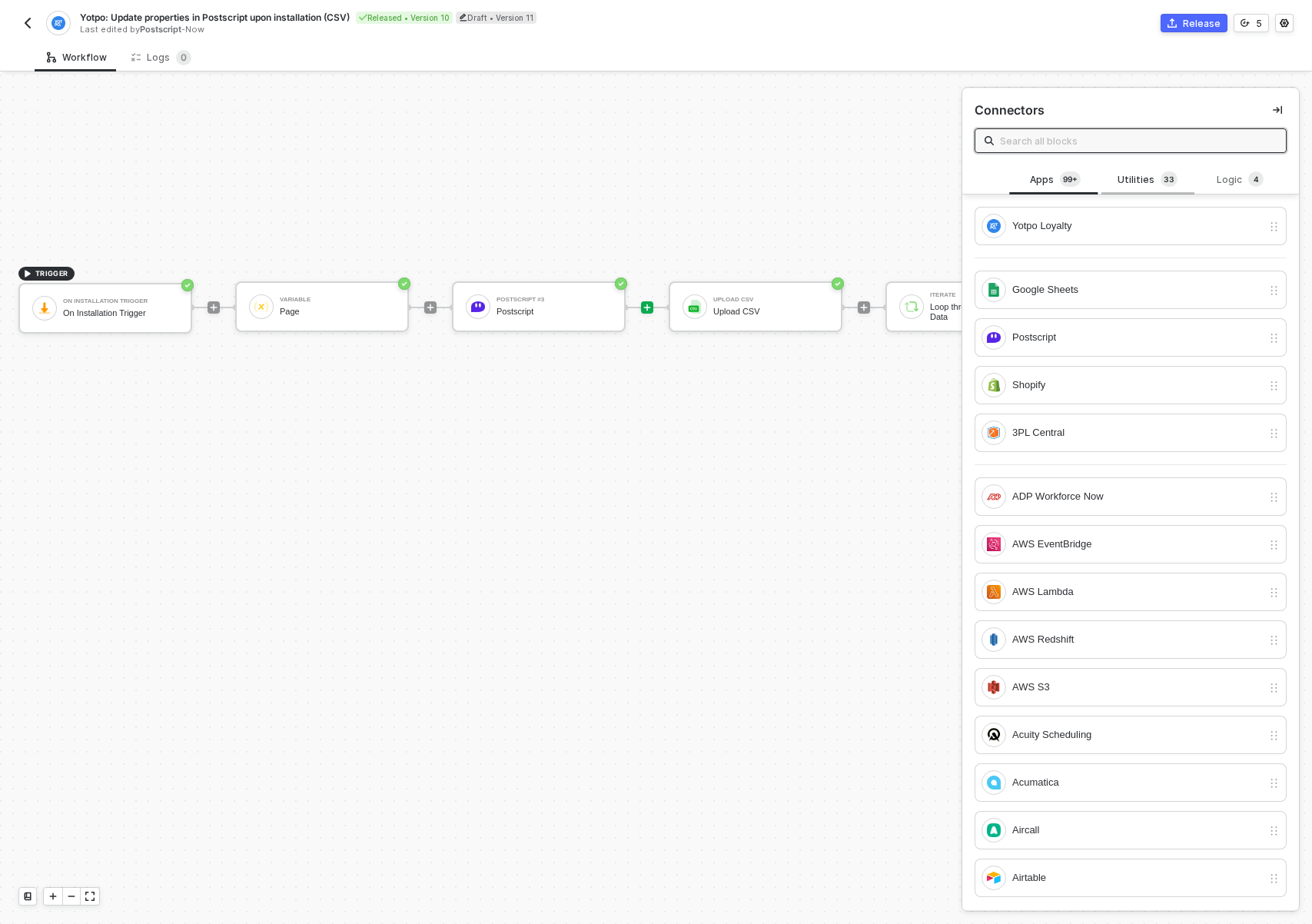
click at [1177, 170] on div "Utilities 3 3" at bounding box center [1147, 180] width 92 height 29
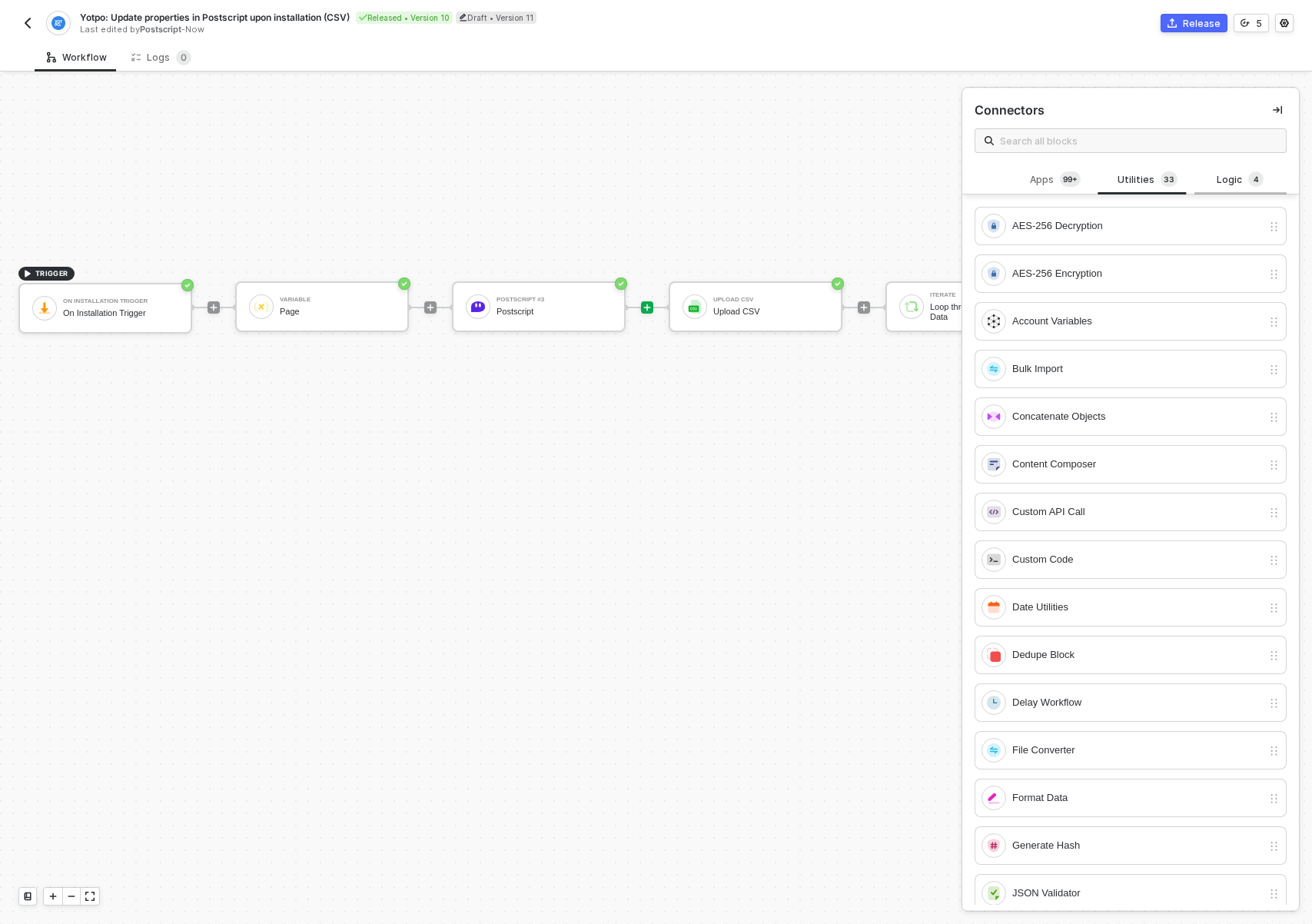
click at [1194, 174] on div "Logic 4" at bounding box center [1239, 180] width 92 height 29
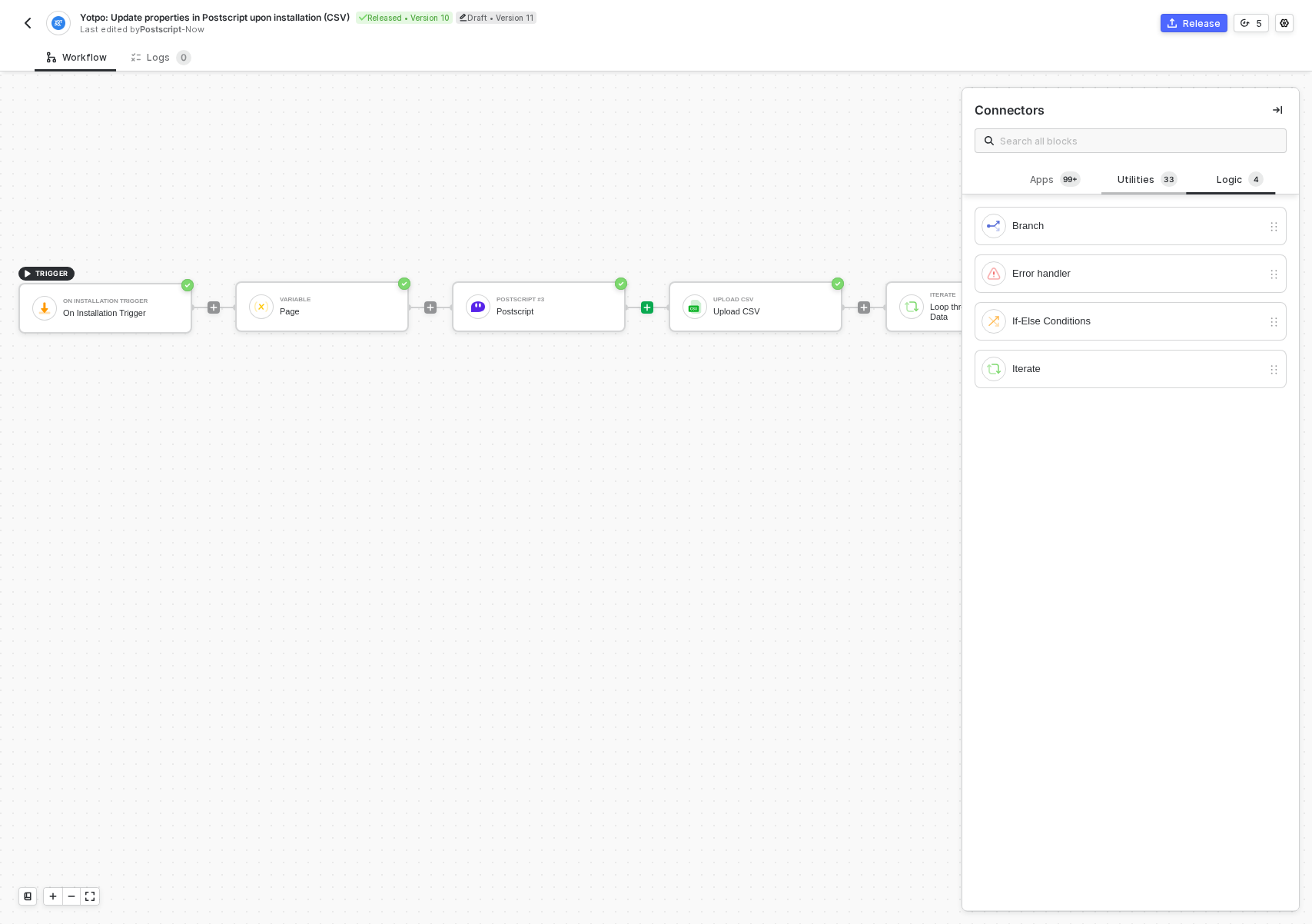
click at [1164, 182] on span "3" at bounding box center [1167, 179] width 6 height 13
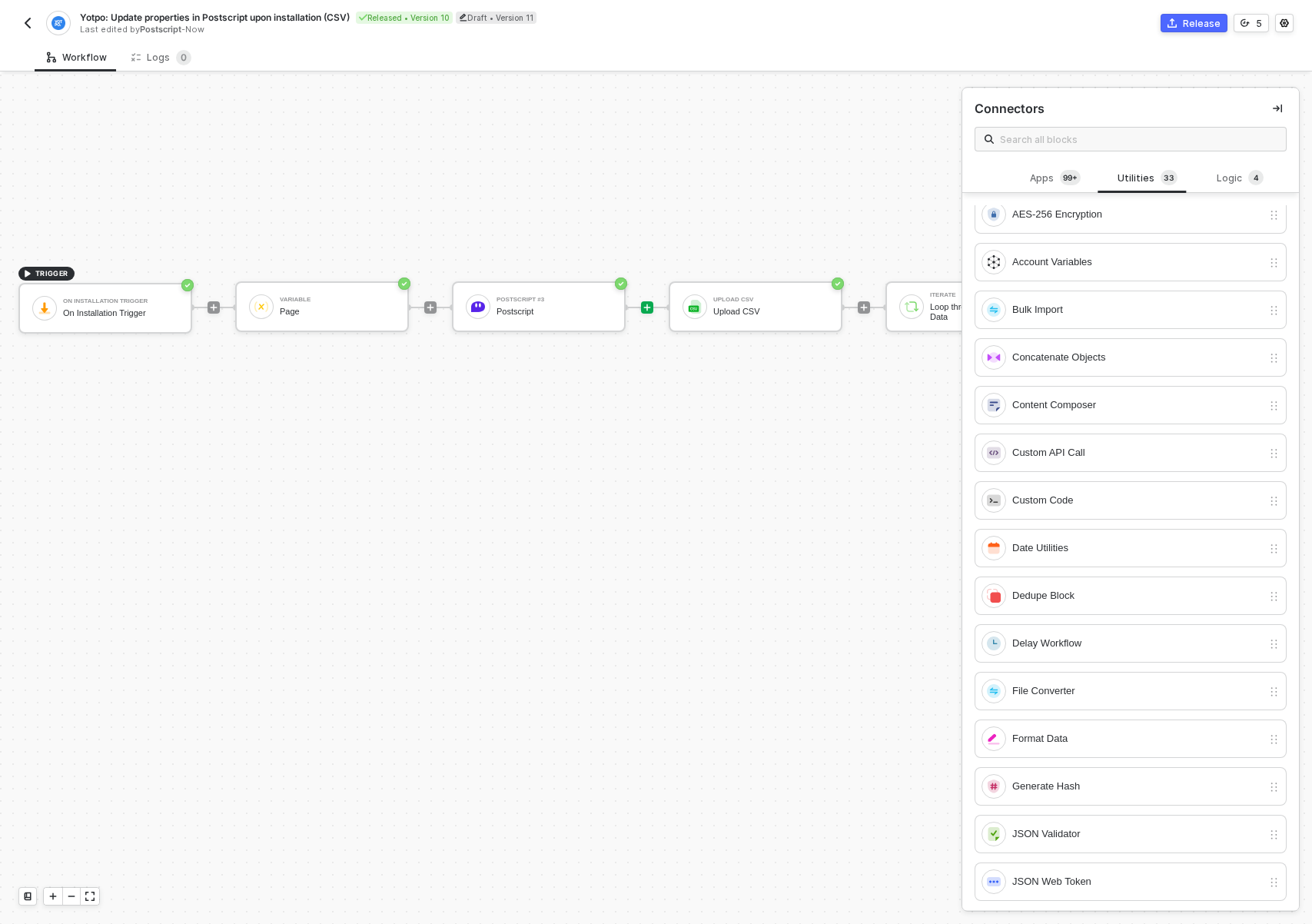
scroll to position [0, 0]
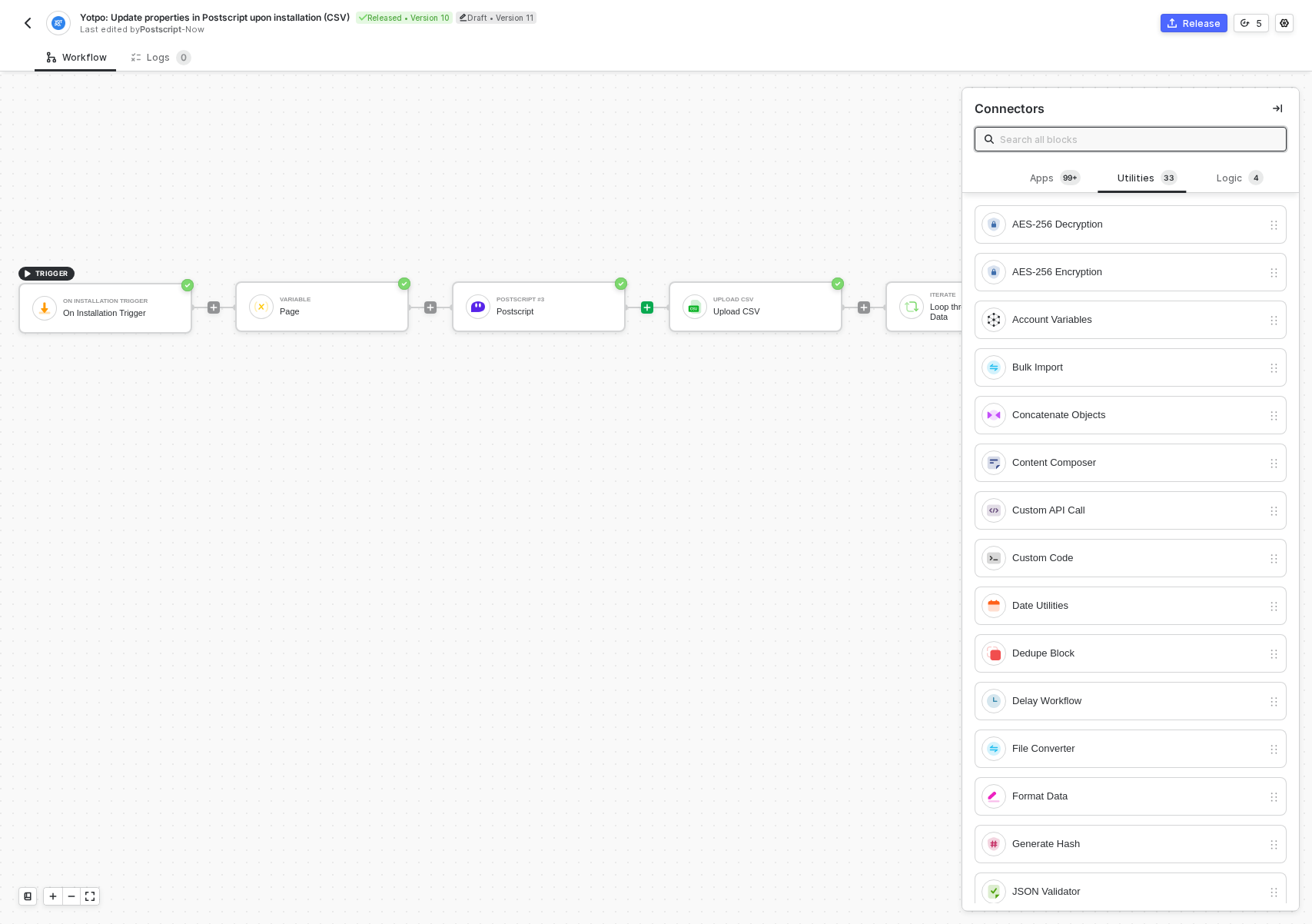
click at [1072, 140] on input "text" at bounding box center [1138, 138] width 277 height 16
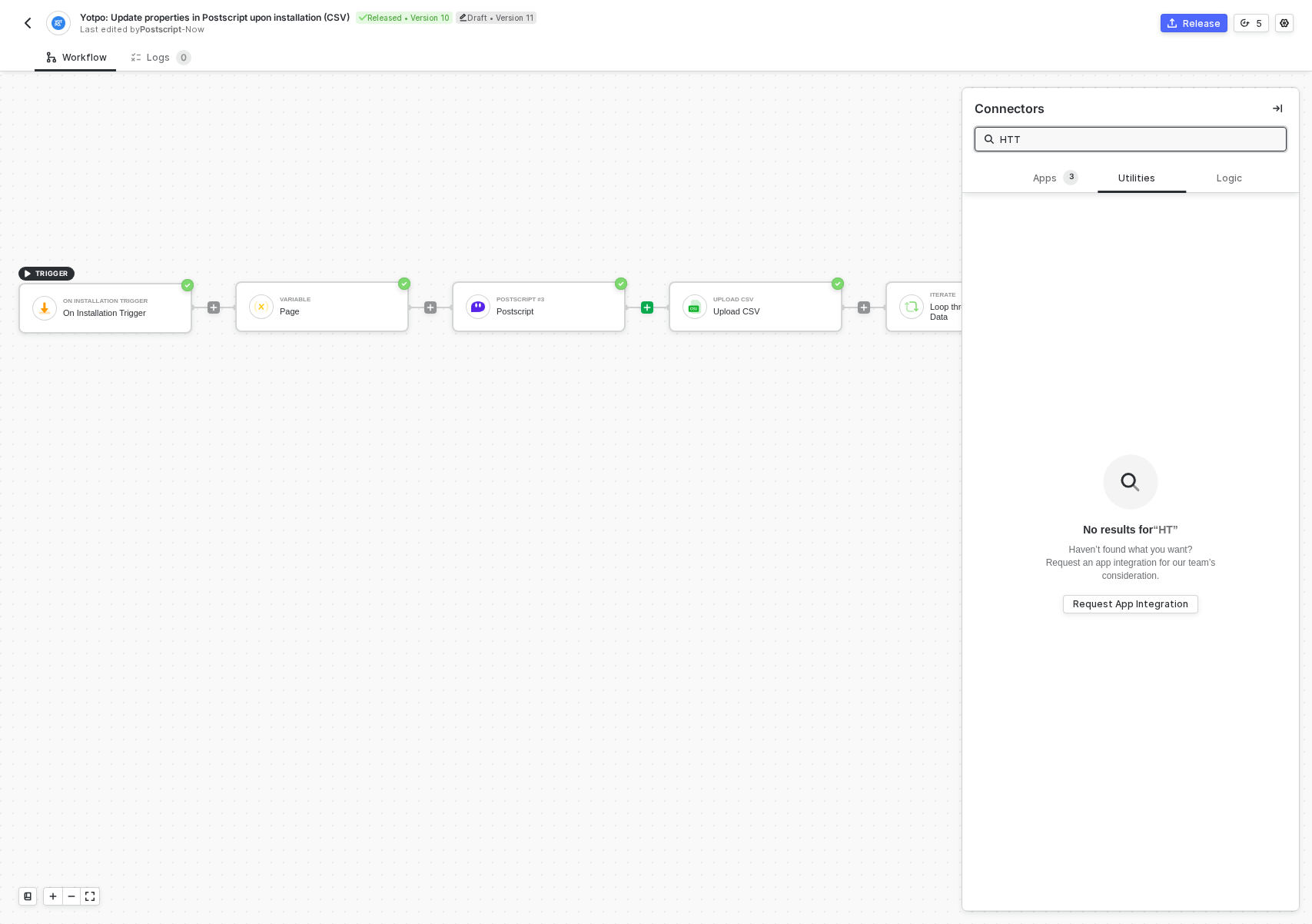
type input "HTTP"
type input "WEb"
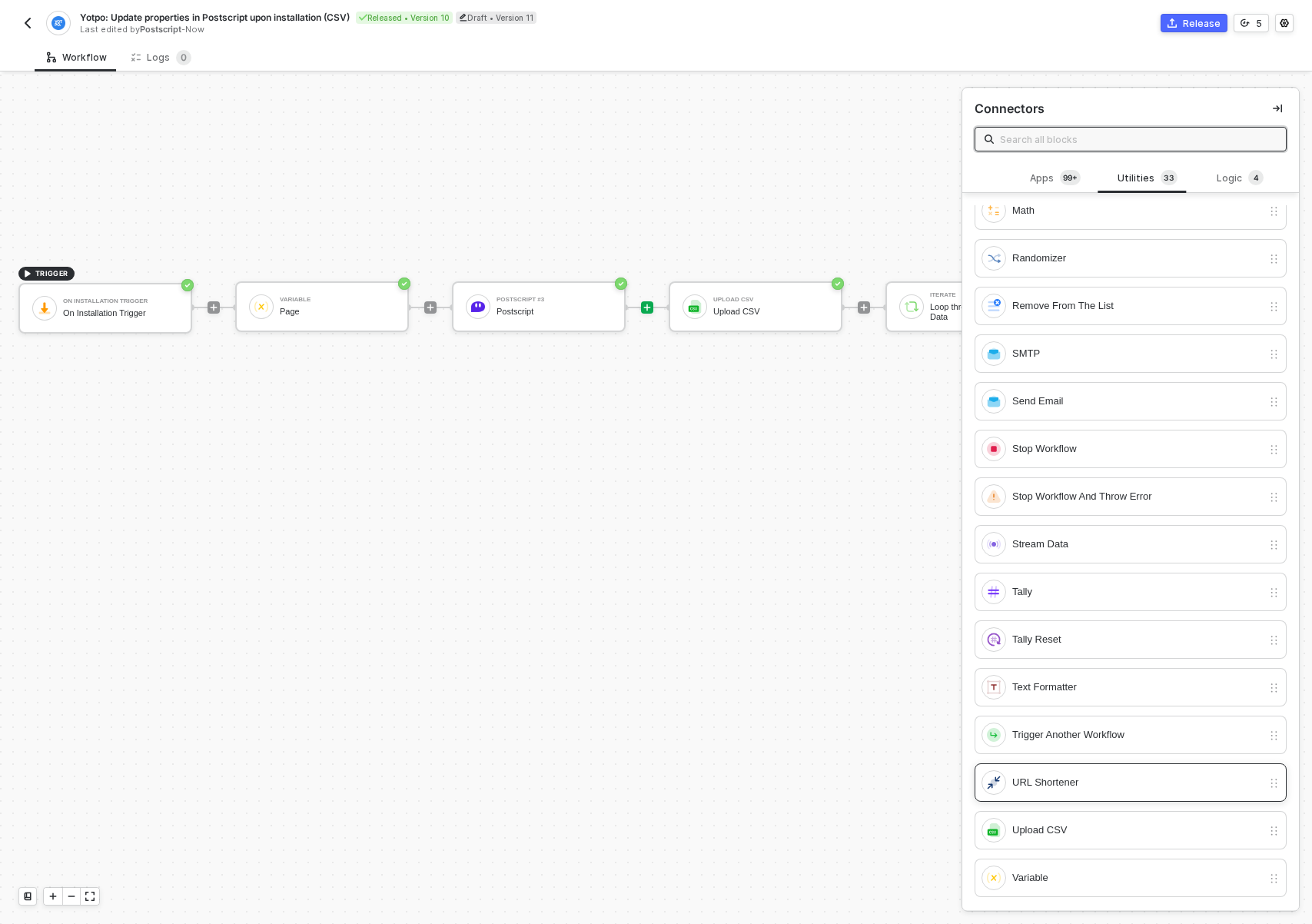
scroll to position [875, 0]
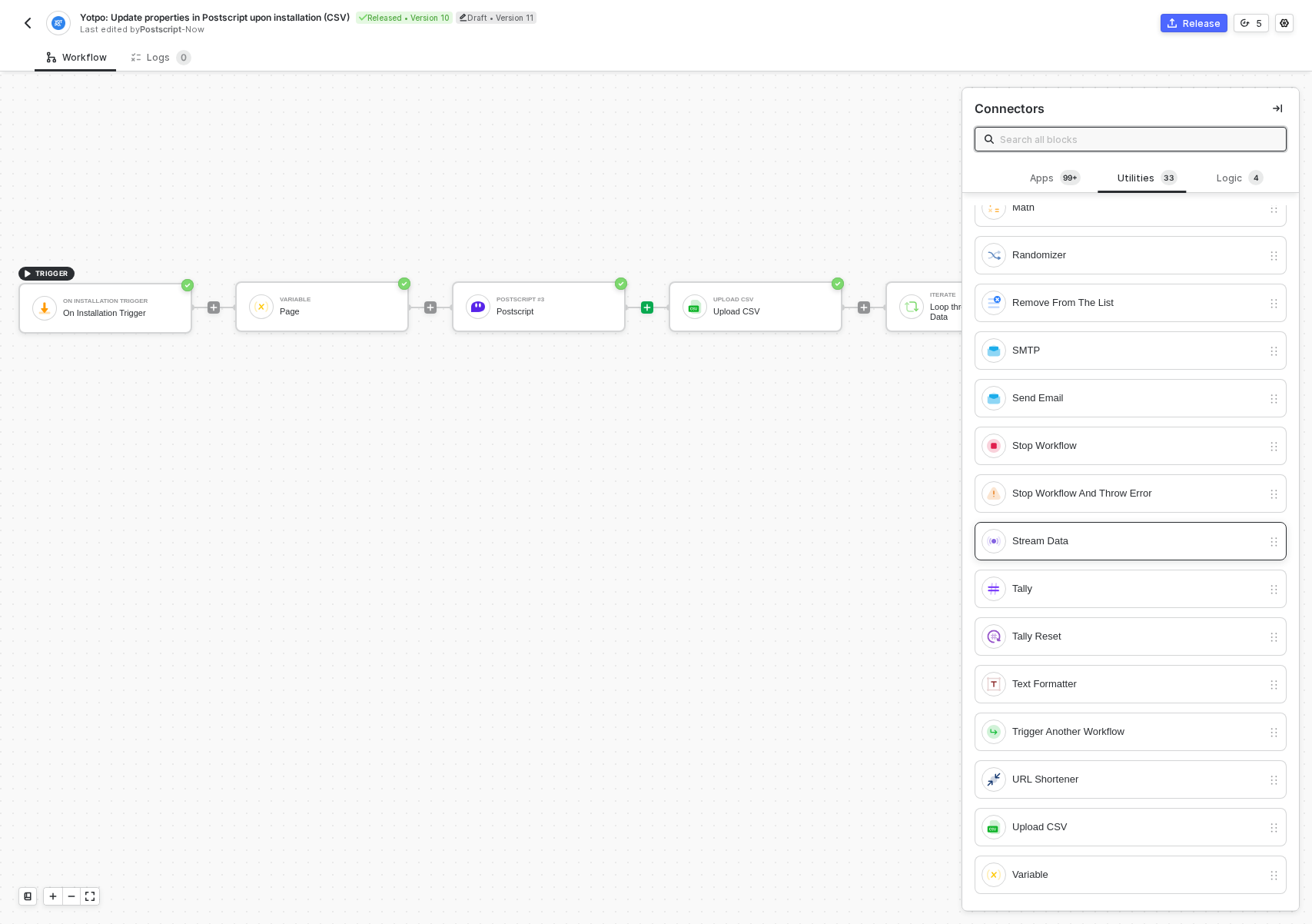
click at [1030, 537] on div "Stream Data" at bounding box center [1137, 540] width 249 height 16
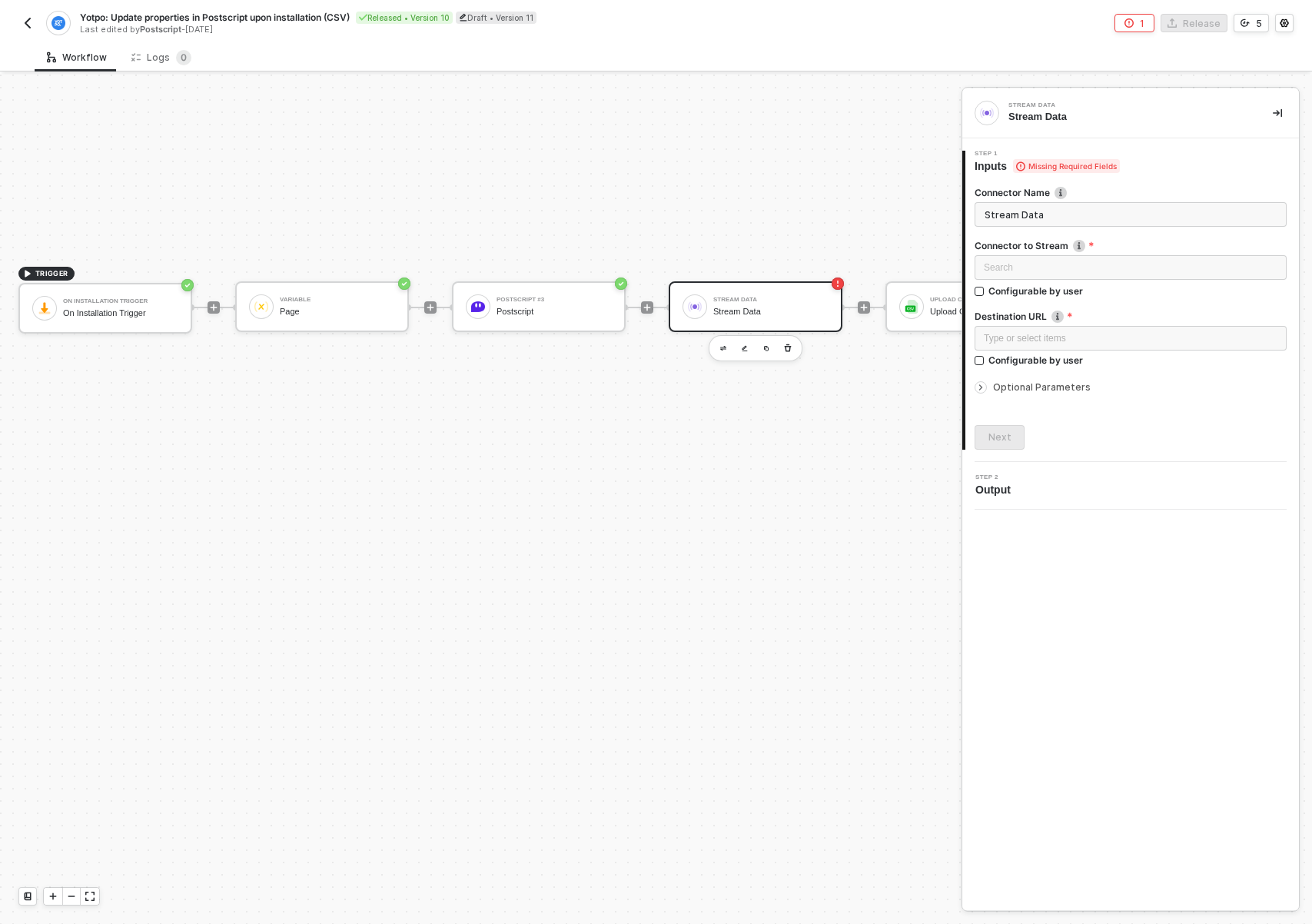
click at [1055, 211] on input "Stream Data" at bounding box center [1130, 214] width 312 height 24
click at [1053, 263] on div "Loading..." at bounding box center [1130, 267] width 312 height 24
click at [786, 345] on icon "button" at bounding box center [788, 348] width 7 height 8
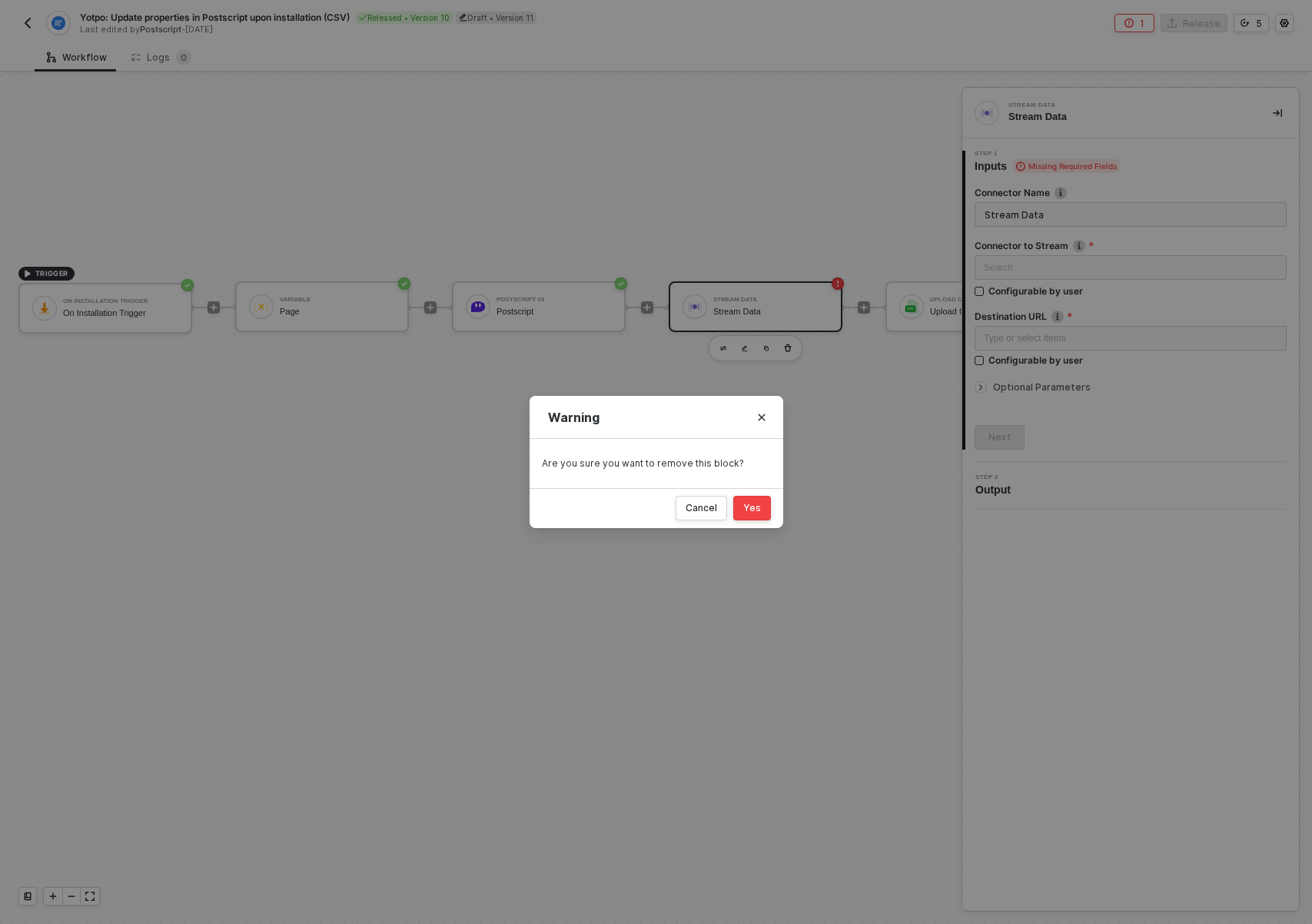
click at [744, 499] on button "Yes" at bounding box center [751, 507] width 38 height 24
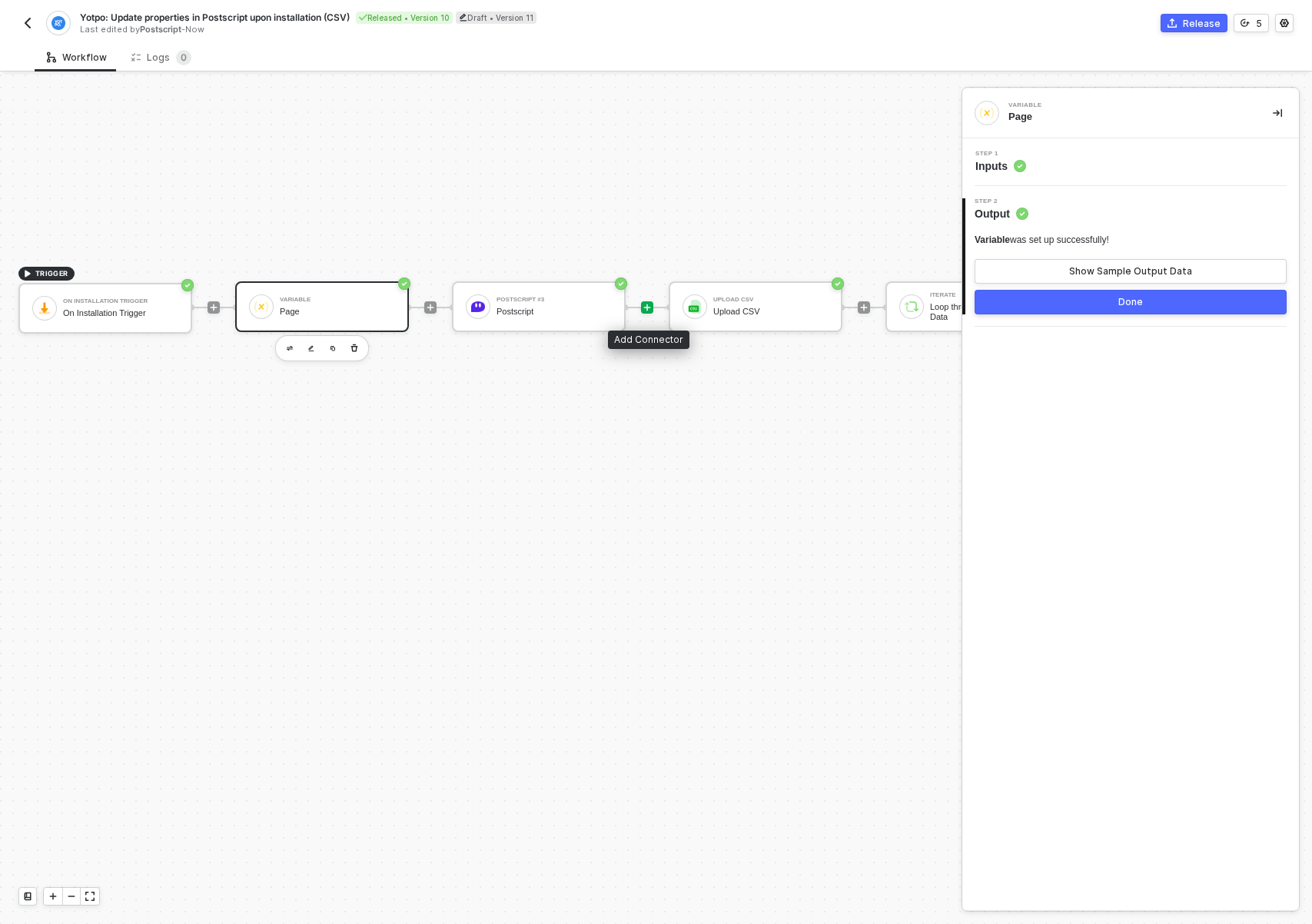
click at [648, 303] on icon "icon-play" at bounding box center [648, 307] width 10 height 10
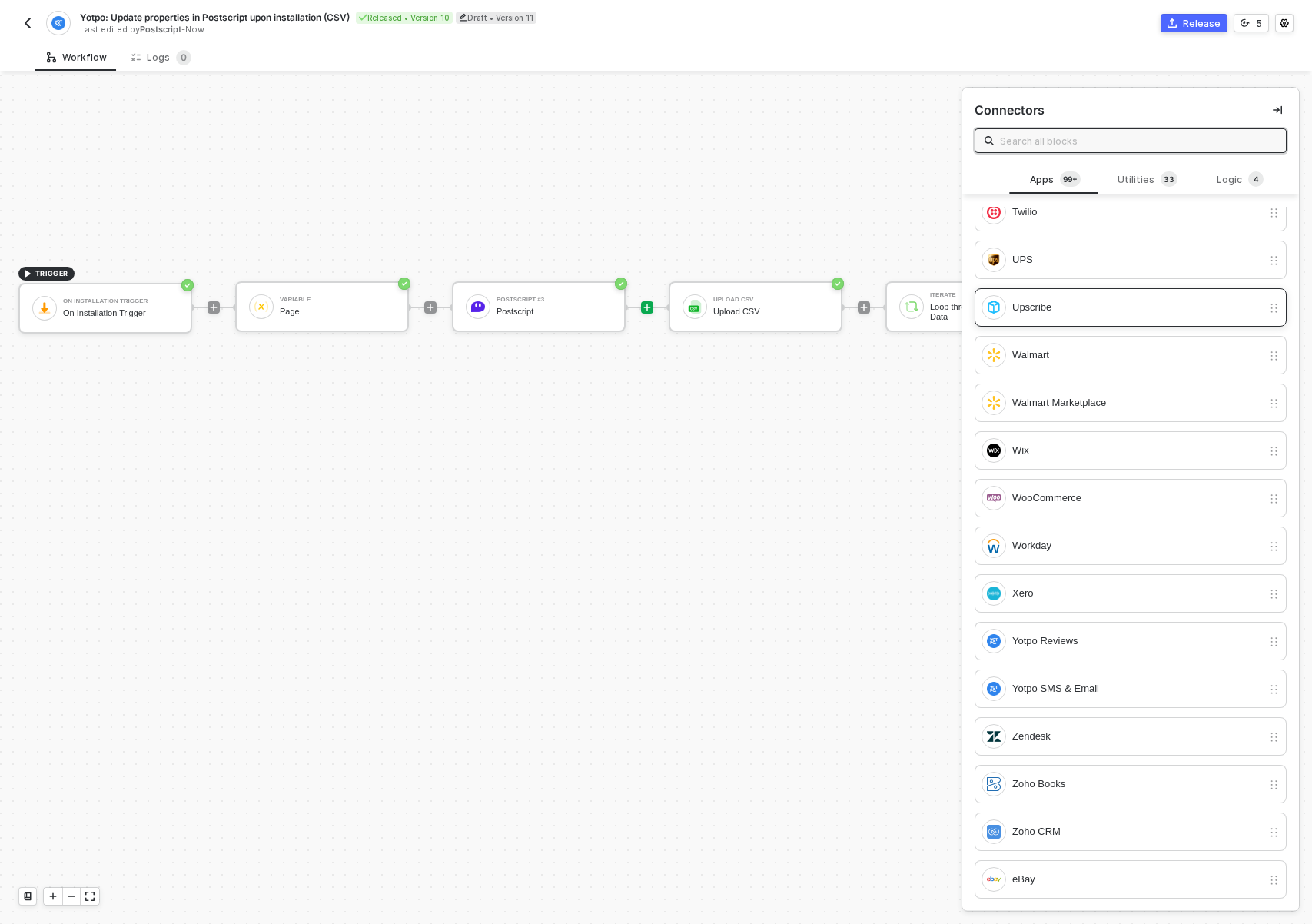
scroll to position [7767, 0]
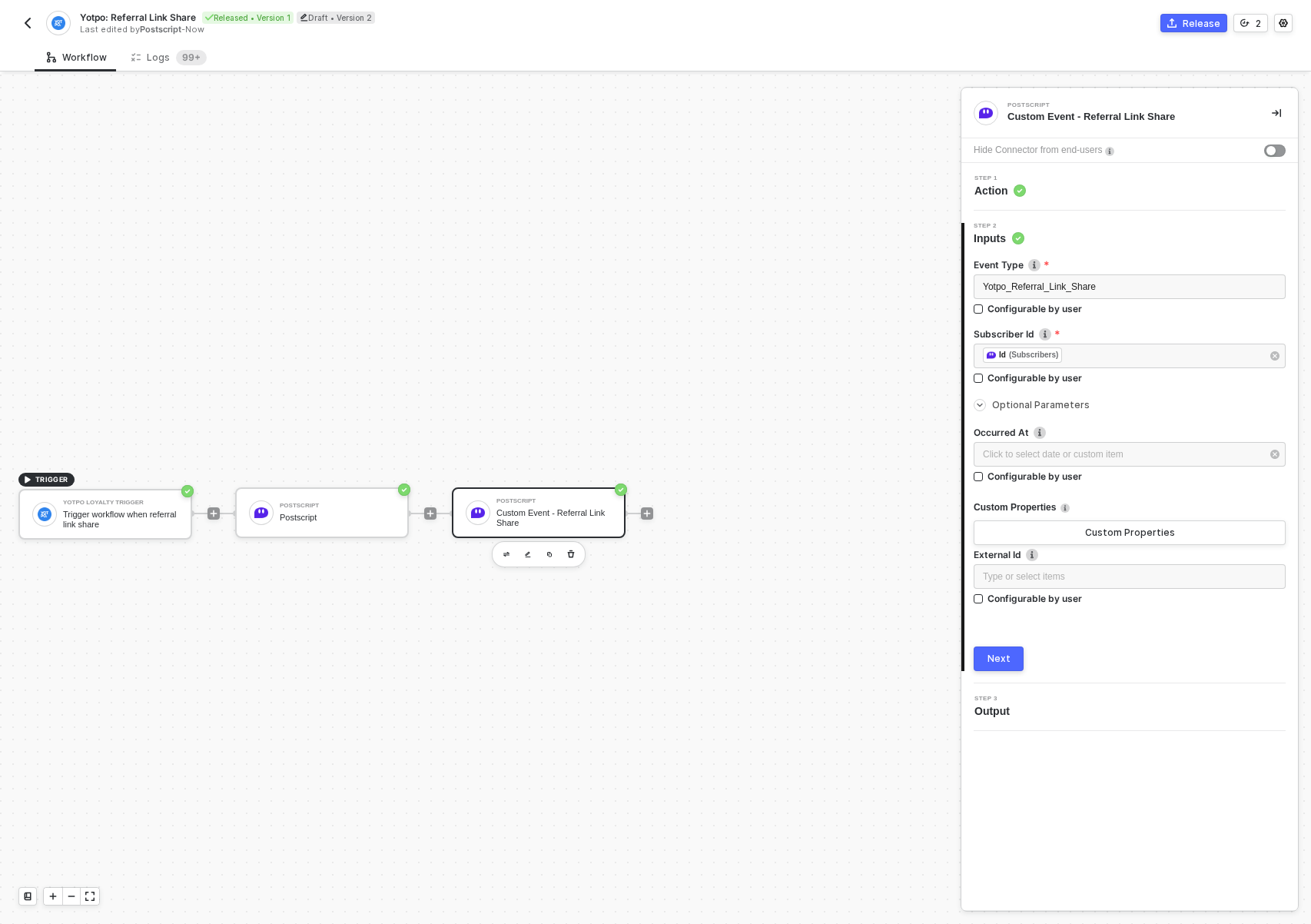
scroll to position [28, 0]
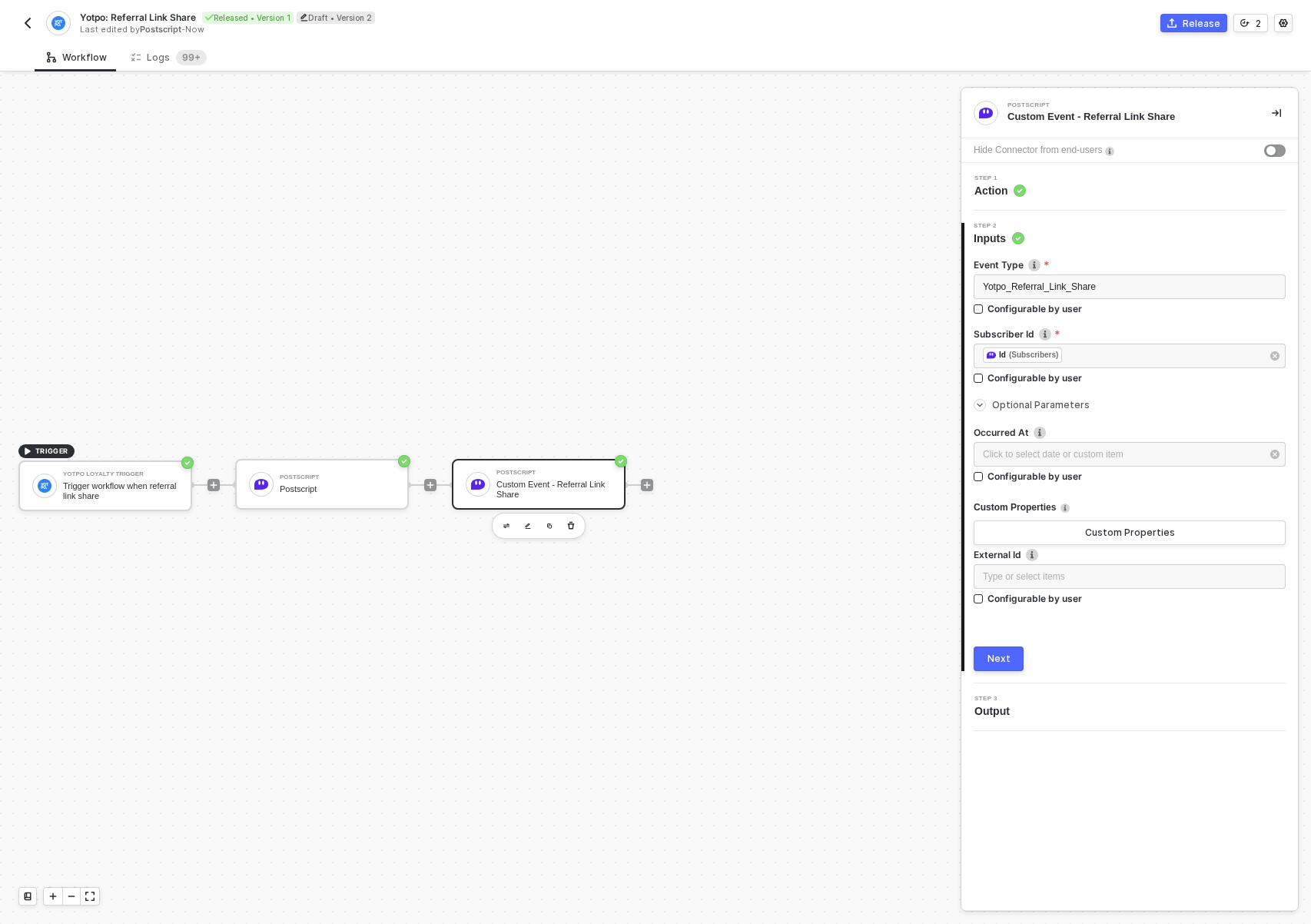
drag, startPoint x: 309, startPoint y: 305, endPoint x: 335, endPoint y: 310, distance: 26.5
click at [335, 310] on div "TRIGGER Yotpo Loyalty Trigger Trigger workflow when referral link share Postscr…" at bounding box center [477, 485] width 953 height 878
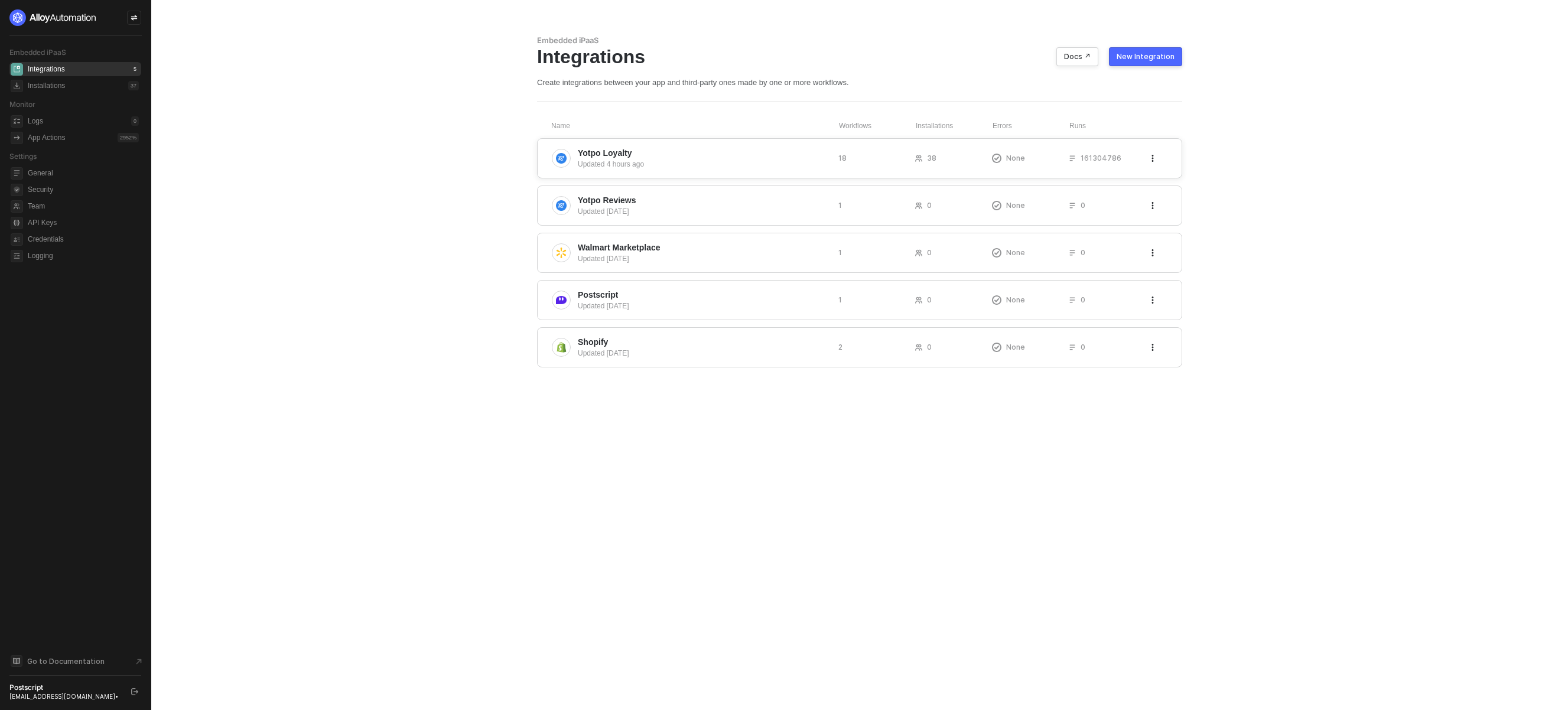
click at [669, 157] on span "Yotpo Loyalty" at bounding box center [704, 153] width 251 height 12
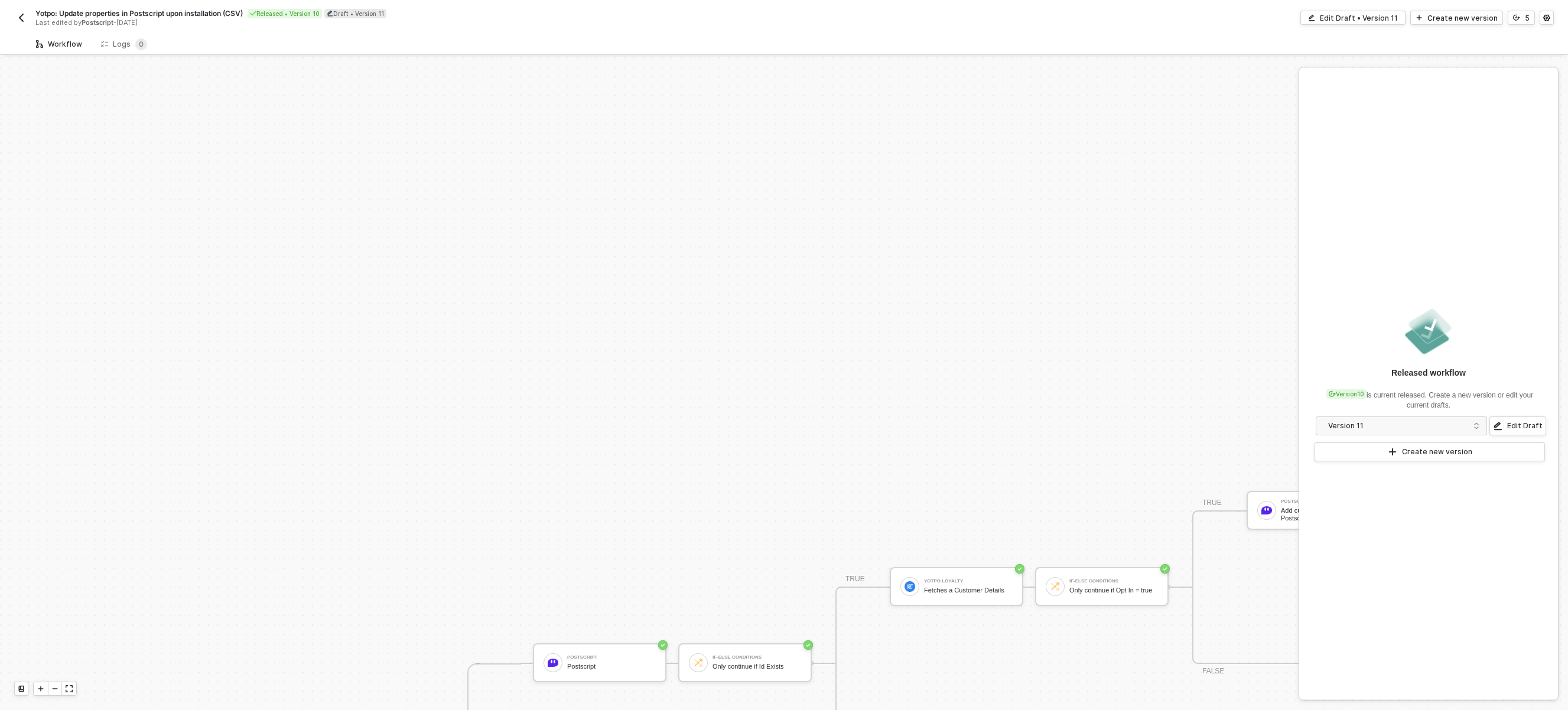
scroll to position [399, 0]
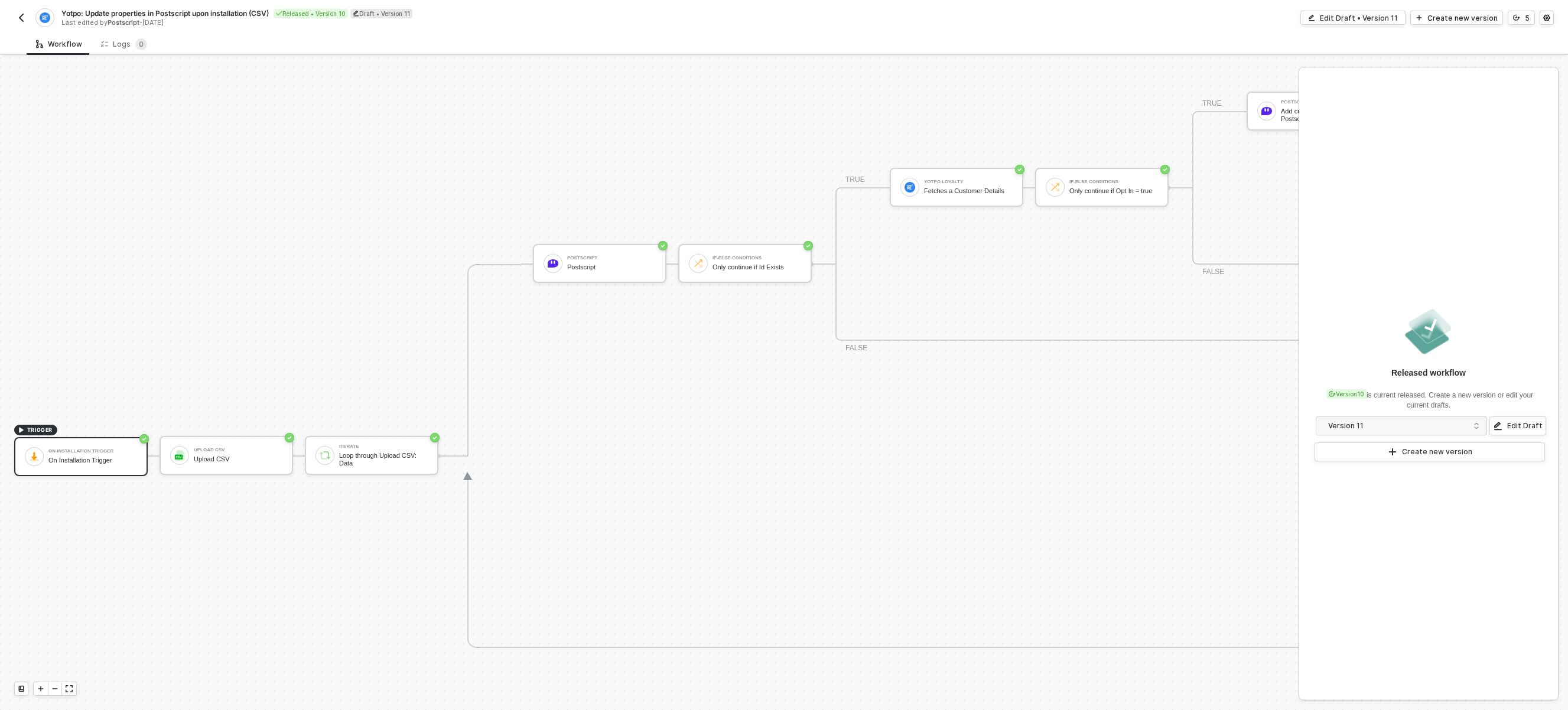
drag, startPoint x: 360, startPoint y: 521, endPoint x: 396, endPoint y: 518, distance: 36.1
click at [396, 518] on div "TRIGGER On Installation Trigger On Installation Trigger Upload CSV Upload CSV I…" at bounding box center [791, 456] width 1584 height 1595
drag, startPoint x: 290, startPoint y: 519, endPoint x: 722, endPoint y: 463, distance: 435.6
click at [431, 513] on div "TRIGGER On Installation Trigger On Installation Trigger Upload CSV Upload CSV I…" at bounding box center [791, 456] width 1584 height 1595
drag, startPoint x: 793, startPoint y: 455, endPoint x: 762, endPoint y: 439, distance: 34.9
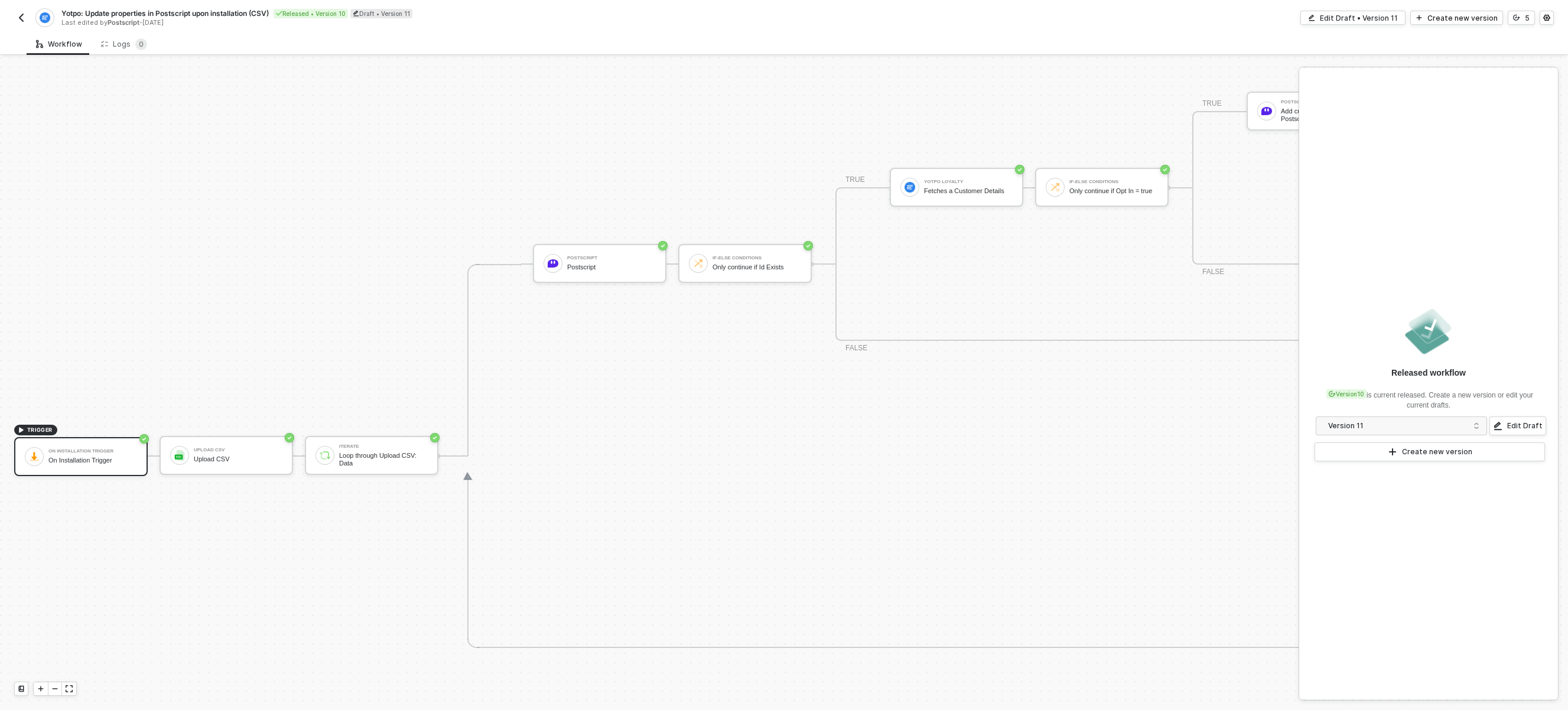
click at [740, 440] on div "Postscript Postscript If-Else Conditions Only continue if Id Exists TRUE Yotpo …" at bounding box center [1023, 264] width 979 height 384
drag, startPoint x: 793, startPoint y: 418, endPoint x: 389, endPoint y: 525, distance: 417.9
click at [707, 497] on div "Postscript Postscript If-Else Conditions Only continue if Id Exists TRUE Yotpo …" at bounding box center [1017, 455] width 991 height 384
click at [159, 518] on div "TRIGGER On Installation Trigger On Installation Trigger Upload CSV Upload CSV I…" at bounding box center [791, 456] width 1584 height 1595
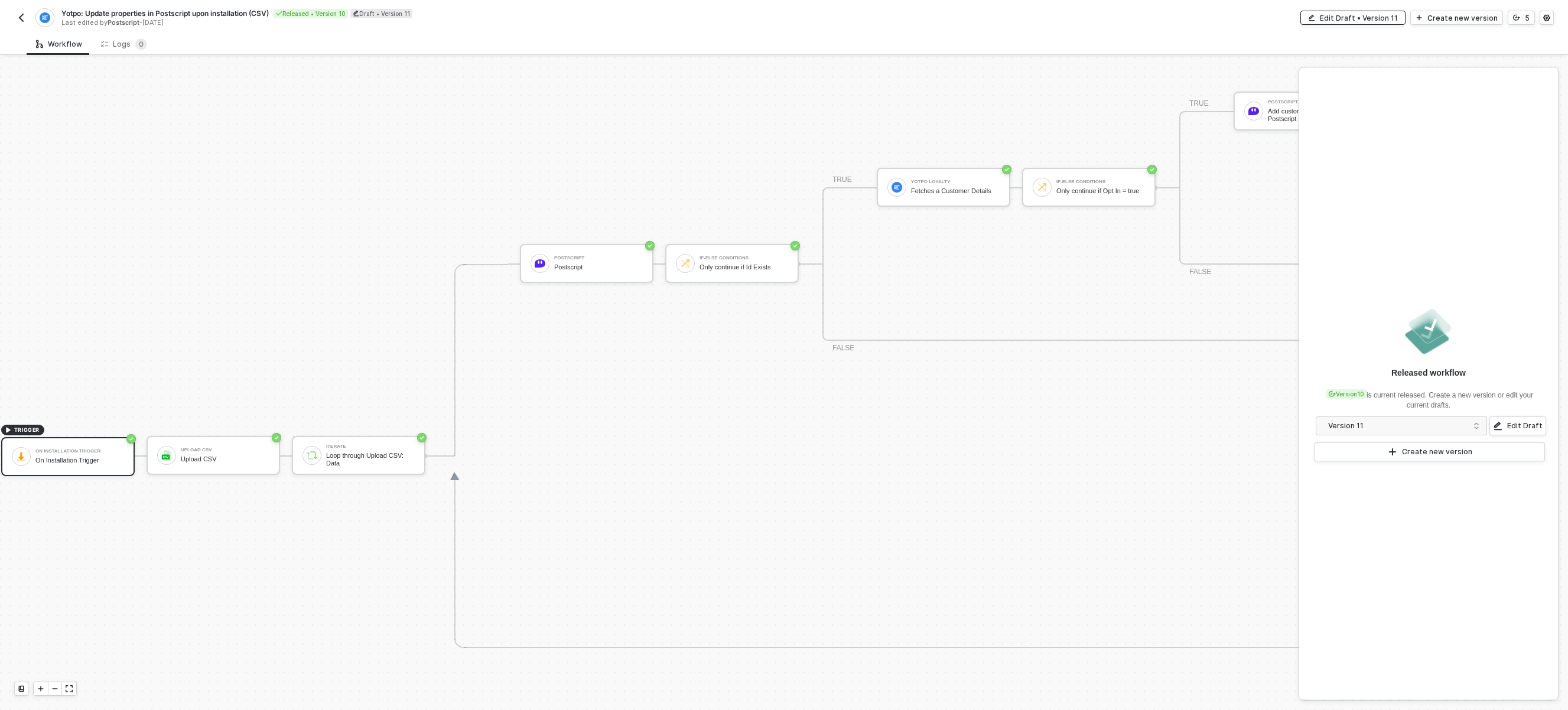
click at [1379, 19] on div "Edit Draft • Version 11" at bounding box center [1358, 18] width 78 height 10
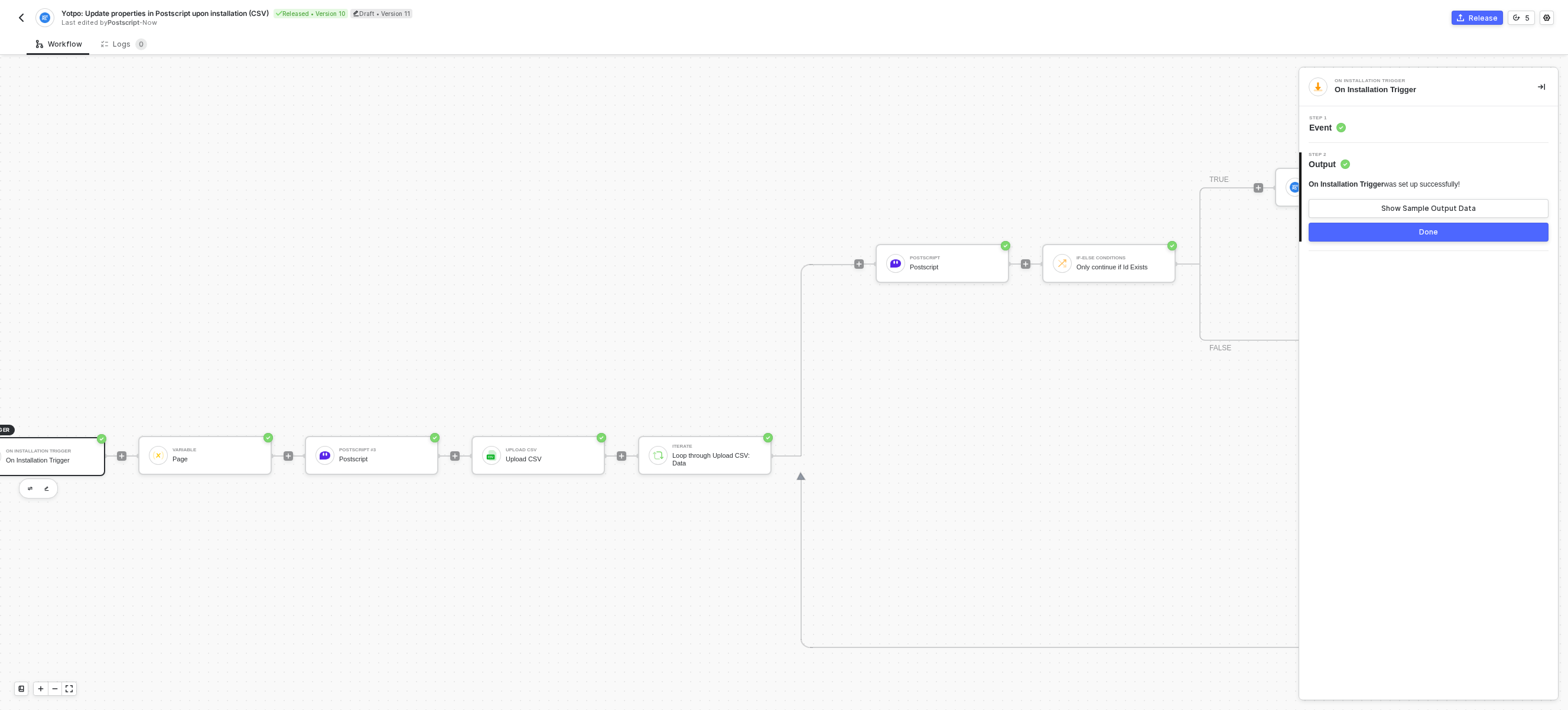
scroll to position [399, 0]
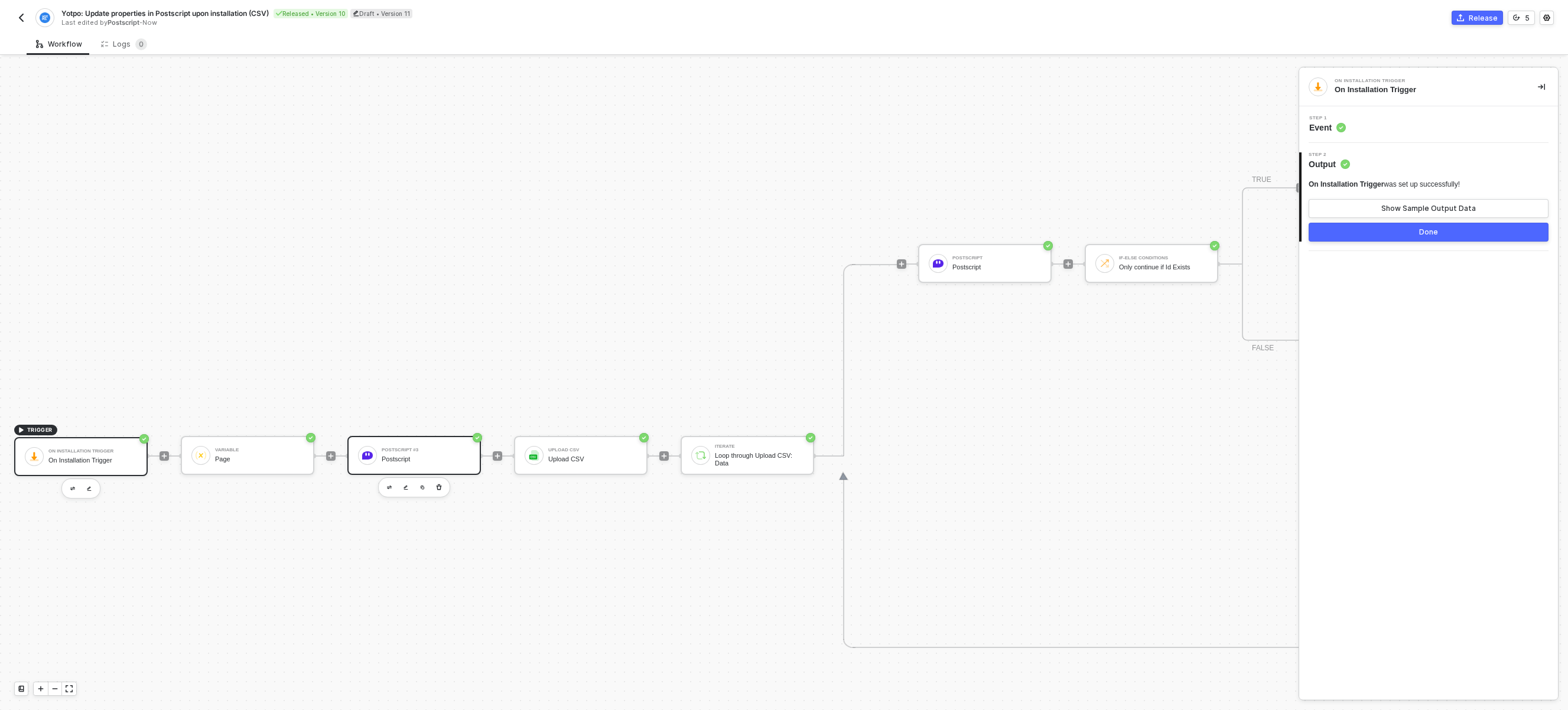
click at [452, 462] on div "Postscript" at bounding box center [426, 459] width 88 height 7
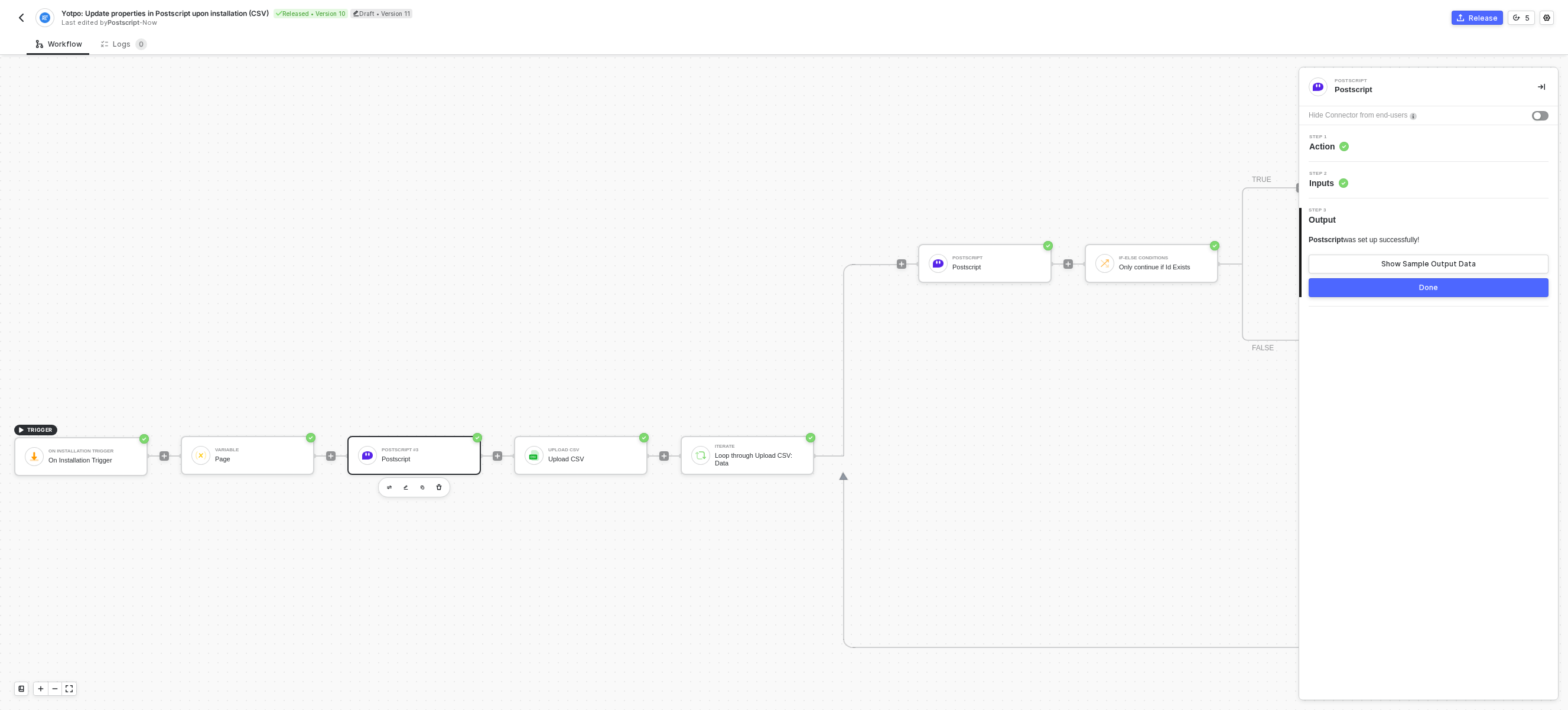
click at [1375, 186] on div "Step 2 Inputs" at bounding box center [1430, 180] width 256 height 18
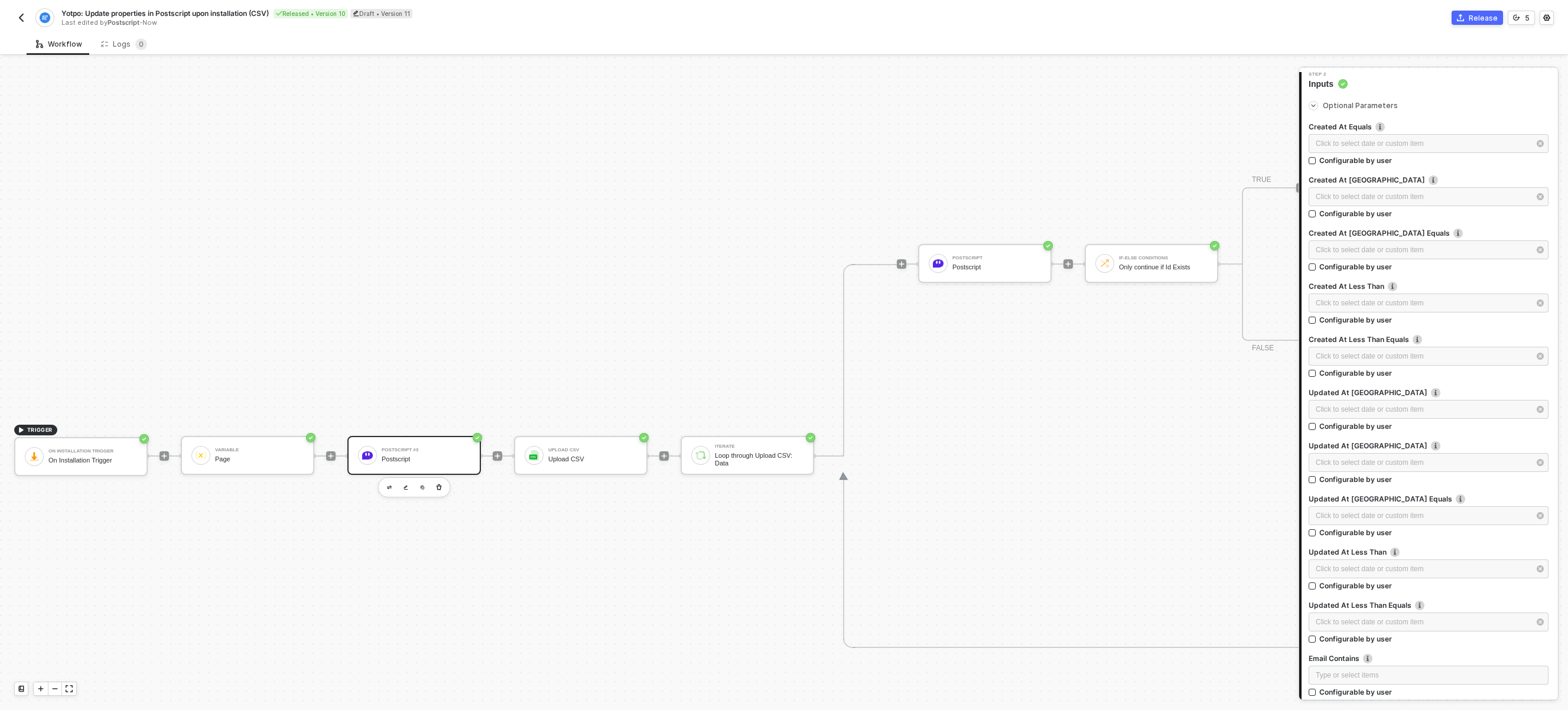
scroll to position [518, 0]
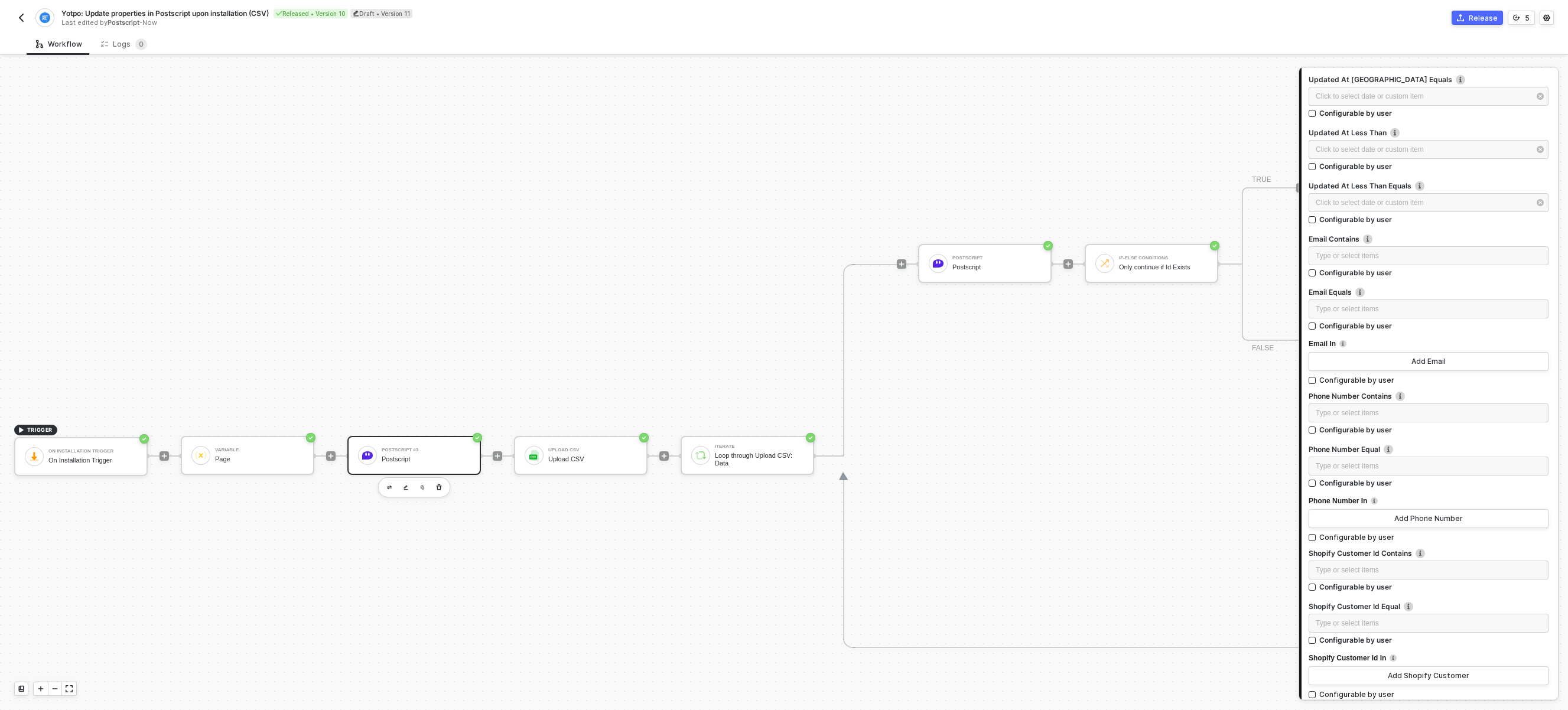
click at [357, 528] on div "TRIGGER On Installation Trigger On Installation Trigger Variable Page Postscrip…" at bounding box center [1052, 456] width 2103 height 1595
click at [502, 454] on div at bounding box center [497, 455] width 10 height 10
click at [499, 455] on icon "icon-play" at bounding box center [498, 456] width 7 height 7
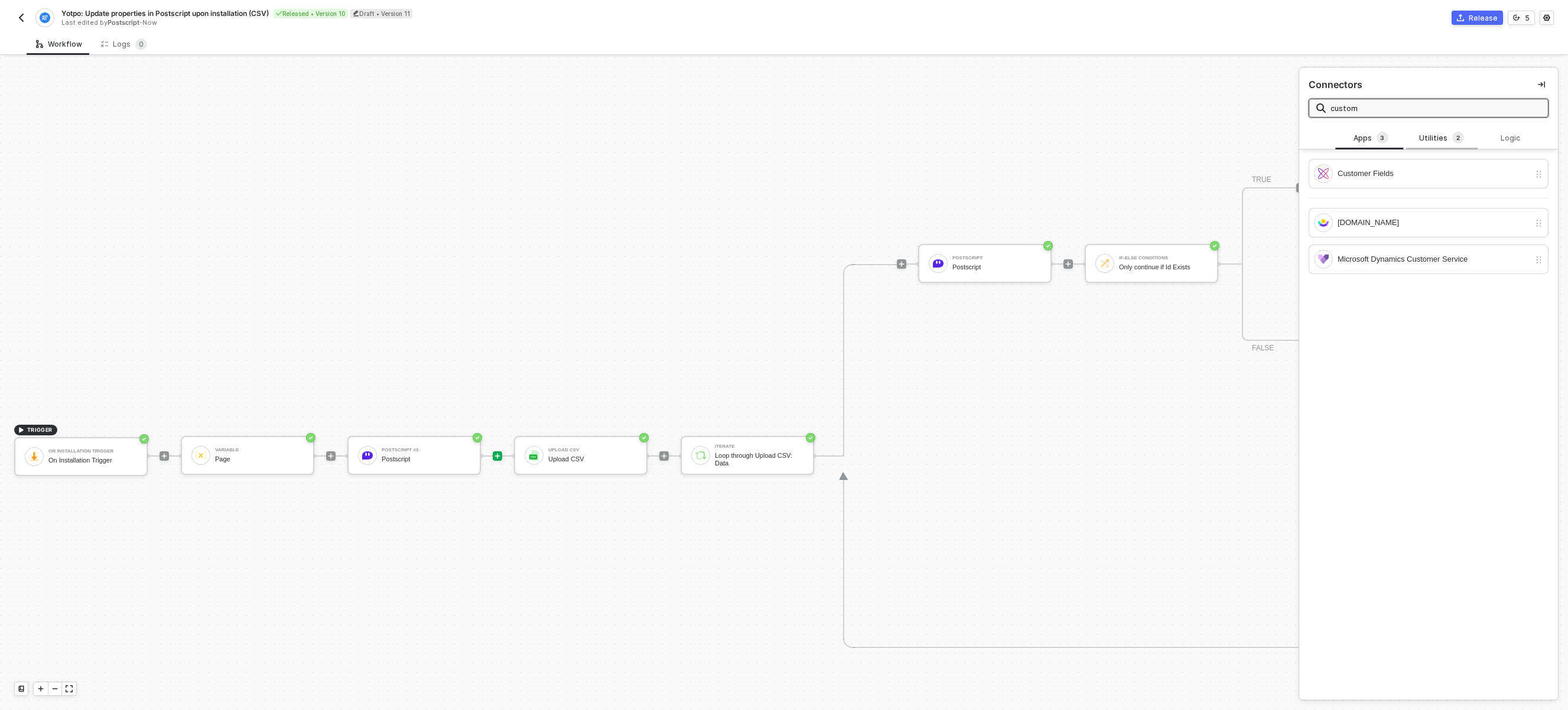
type input "custom"
click at [1429, 134] on div "Utilities 2" at bounding box center [1442, 137] width 52 height 13
click at [1416, 180] on div "Custom API Call" at bounding box center [1433, 173] width 192 height 13
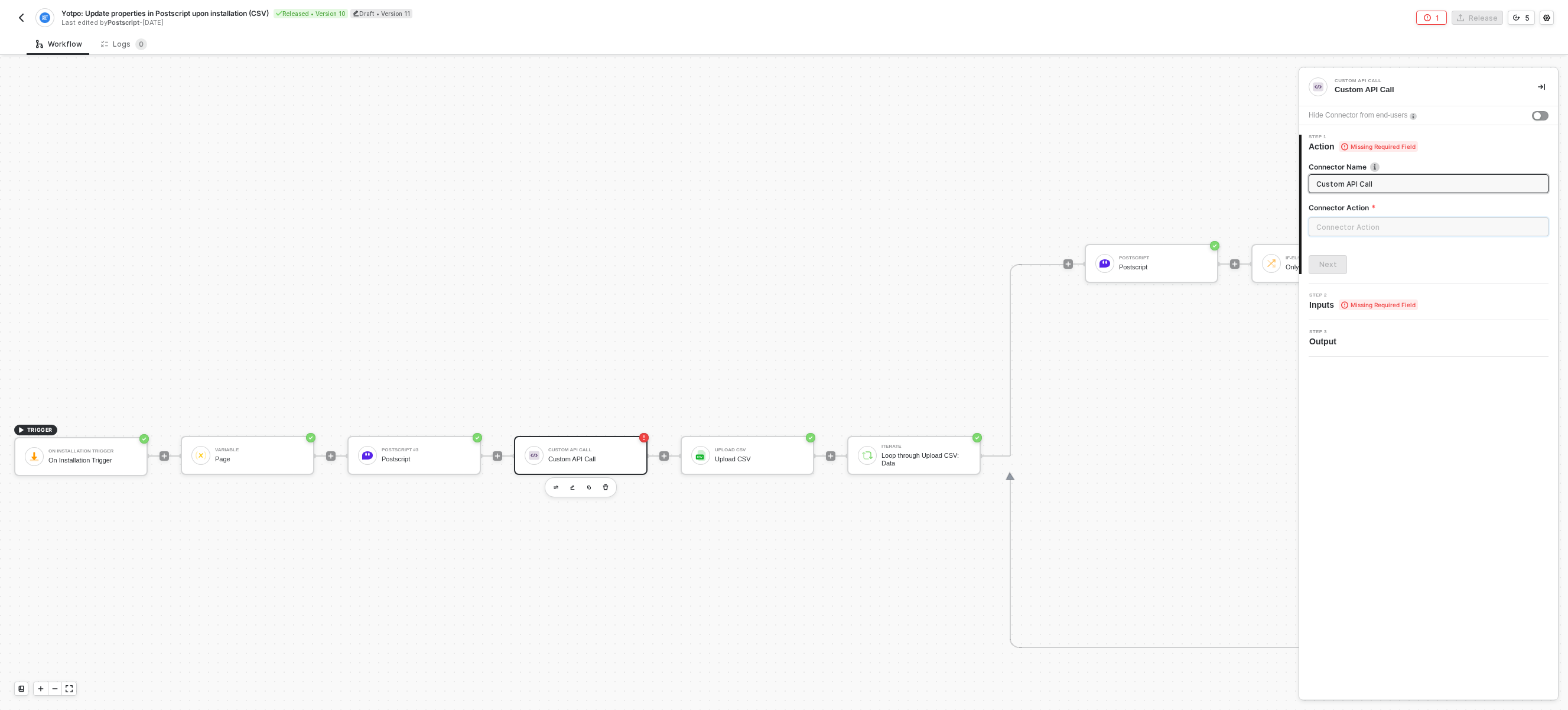
click at [1381, 227] on input "text" at bounding box center [1428, 227] width 240 height 19
click at [1195, 681] on div "Create Custom Action" at bounding box center [1191, 684] width 80 height 10
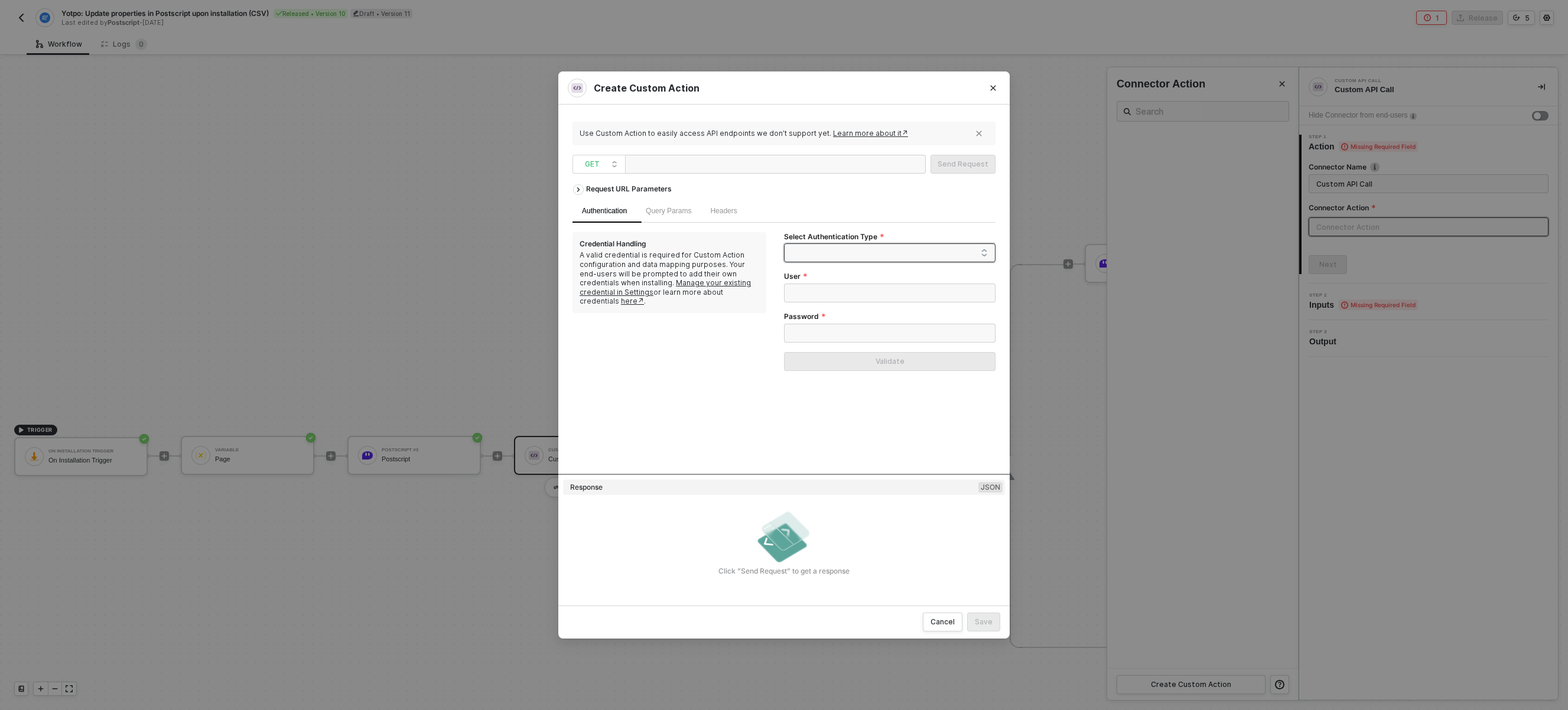
click at [850, 261] on span at bounding box center [892, 253] width 192 height 18
click at [832, 289] on div "Header Auth" at bounding box center [890, 295] width 192 height 13
click at [855, 290] on input "Header Name" at bounding box center [890, 293] width 212 height 19
click at [818, 335] on input "Header Value" at bounding box center [890, 333] width 212 height 19
type input "{"
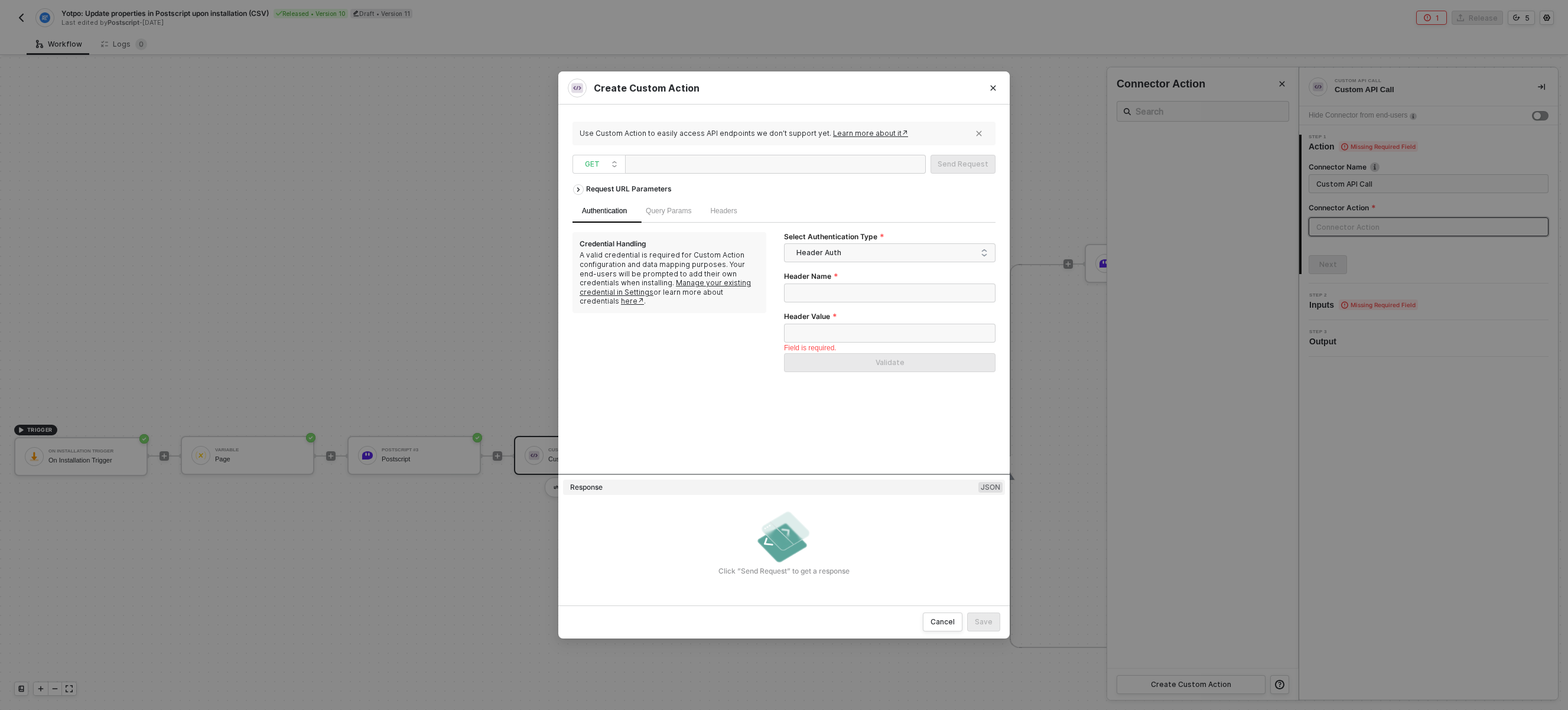
click at [671, 163] on div at bounding box center [689, 164] width 118 height 19
click at [667, 215] on div "Query Params" at bounding box center [668, 211] width 45 height 11
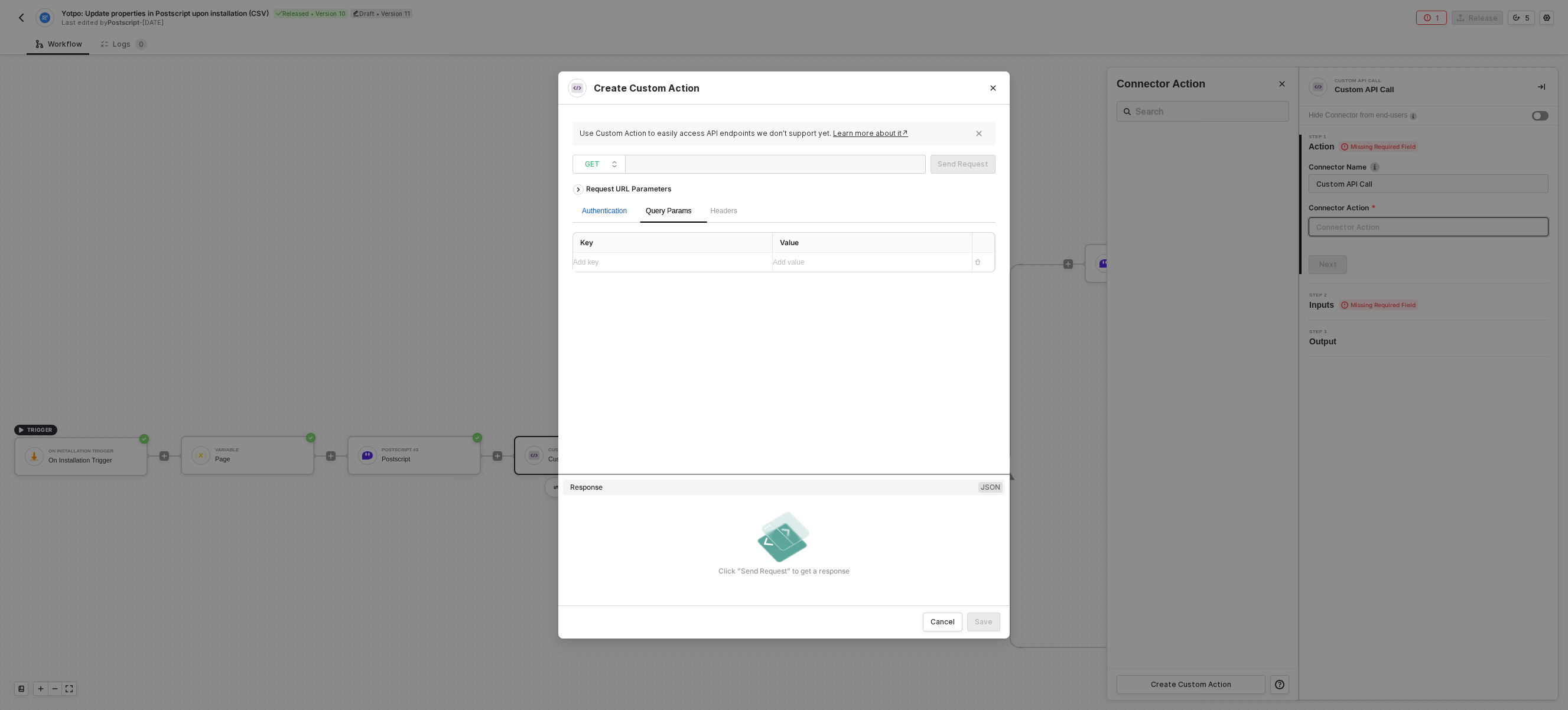
click at [615, 215] on div "Authentication" at bounding box center [604, 211] width 45 height 11
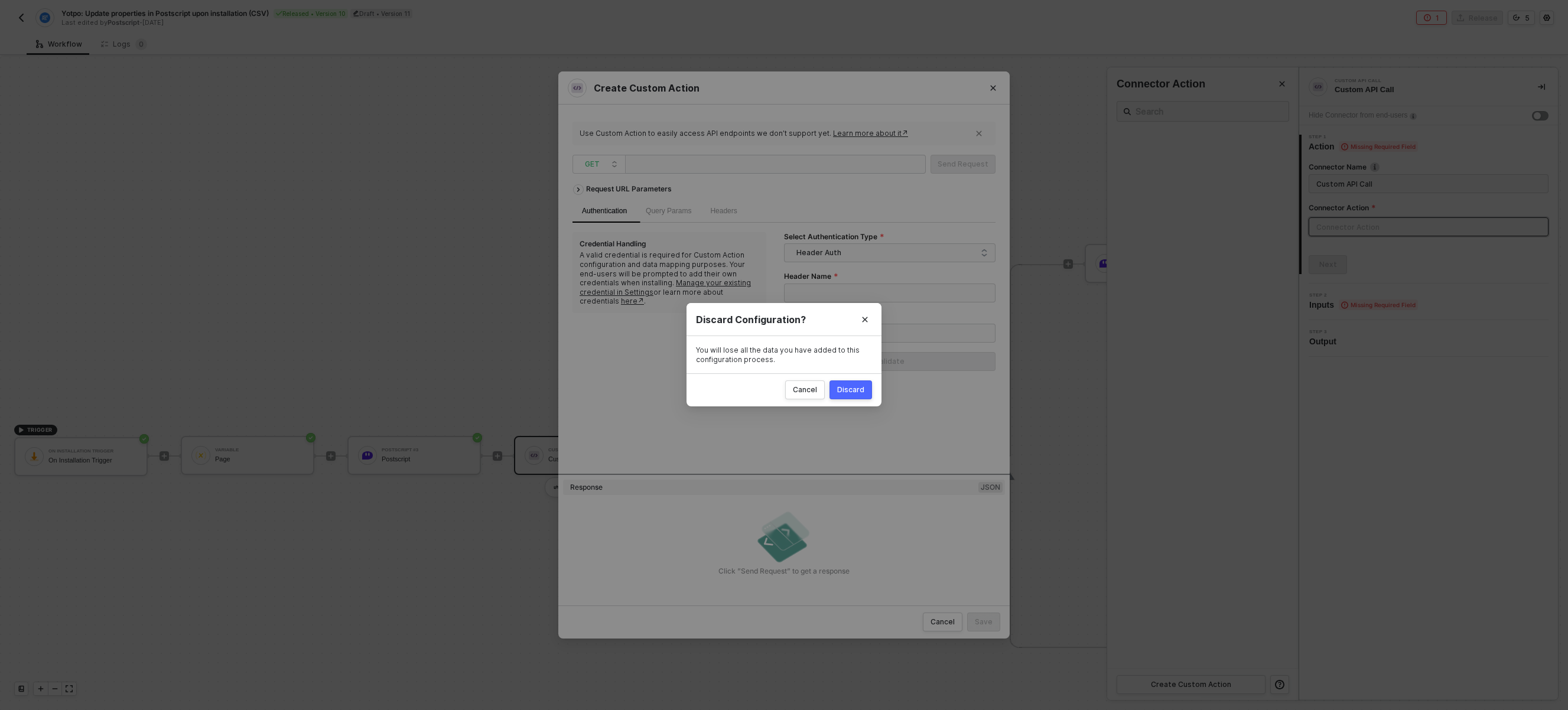
click at [1480, 621] on div "Create Custom Action Use Custom Action to easily access API endpoints we don’t …" at bounding box center [784, 355] width 1568 height 710
click at [864, 319] on icon "Close" at bounding box center [865, 319] width 7 height 7
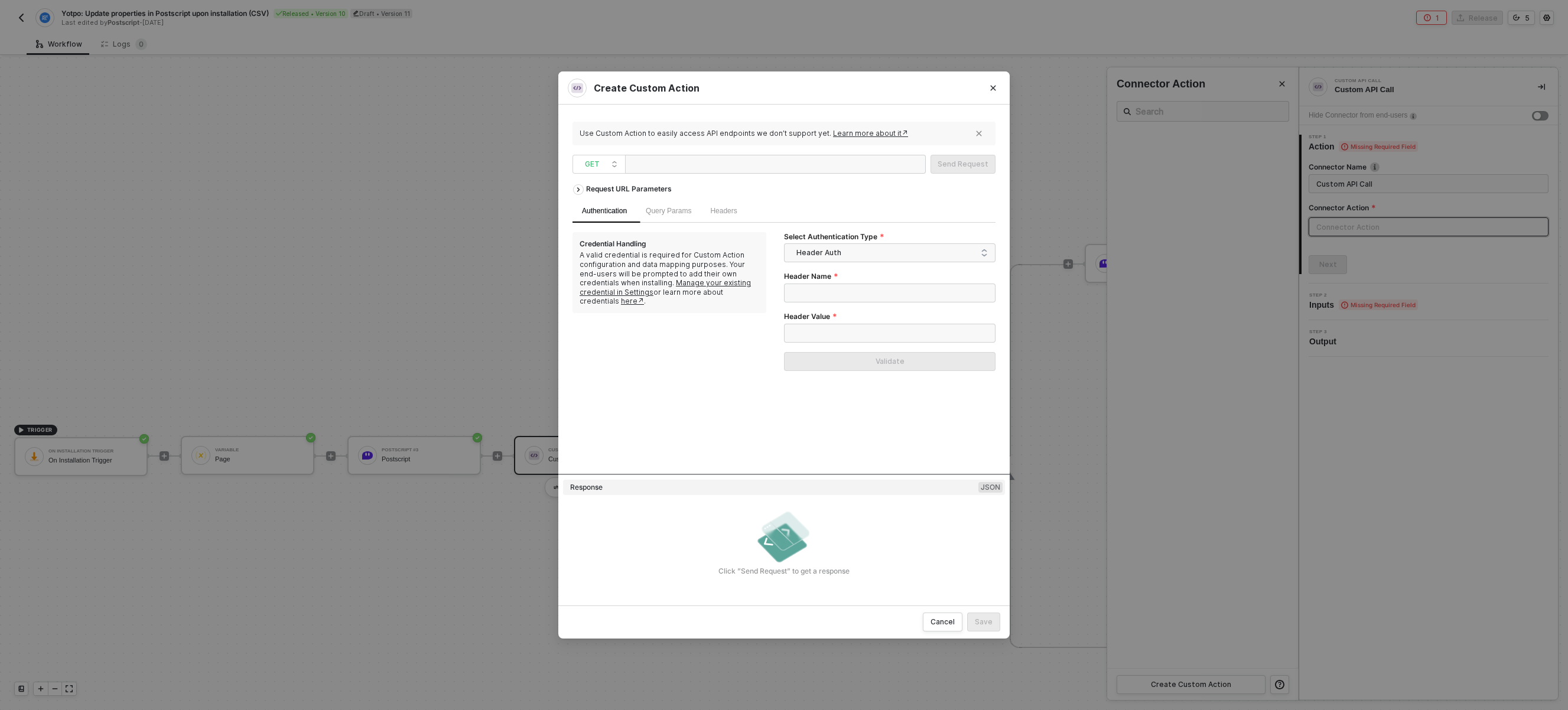
click at [757, 166] on div at bounding box center [775, 163] width 301 height 19
click at [638, 190] on div "Request URL Parameters" at bounding box center [629, 189] width 97 height 22
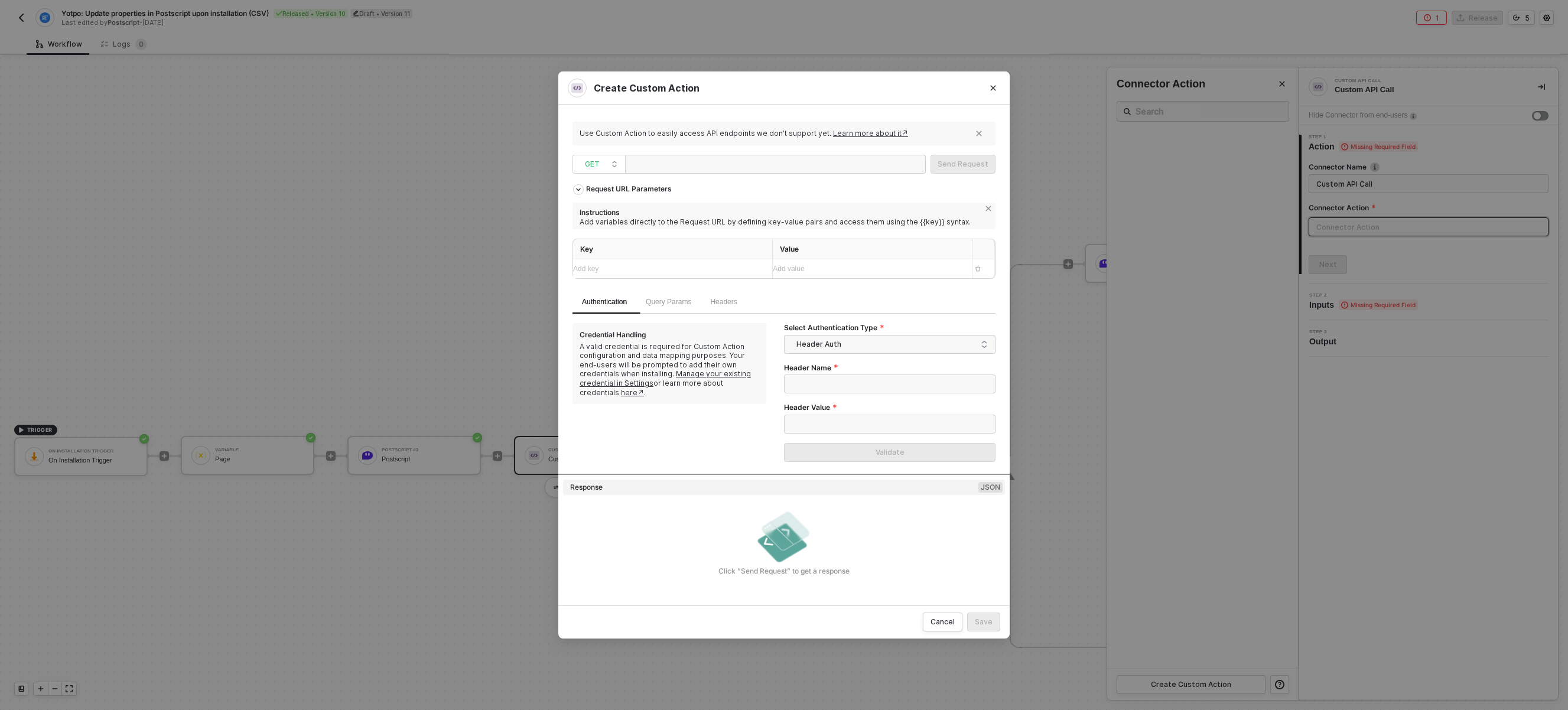
click at [800, 270] on div "Add value ﻿" at bounding box center [867, 269] width 189 height 11
click at [812, 296] on div "Embedded Variables" at bounding box center [807, 290] width 82 height 20
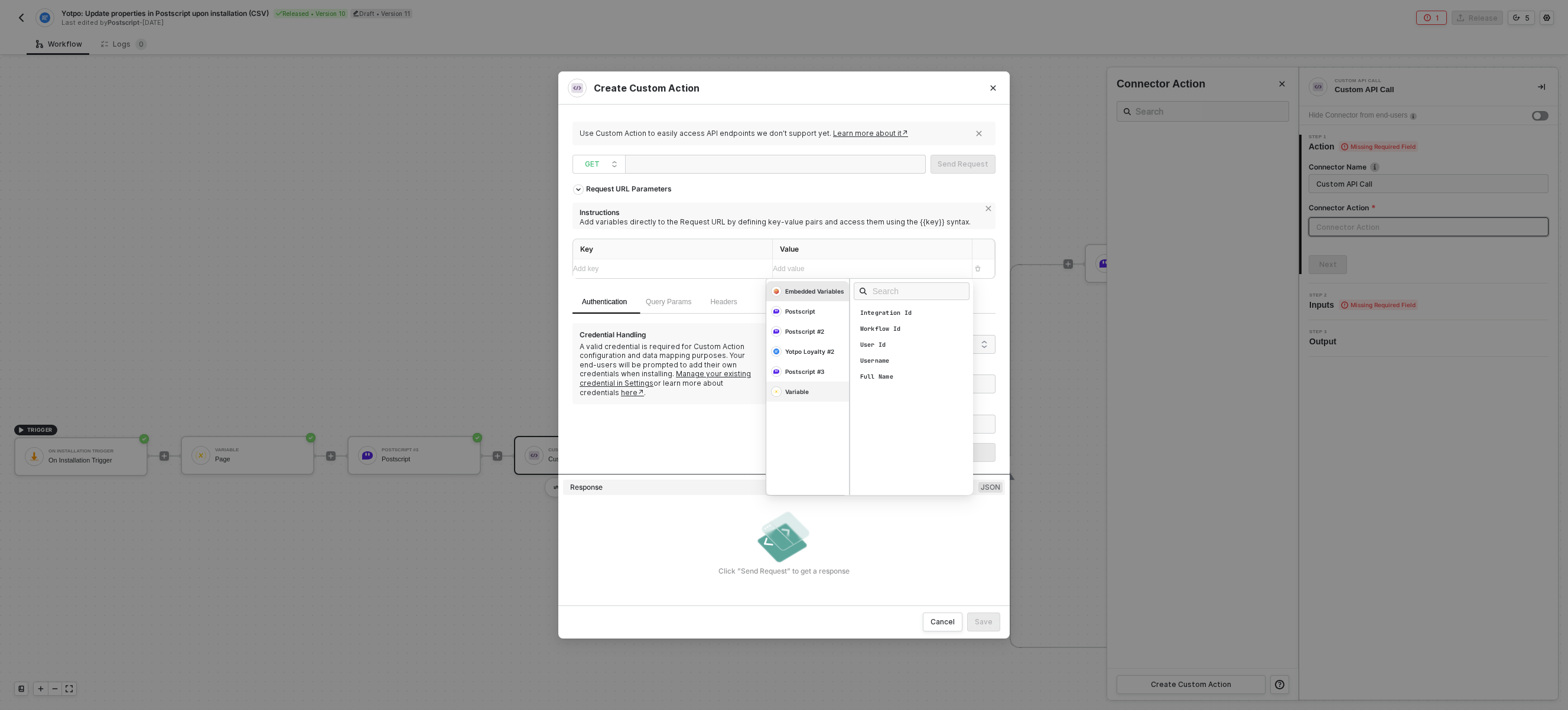
click at [810, 394] on div "Variable" at bounding box center [807, 391] width 82 height 20
click at [811, 371] on div "Postscript #3" at bounding box center [805, 371] width 39 height 8
click at [816, 350] on div "Yotpo Loyalty #2" at bounding box center [810, 351] width 49 height 8
click at [813, 332] on div "Postscript #2" at bounding box center [805, 330] width 39 height 8
click at [812, 310] on div "Postscript" at bounding box center [800, 310] width 30 height 8
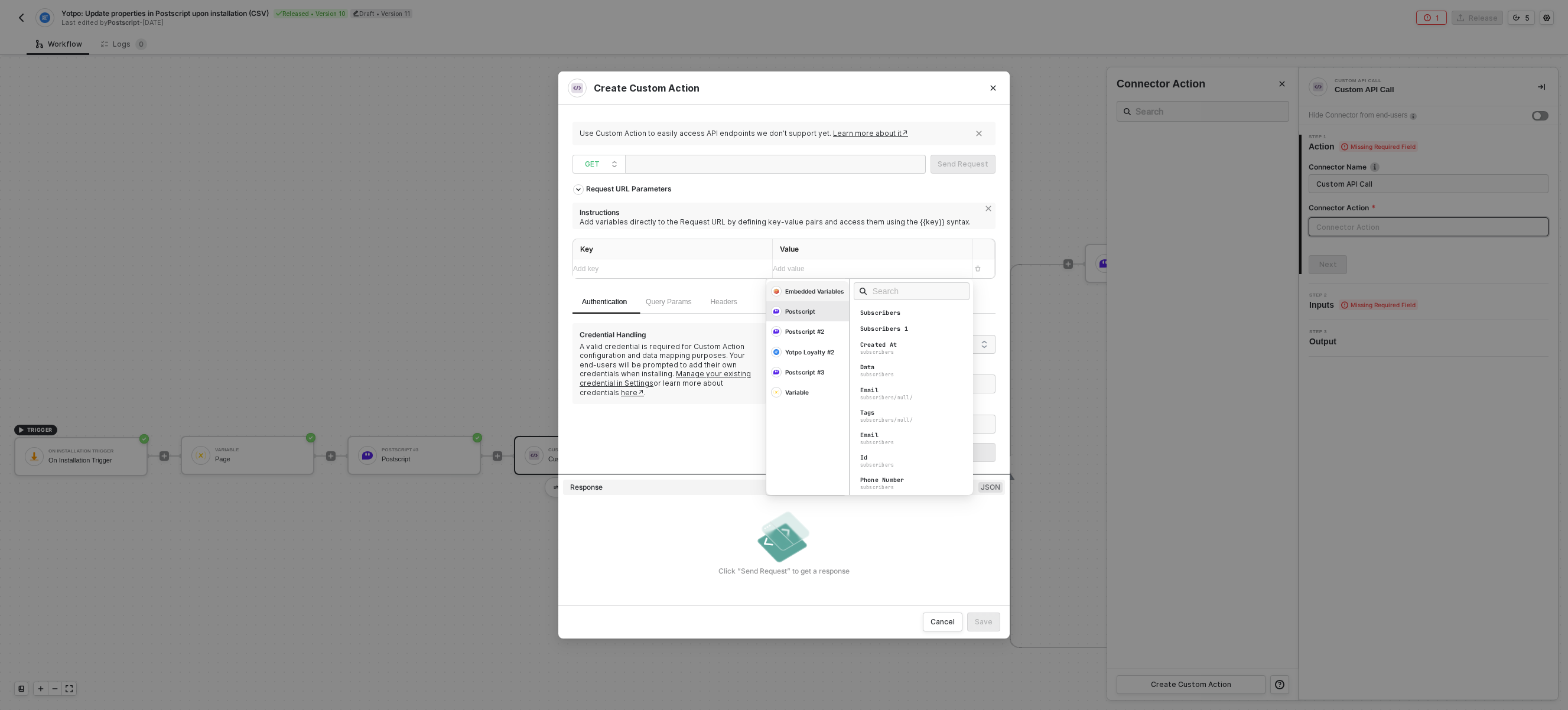
click at [813, 296] on div "Embedded Variables" at bounding box center [807, 290] width 82 height 20
click at [726, 423] on div "Credential Handling A valid credential is required for Custom Action configurat…" at bounding box center [678, 397] width 212 height 149
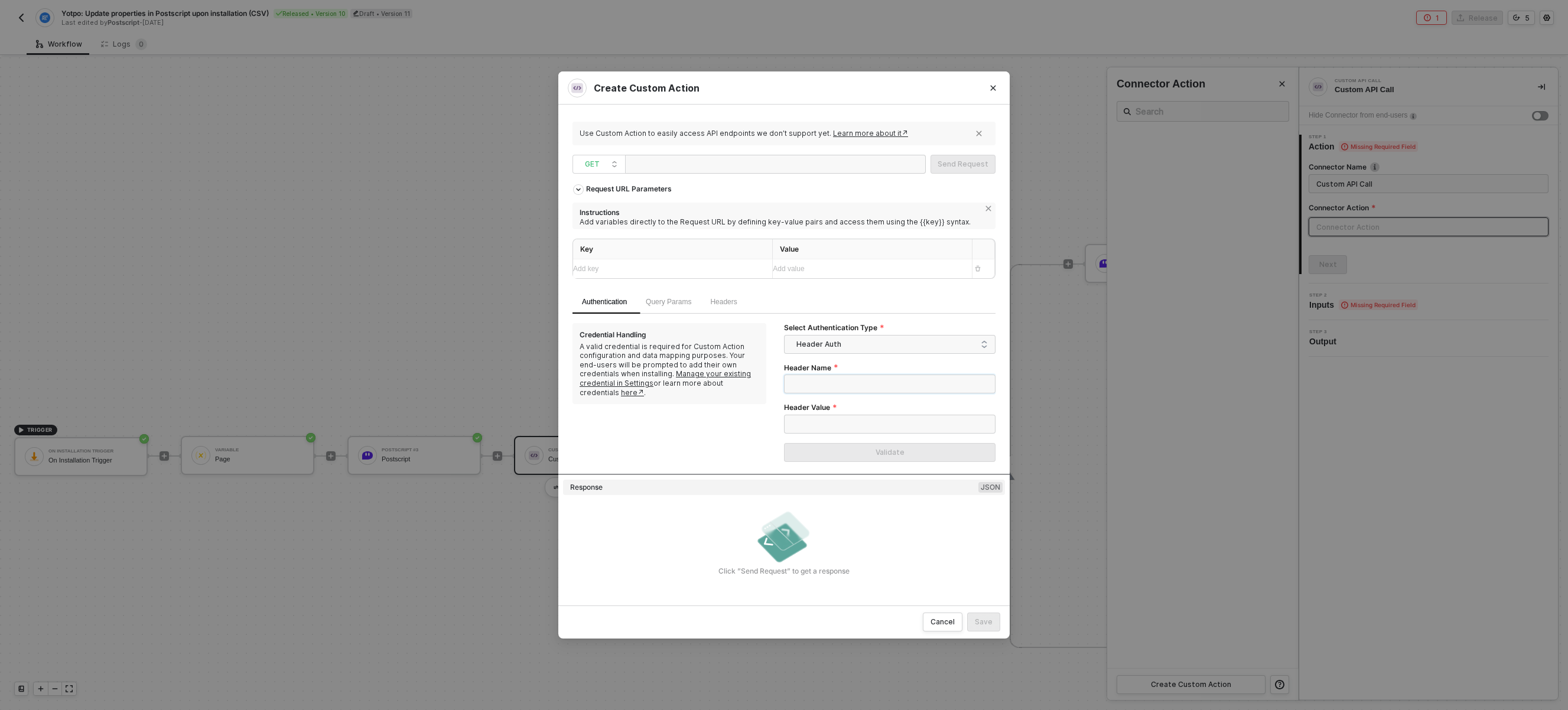
click at [852, 375] on input "Header Name" at bounding box center [890, 383] width 212 height 19
drag, startPoint x: 618, startPoint y: 345, endPoint x: 690, endPoint y: 350, distance: 72.2
click at [690, 350] on div "A valid credential is required for Custom Action configuration and data mapping…" at bounding box center [670, 369] width 180 height 56
click at [671, 351] on div "A valid credential is required for Custom Action configuration and data mapping…" at bounding box center [670, 369] width 180 height 56
drag, startPoint x: 599, startPoint y: 355, endPoint x: 618, endPoint y: 369, distance: 23.6
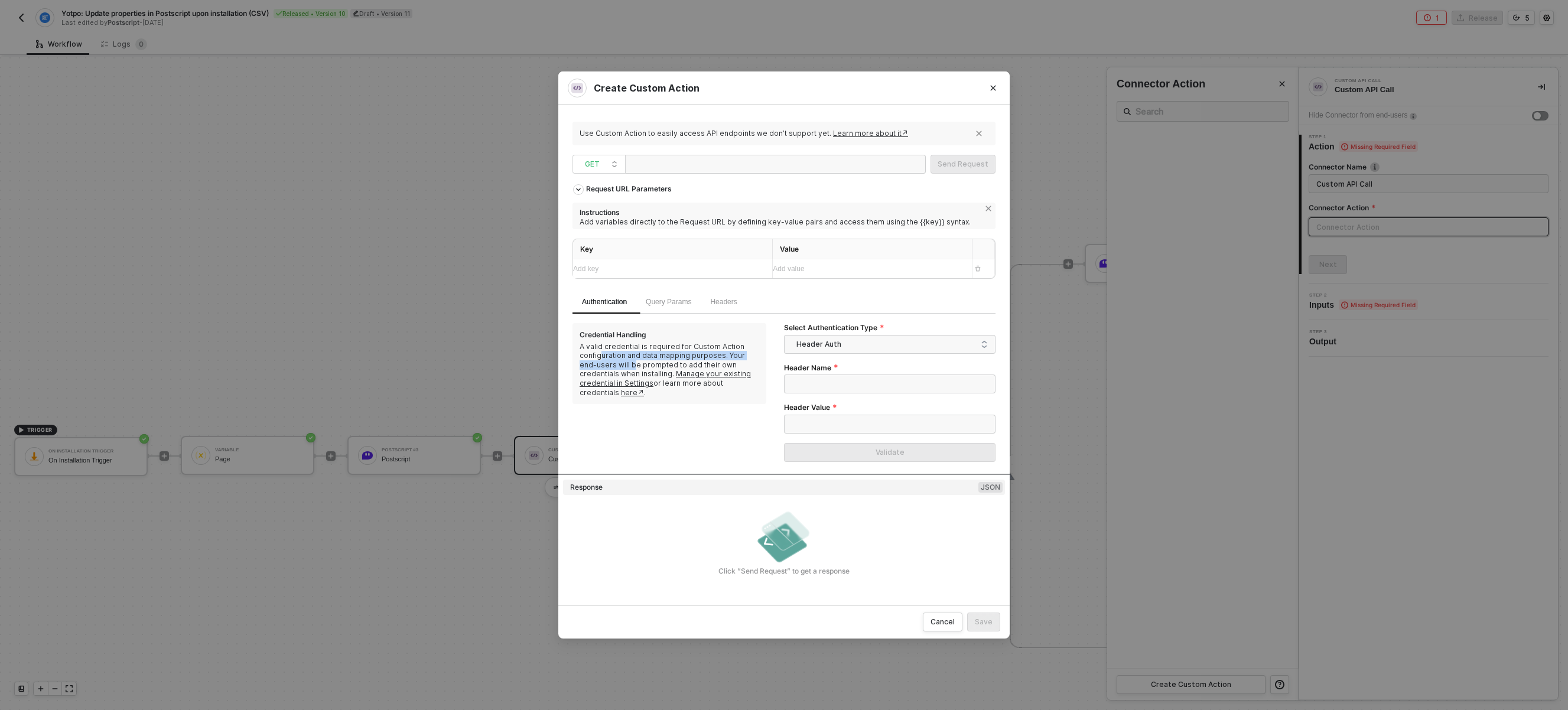
click at [618, 369] on div "A valid credential is required for Custom Action configuration and data mapping…" at bounding box center [670, 369] width 180 height 56
click at [614, 370] on div "A valid credential is required for Custom Action configuration and data mapping…" at bounding box center [670, 369] width 180 height 56
drag, startPoint x: 606, startPoint y: 346, endPoint x: 743, endPoint y: 349, distance: 137.0
click at [743, 349] on div "A valid credential is required for Custom Action configuration and data mapping…" at bounding box center [670, 369] width 180 height 56
click at [733, 349] on div "A valid credential is required for Custom Action configuration and data mapping…" at bounding box center [670, 369] width 180 height 56
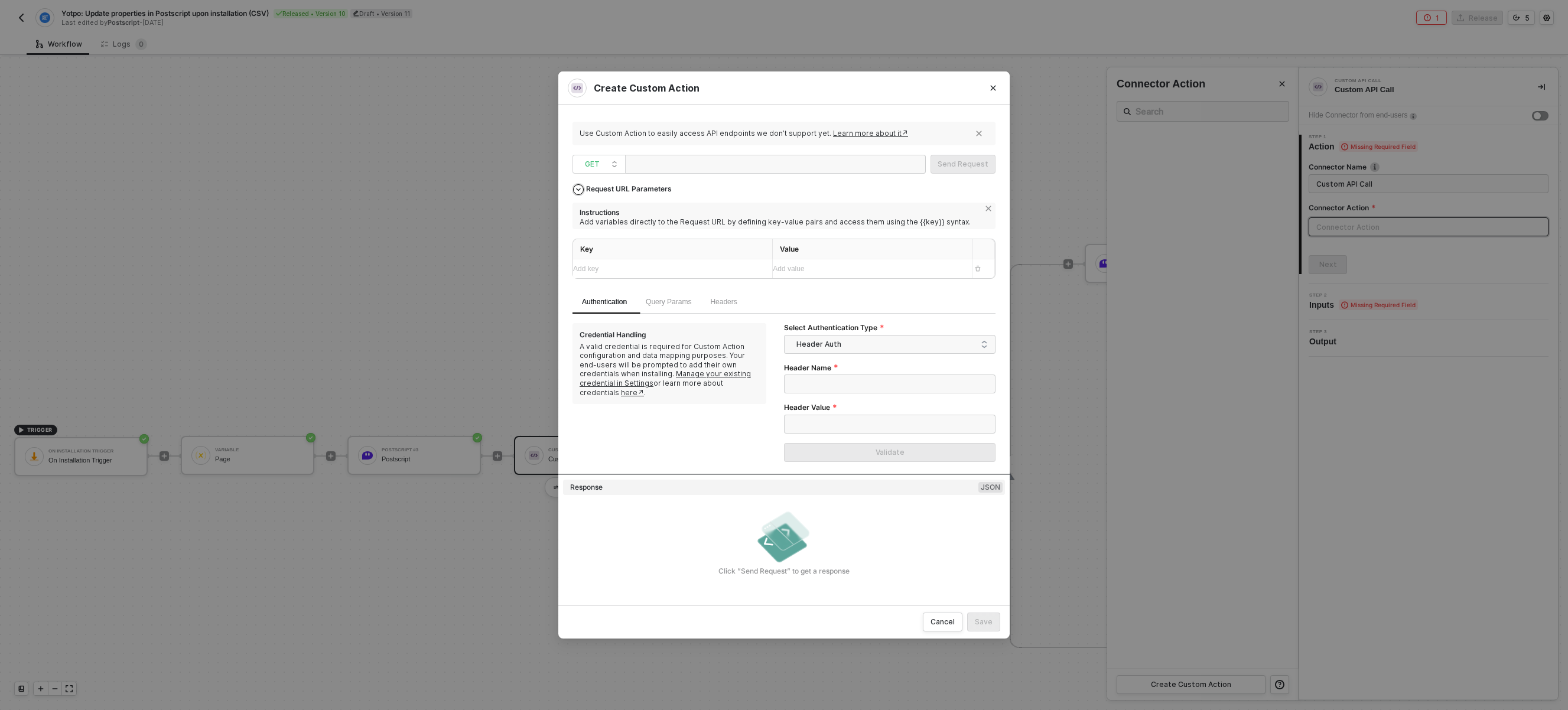
click at [654, 185] on div "Request URL Parameters" at bounding box center [629, 189] width 97 height 22
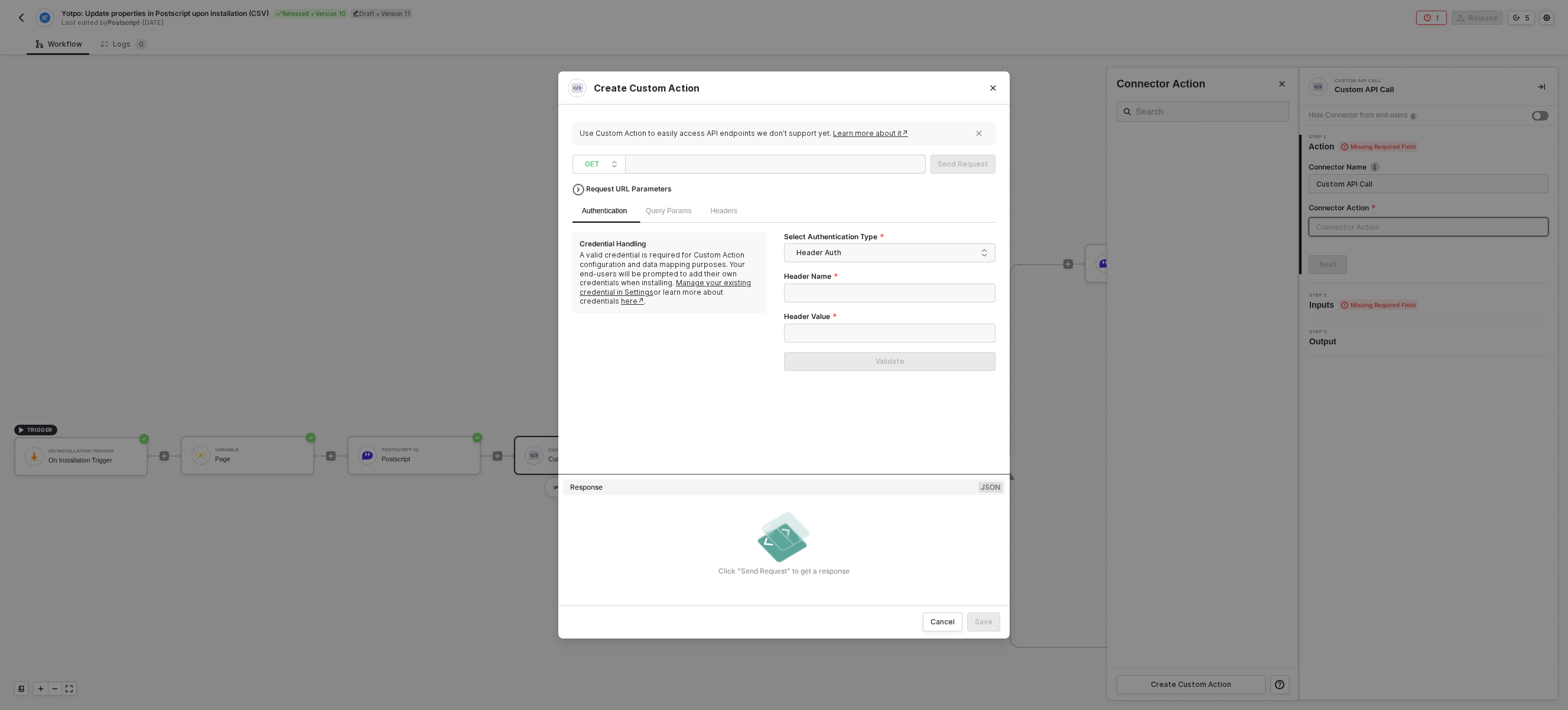
click at [653, 185] on div "Request URL Parameters" at bounding box center [629, 189] width 97 height 22
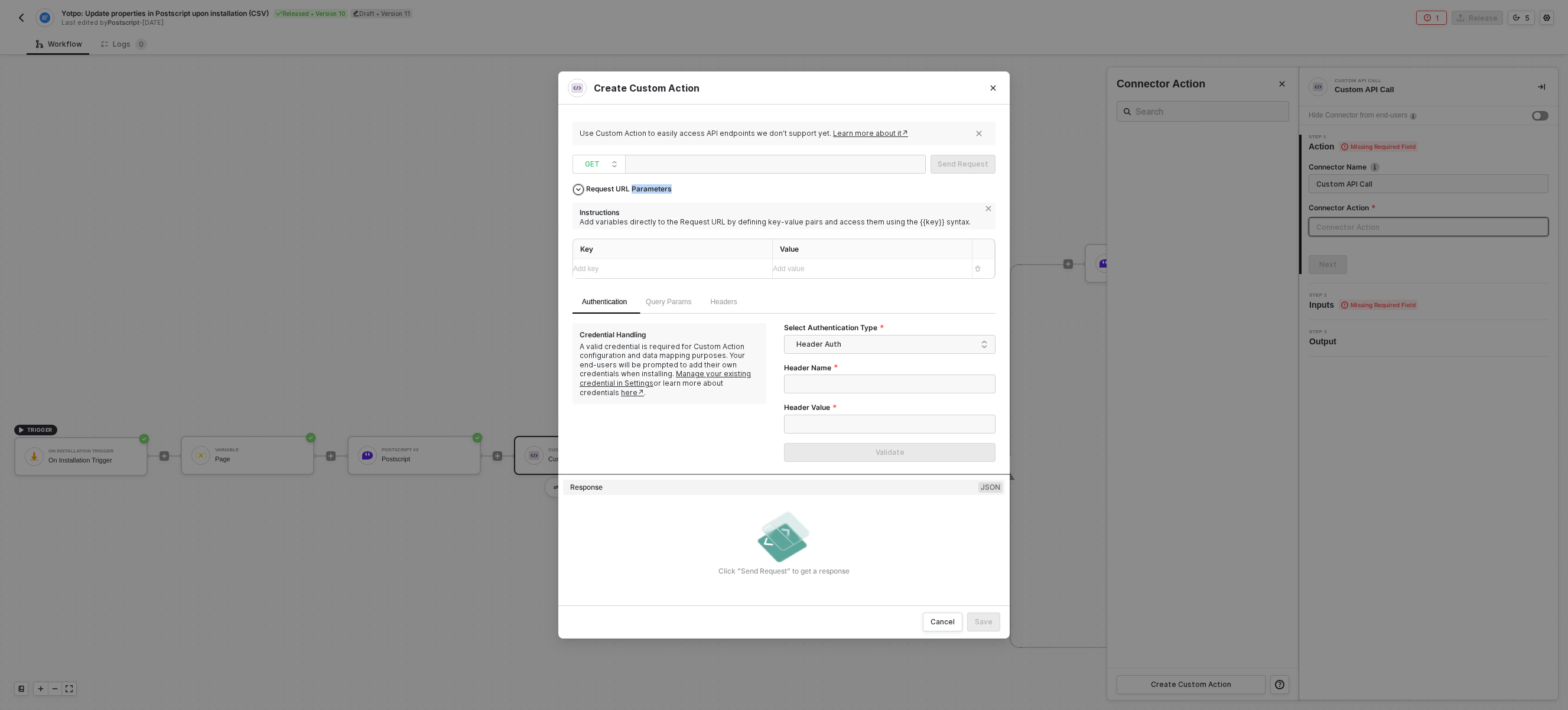
click at [653, 185] on div "Request URL Parameters" at bounding box center [629, 189] width 97 height 22
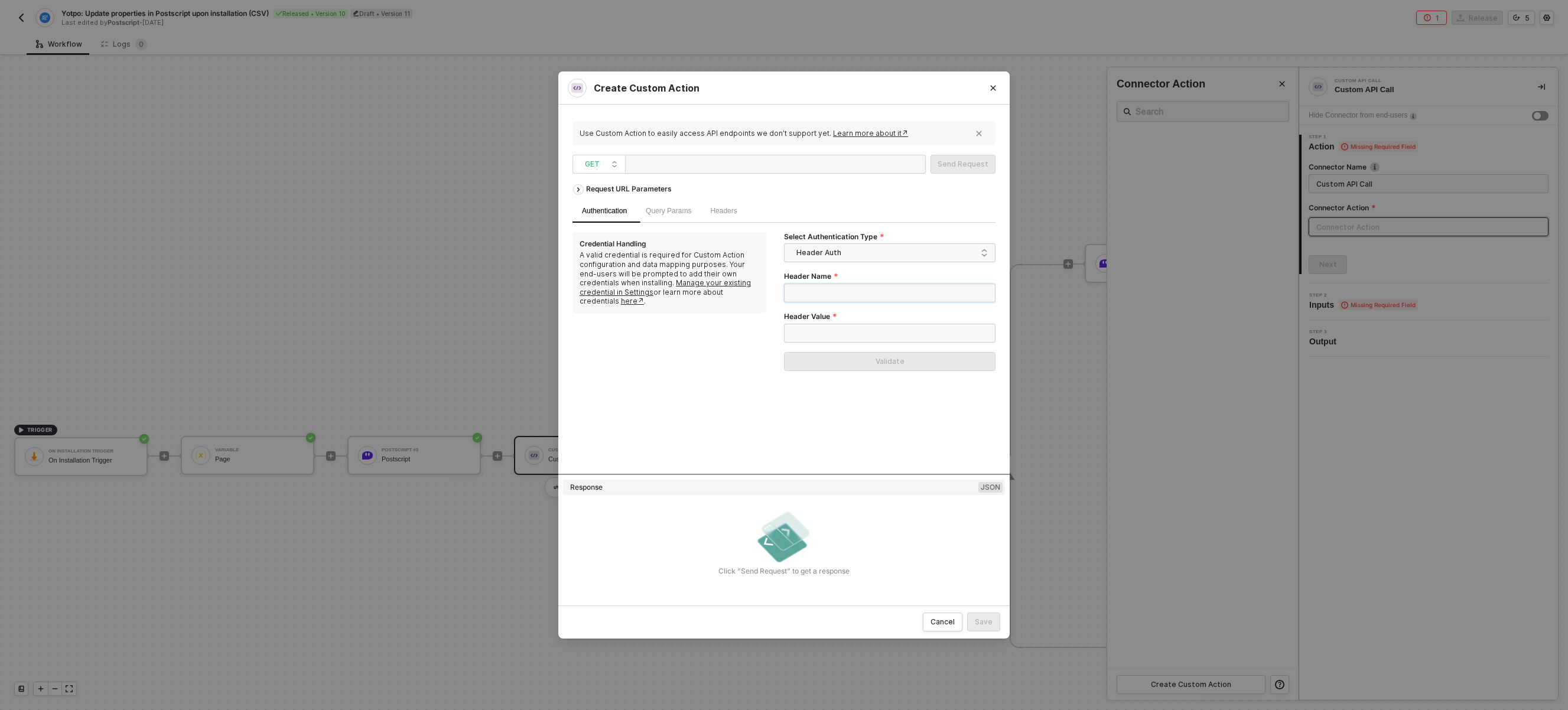
click at [842, 284] on input "Header Name" at bounding box center [890, 293] width 212 height 19
click at [862, 132] on link "Learn more about it↗" at bounding box center [870, 133] width 75 height 9
